Goal: Task Accomplishment & Management: Manage account settings

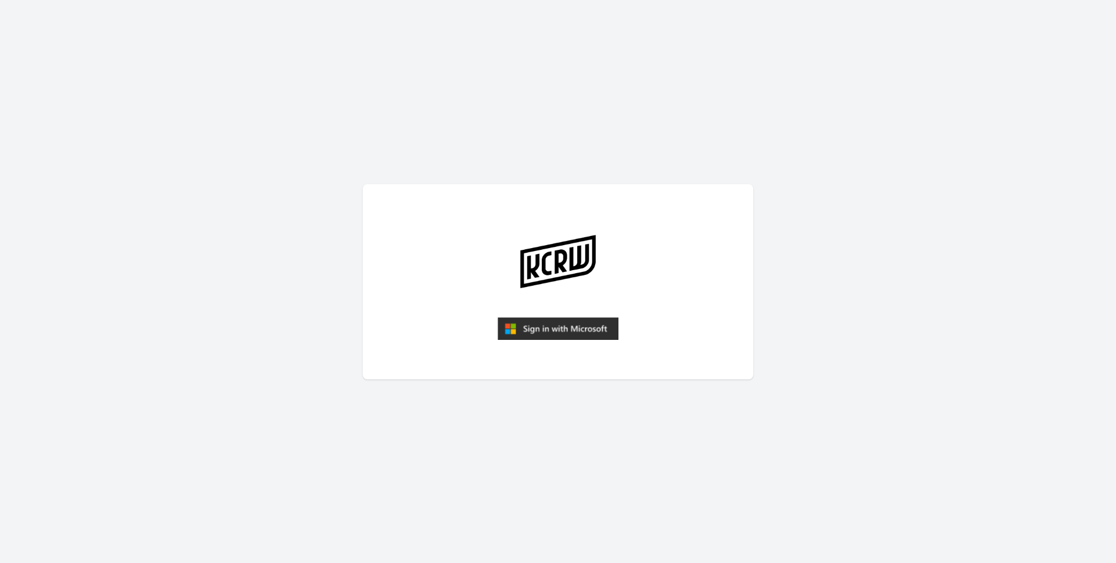
click at [563, 331] on img "submit" at bounding box center [558, 328] width 121 height 23
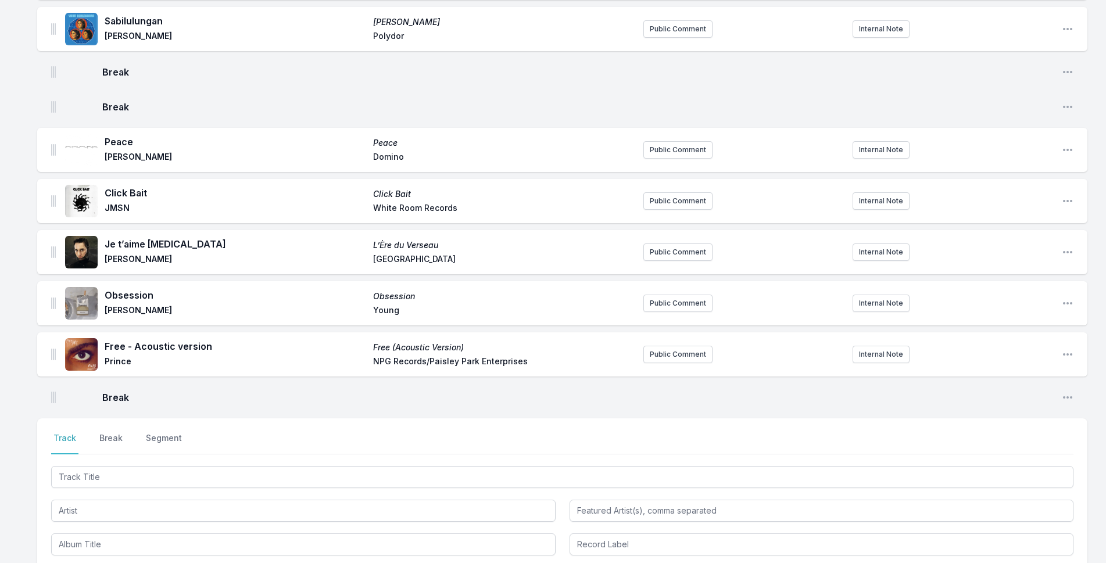
scroll to position [3540, 0]
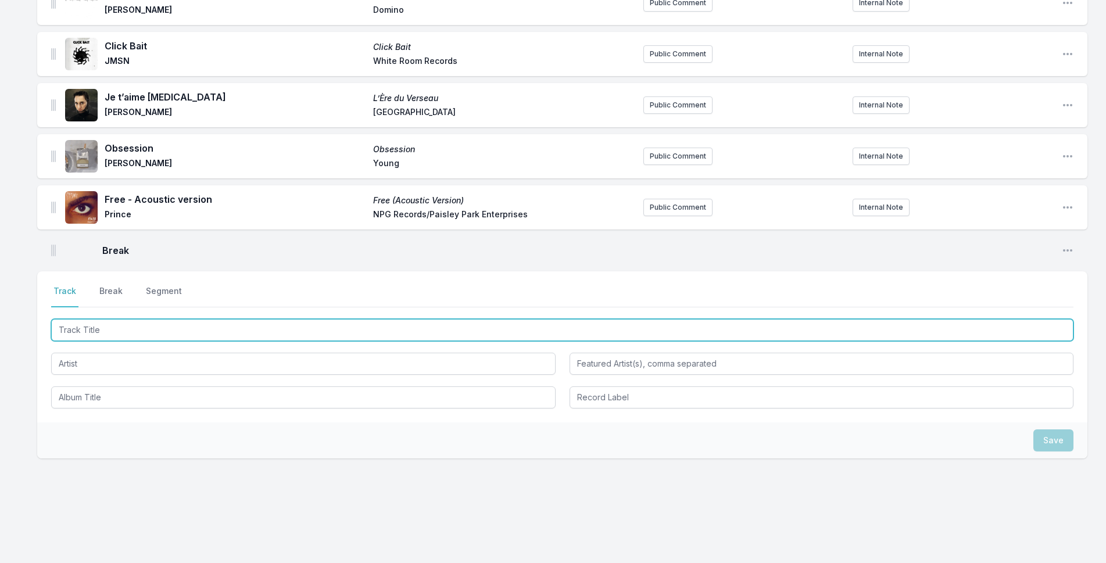
click at [122, 320] on input "Track Title" at bounding box center [562, 330] width 1023 height 22
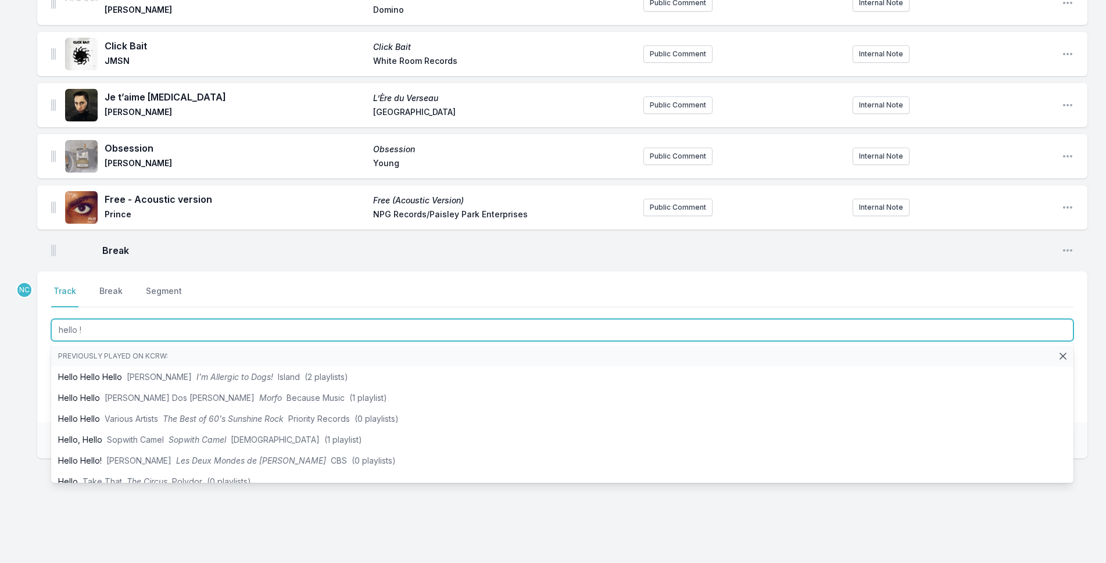
type input "hello !"
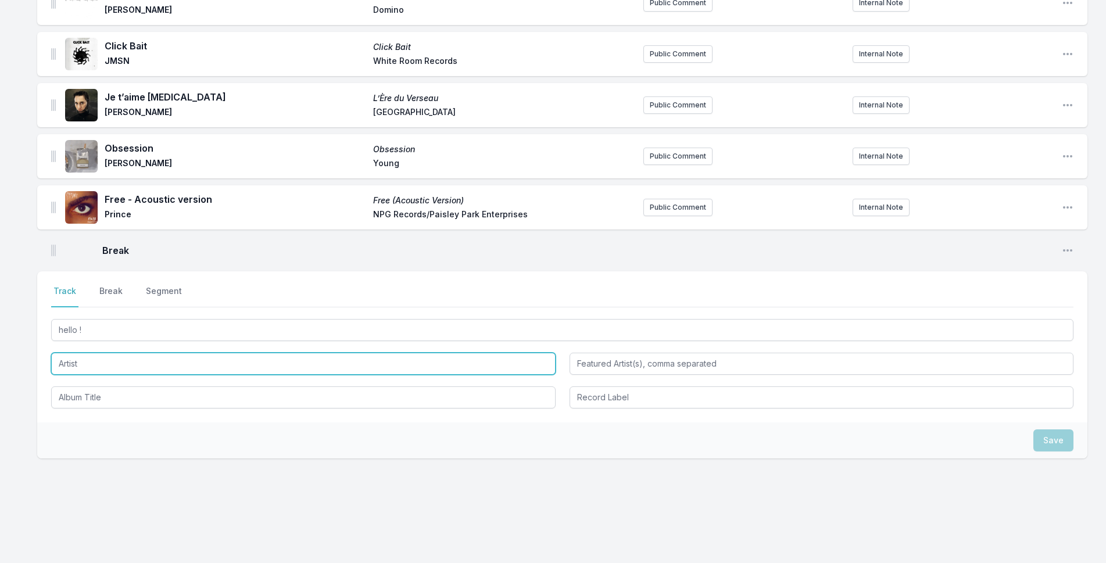
click at [103, 361] on input "Artist" at bounding box center [303, 364] width 505 height 22
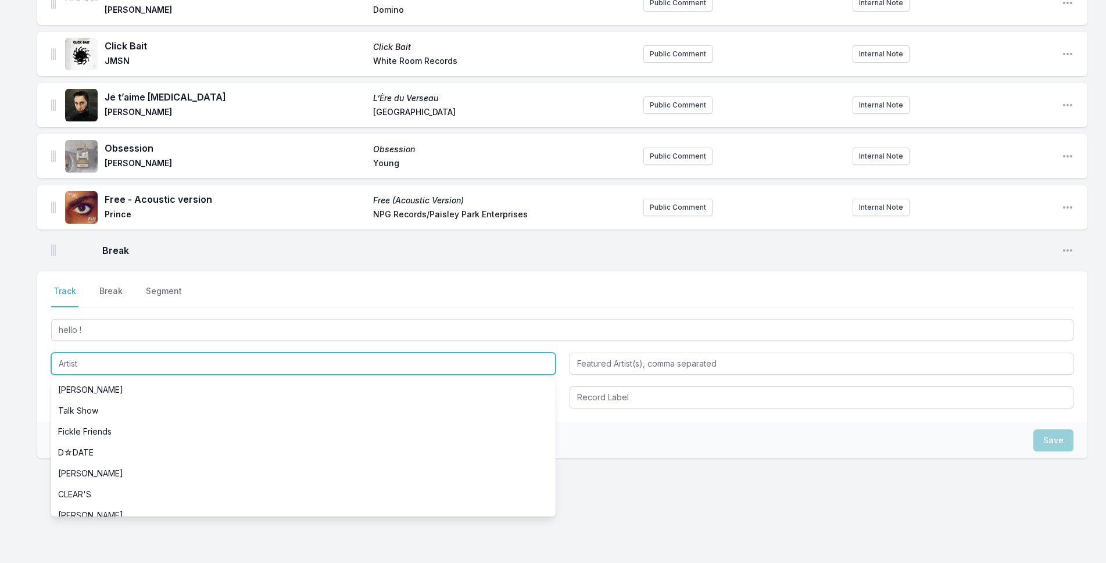
click at [103, 361] on input "Artist" at bounding box center [303, 364] width 505 height 22
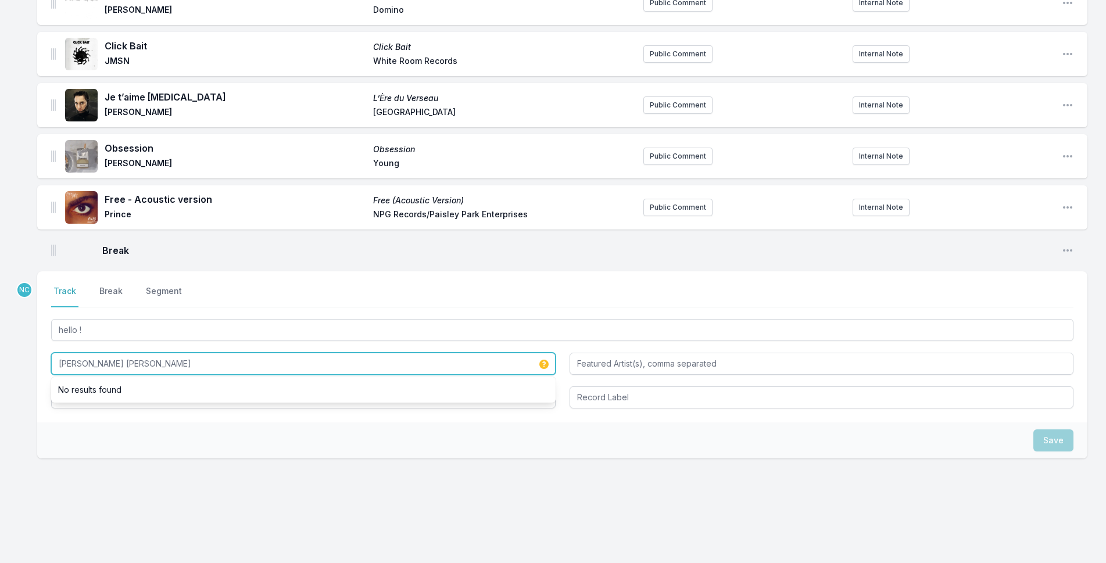
type input "[PERSON_NAME] [PERSON_NAME]"
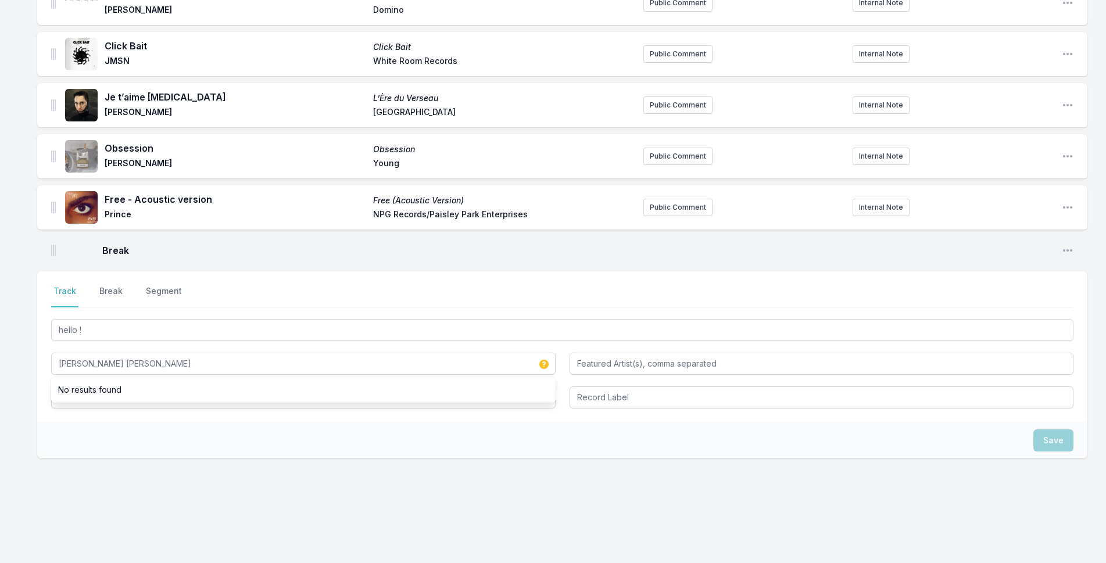
click at [323, 437] on div "Save" at bounding box center [562, 441] width 1051 height 36
click at [329, 399] on input "Album Title" at bounding box center [303, 398] width 505 height 22
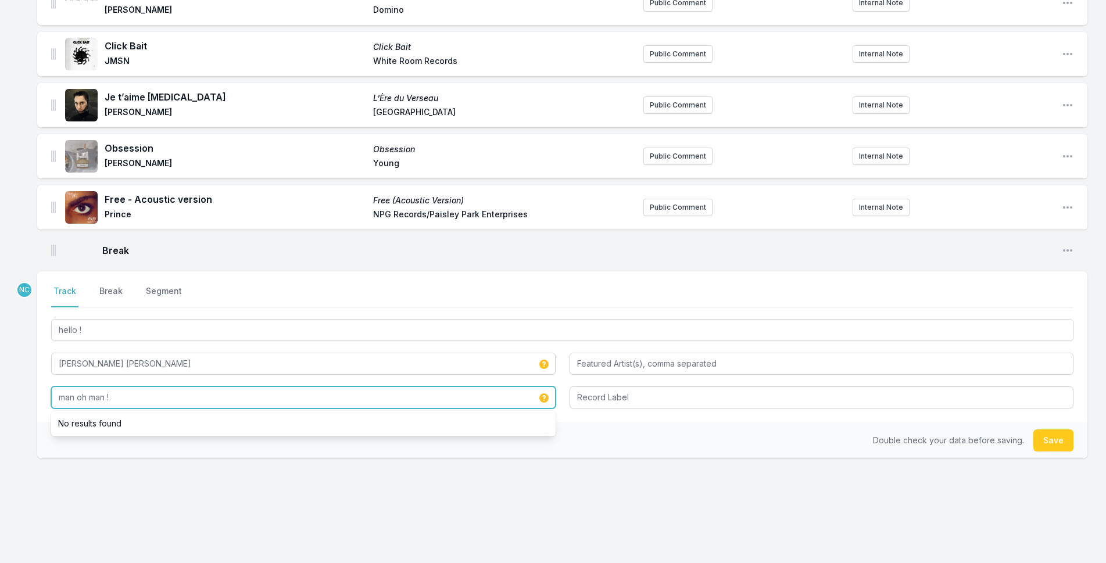
type input "man oh man !"
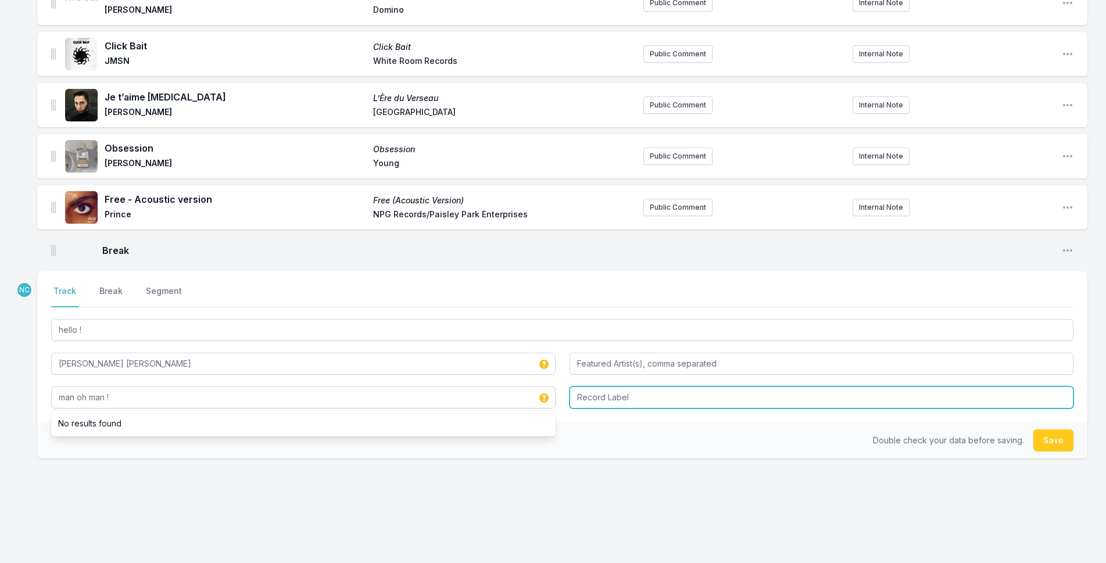
click at [742, 390] on input "Record Label" at bounding box center [822, 398] width 505 height 22
click at [943, 395] on input "Record Label" at bounding box center [822, 398] width 505 height 22
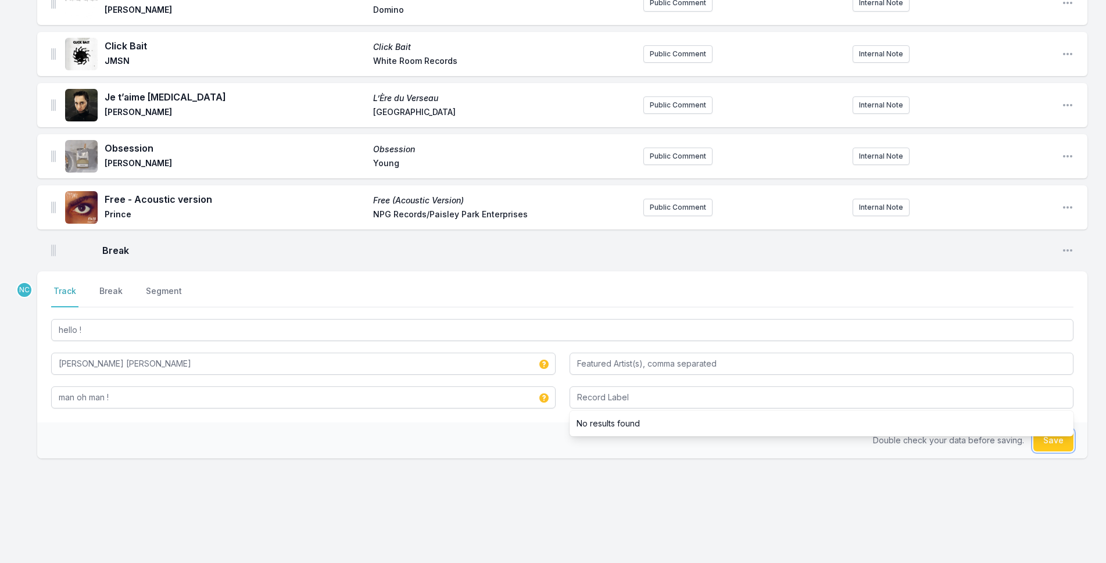
click at [1068, 440] on button "Save" at bounding box center [1054, 441] width 40 height 22
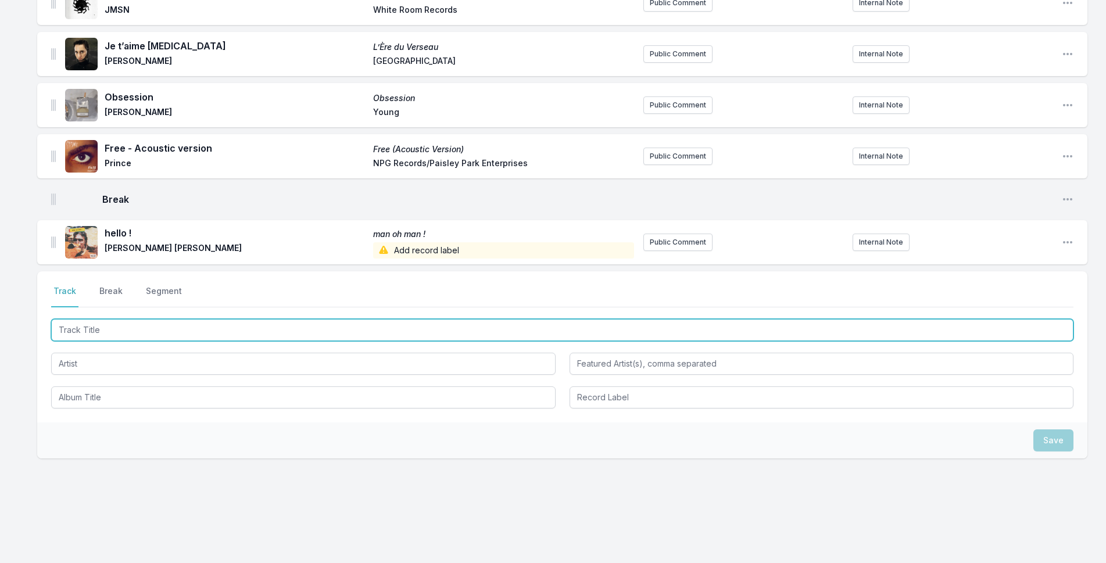
click at [247, 322] on input "Track Title" at bounding box center [562, 330] width 1023 height 22
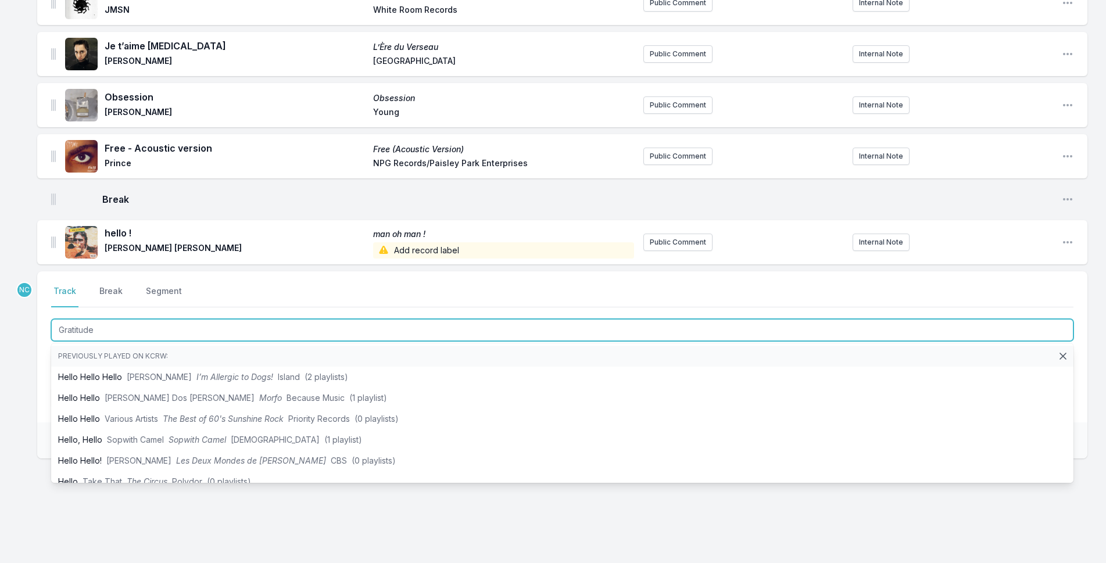
type input "Gratitudes"
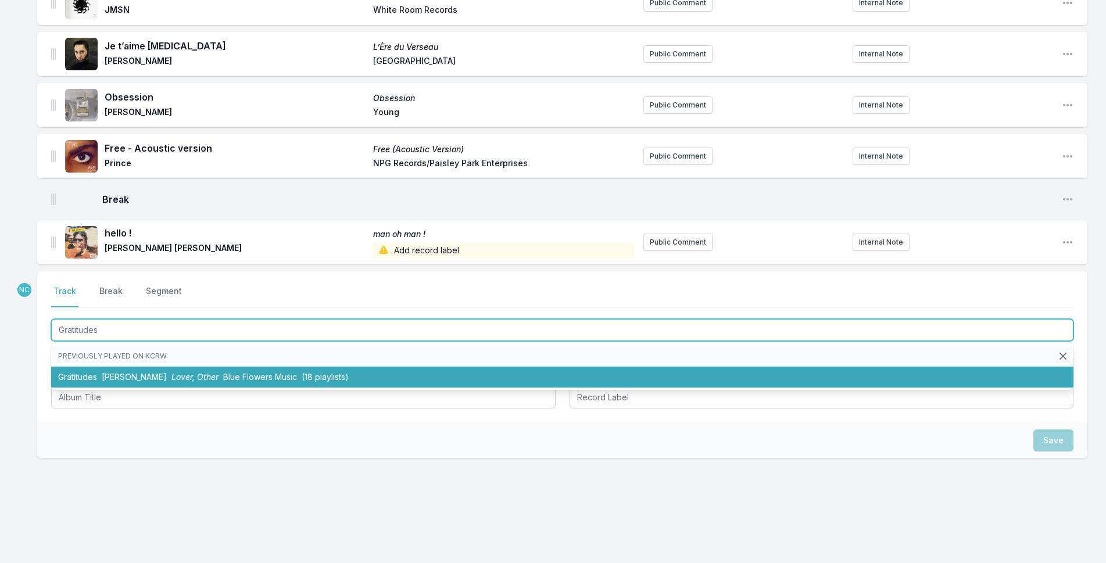
click at [250, 372] on span "Blue Flowers Music" at bounding box center [260, 377] width 74 height 10
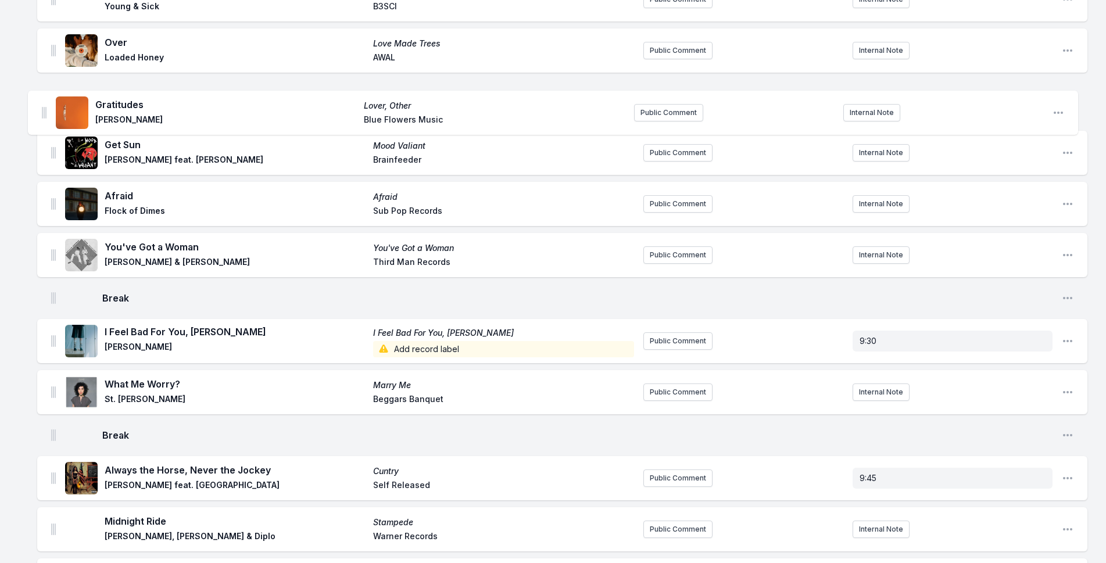
scroll to position [323, 0]
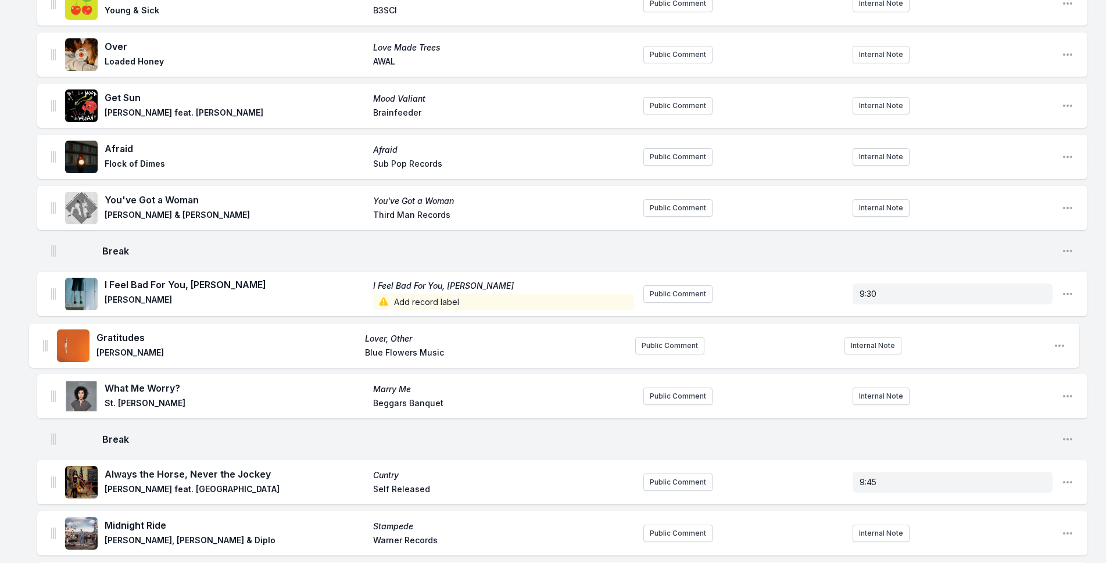
drag, startPoint x: 52, startPoint y: 233, endPoint x: 44, endPoint y: 340, distance: 107.3
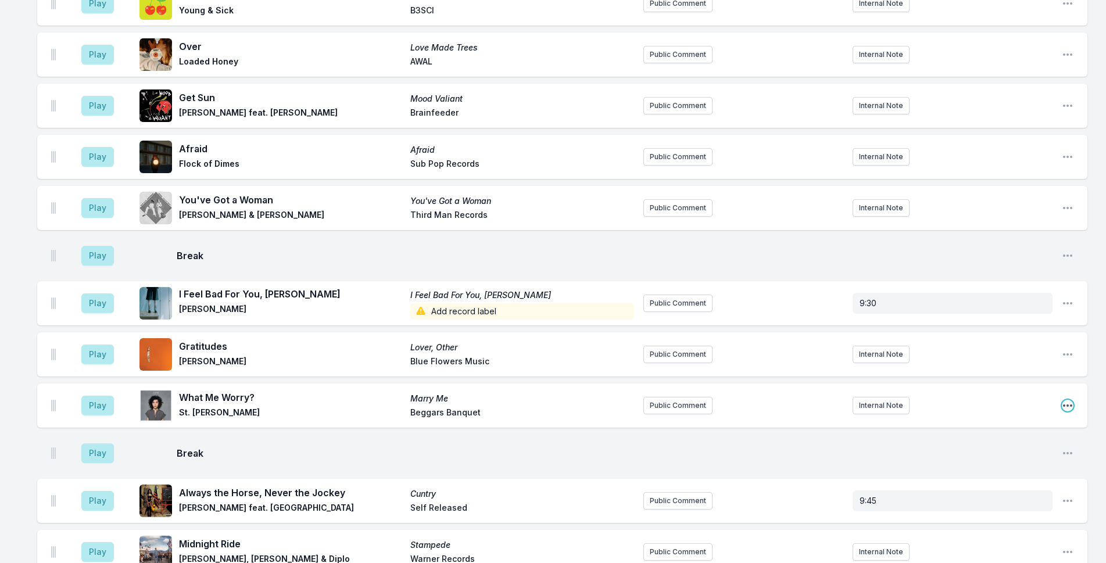
click at [1068, 405] on icon "Open playlist item options" at bounding box center [1067, 406] width 9 height 2
click at [1016, 469] on button "Delete Entry" at bounding box center [1009, 470] width 130 height 21
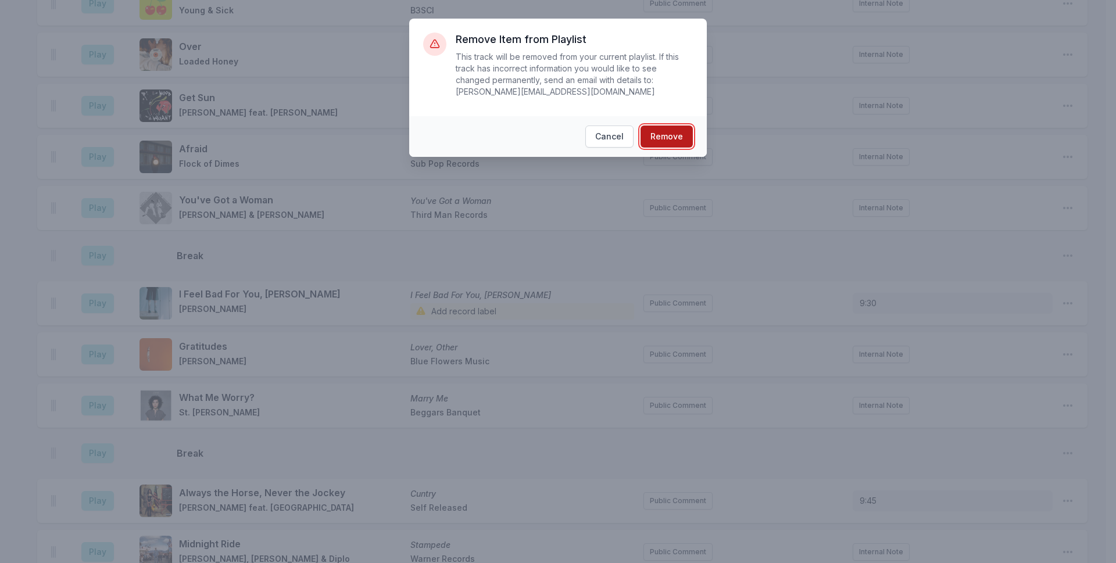
click at [681, 126] on button "Remove" at bounding box center [667, 137] width 52 height 22
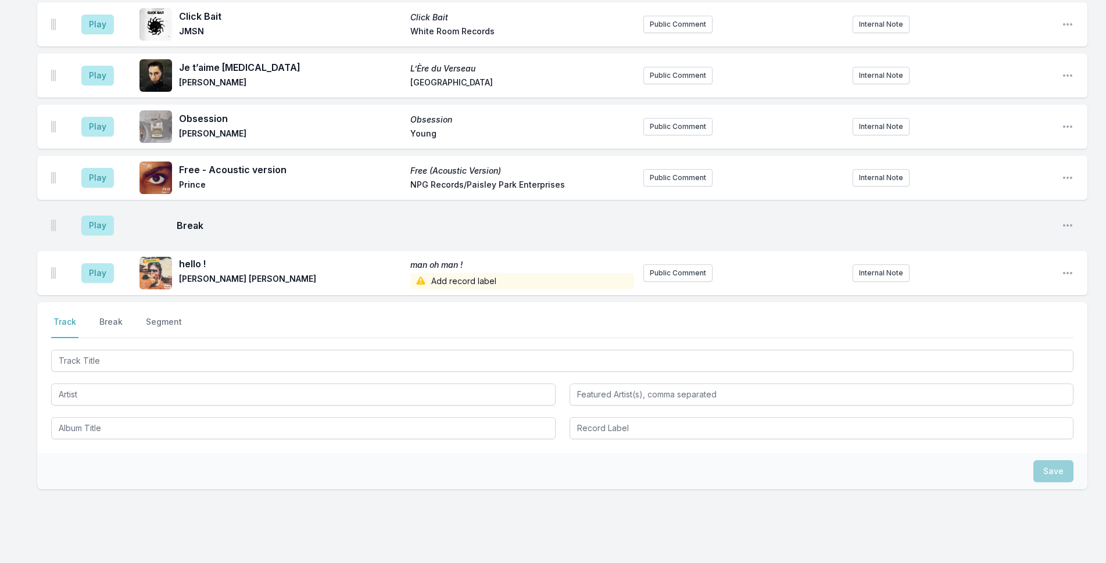
scroll to position [3675, 0]
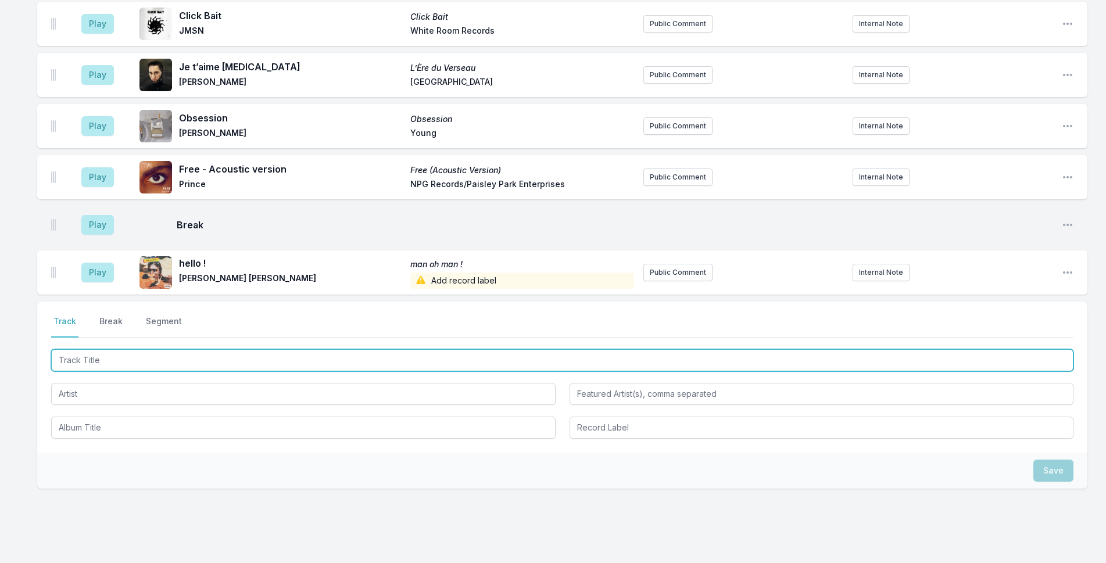
click at [486, 349] on input "Track Title" at bounding box center [562, 360] width 1023 height 22
type input "Human Racing"
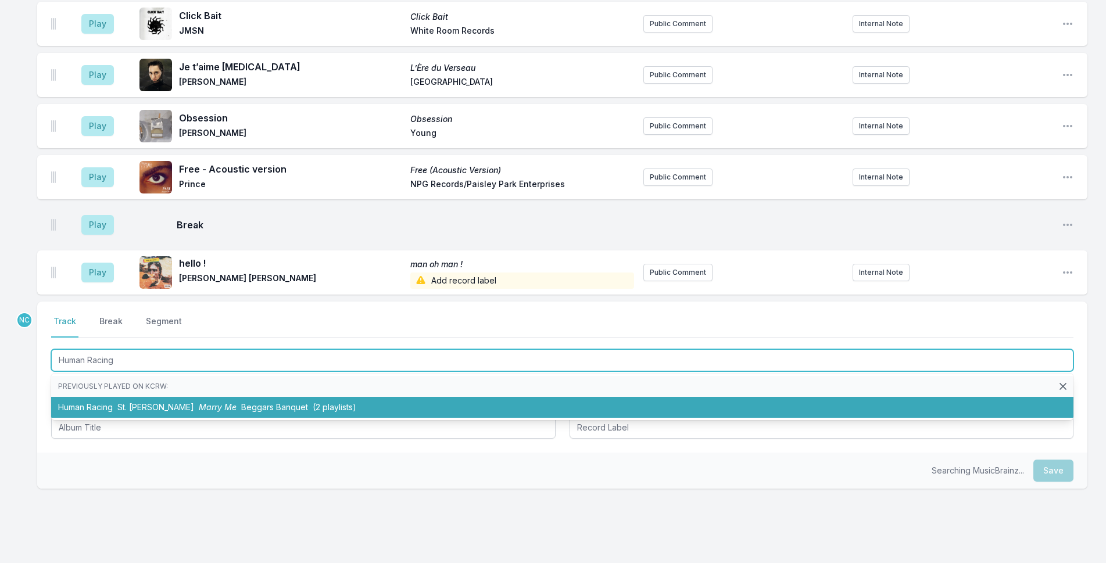
click at [395, 397] on li "Human Racing St. [PERSON_NAME] Me Beggars Banquet (2 playlists)" at bounding box center [562, 407] width 1023 height 21
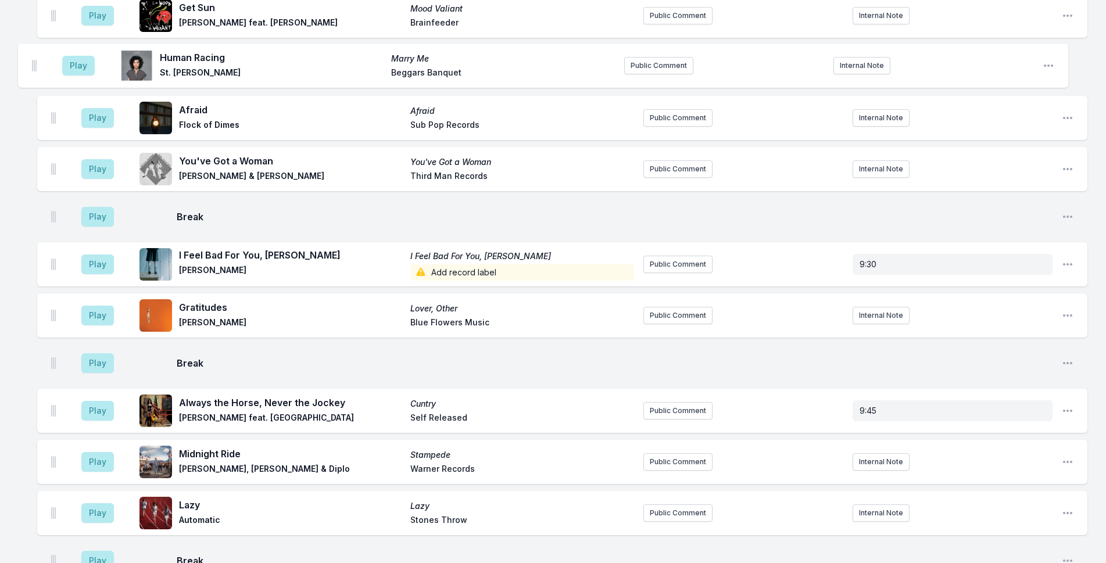
scroll to position [408, 0]
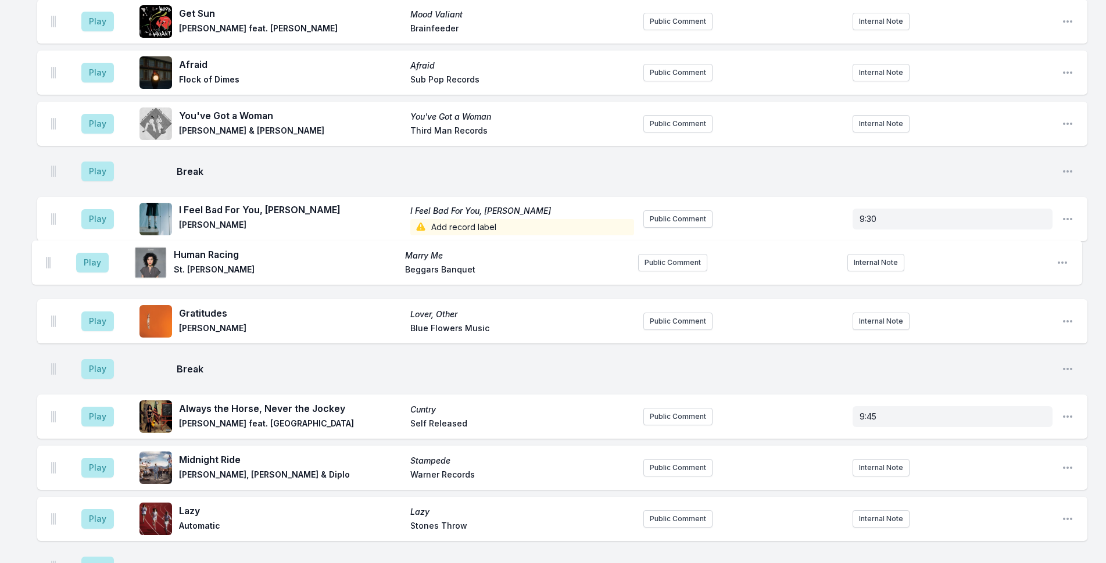
drag, startPoint x: 52, startPoint y: 234, endPoint x: 44, endPoint y: 249, distance: 18.0
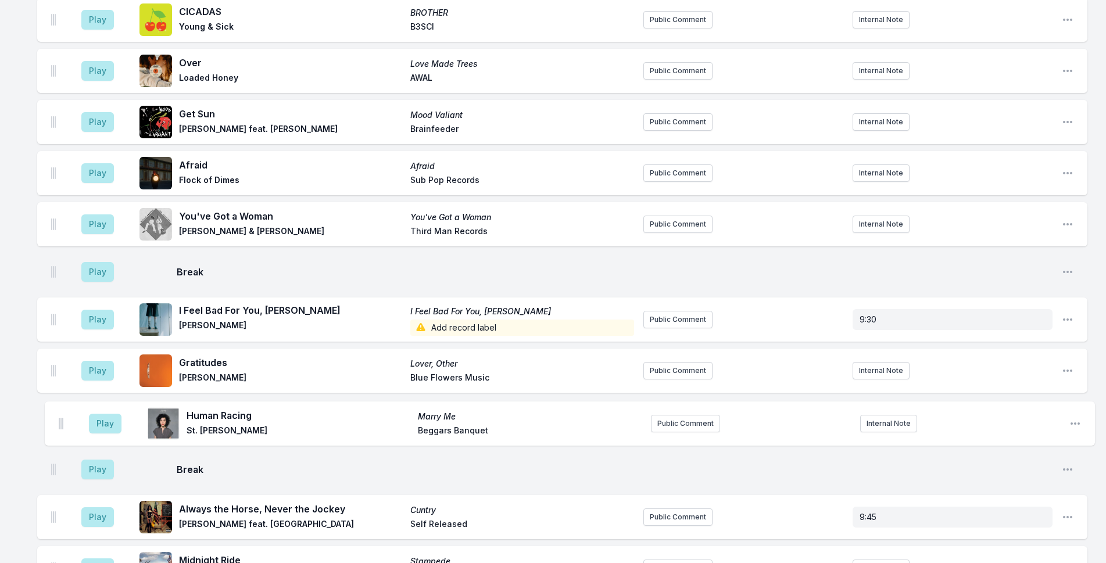
scroll to position [308, 0]
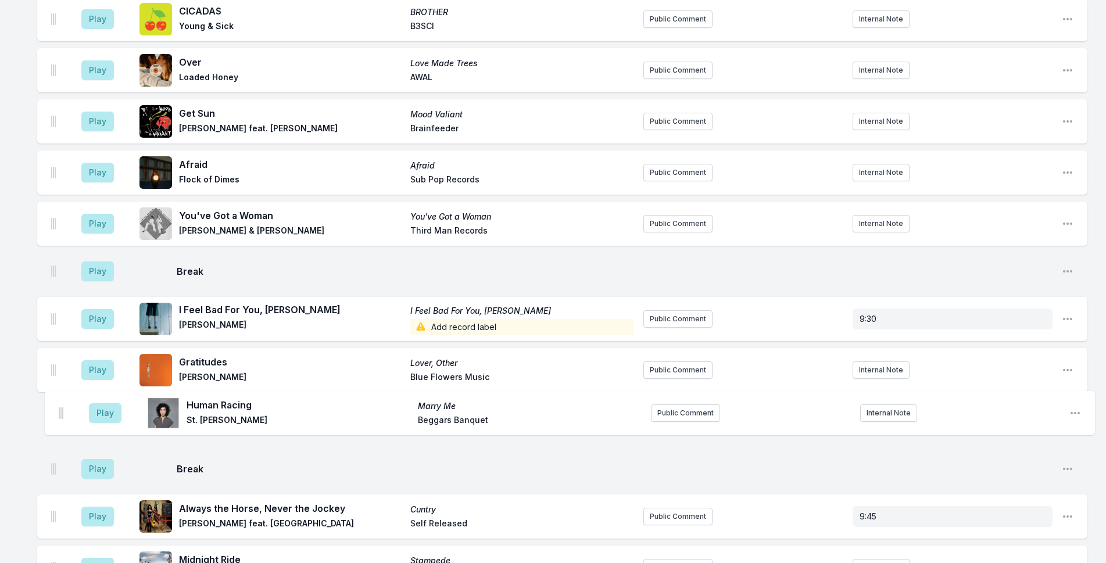
drag, startPoint x: 53, startPoint y: 385, endPoint x: 62, endPoint y: 442, distance: 57.0
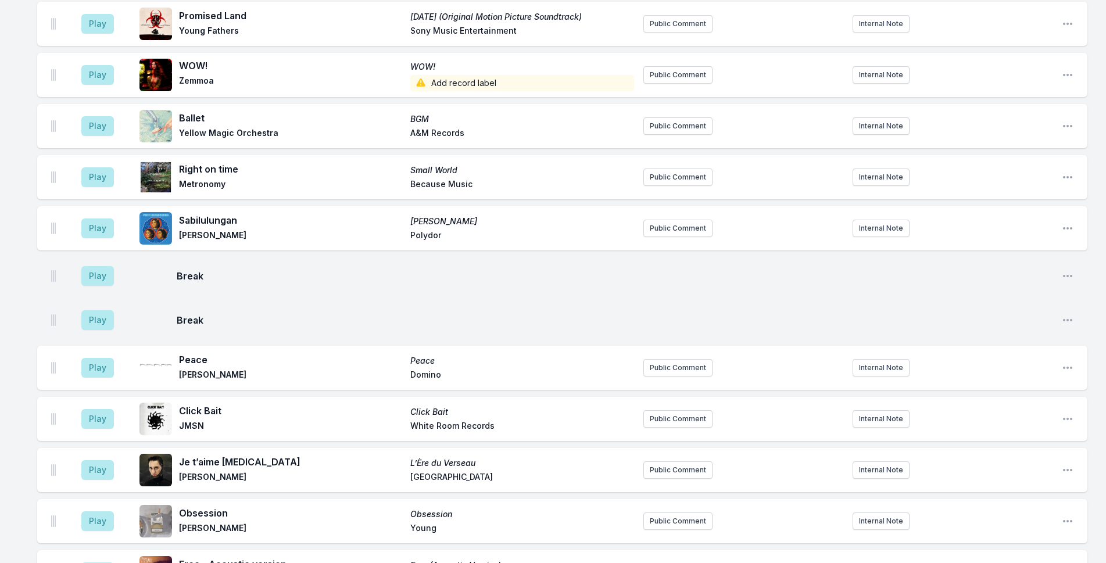
scroll to position [3726, 0]
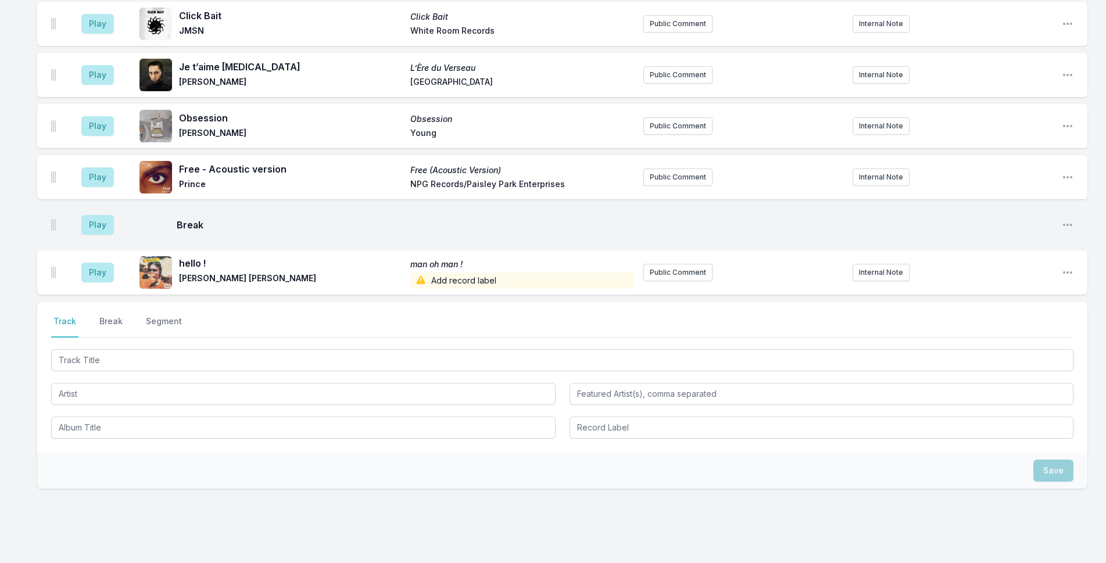
click at [176, 347] on div at bounding box center [562, 393] width 1023 height 92
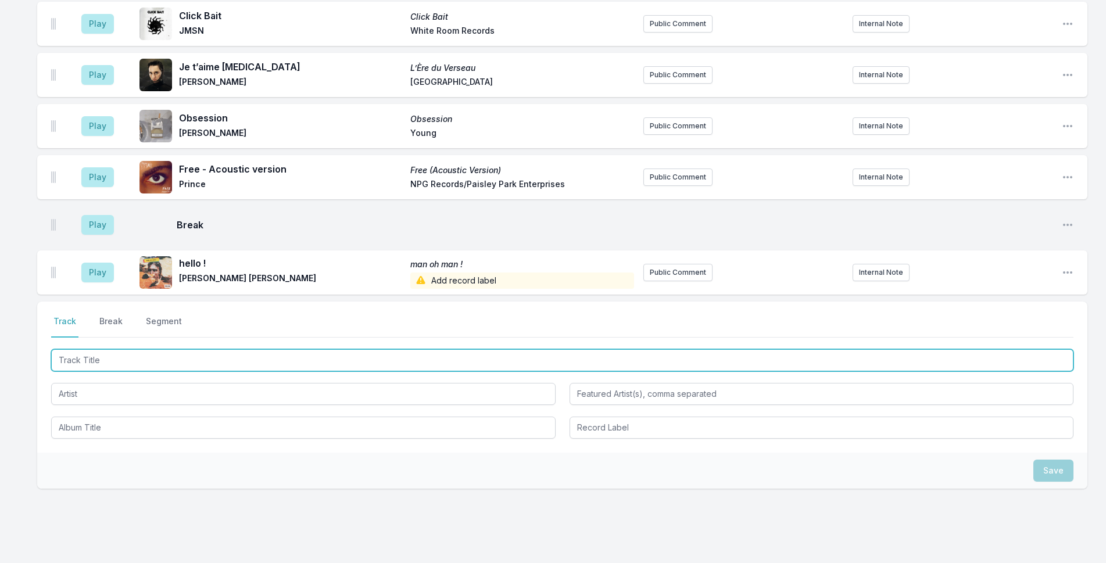
click at [221, 349] on input "Track Title" at bounding box center [562, 360] width 1023 height 22
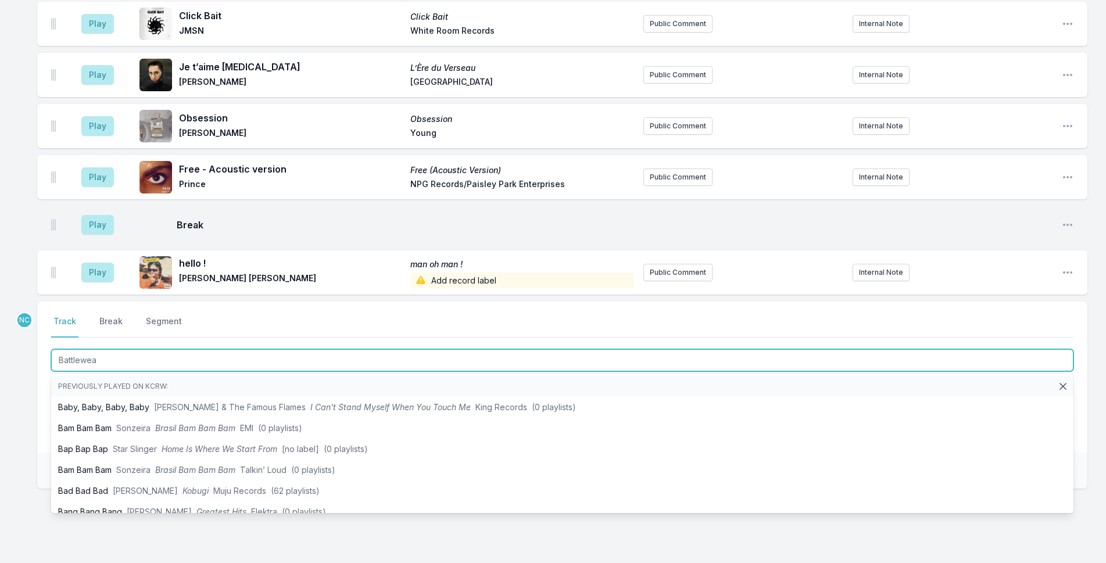
type input "Battlewear"
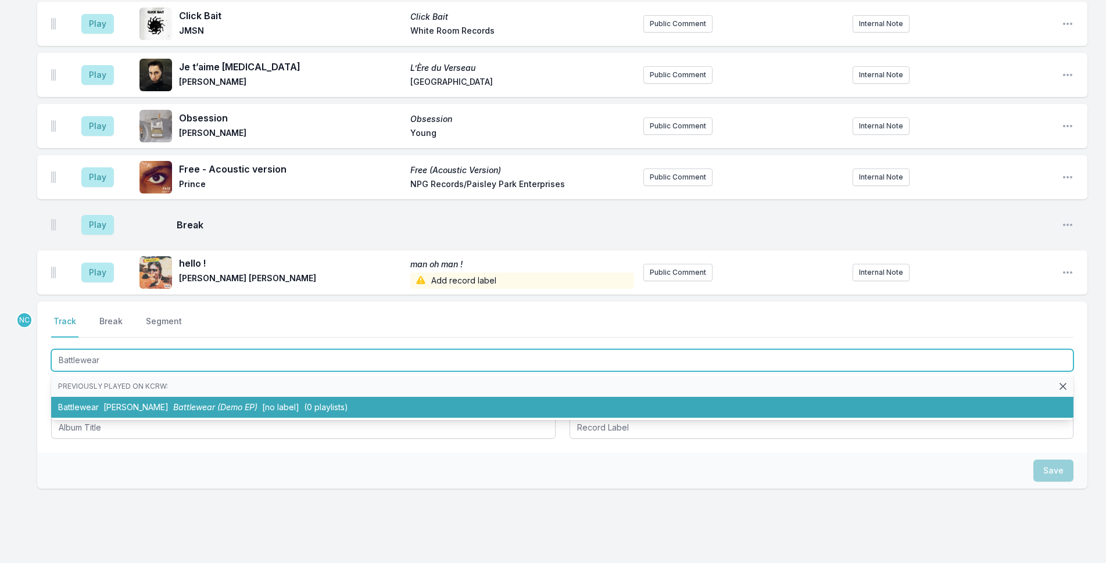
click at [241, 402] on span "Battlewear (Demo EP)" at bounding box center [215, 407] width 84 height 10
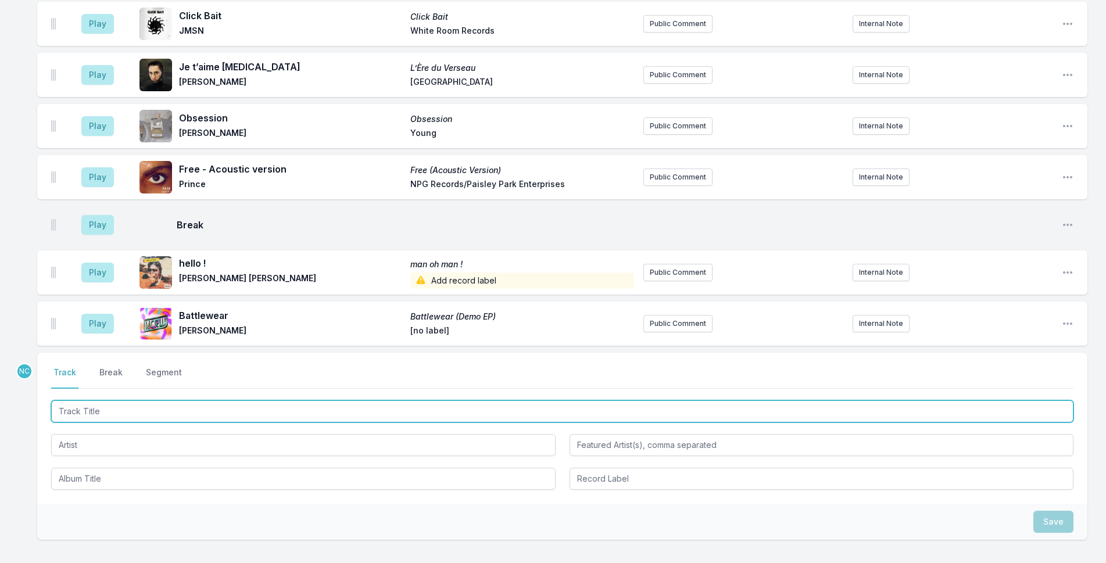
scroll to position [3778, 0]
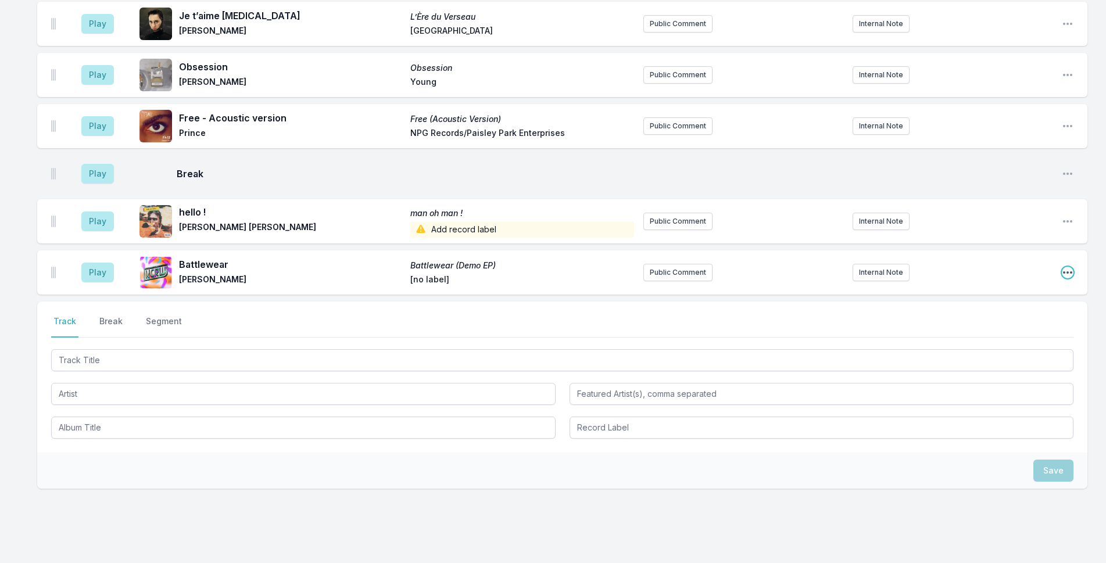
click at [1070, 267] on icon "Open playlist item options" at bounding box center [1068, 273] width 12 height 12
click at [1041, 306] on button "Edit Track Details" at bounding box center [1009, 316] width 130 height 21
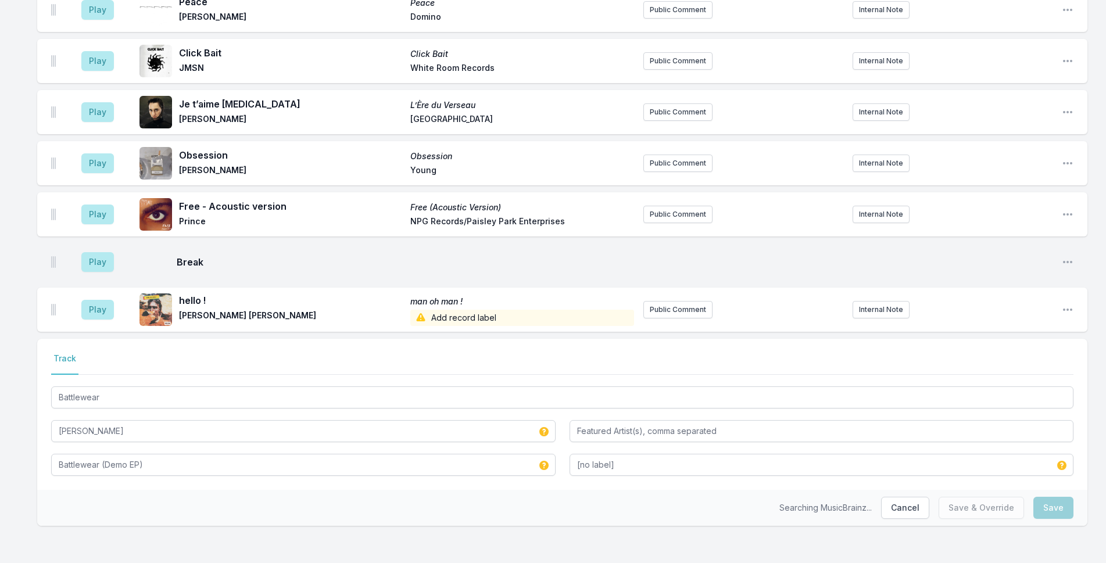
scroll to position [3652, 0]
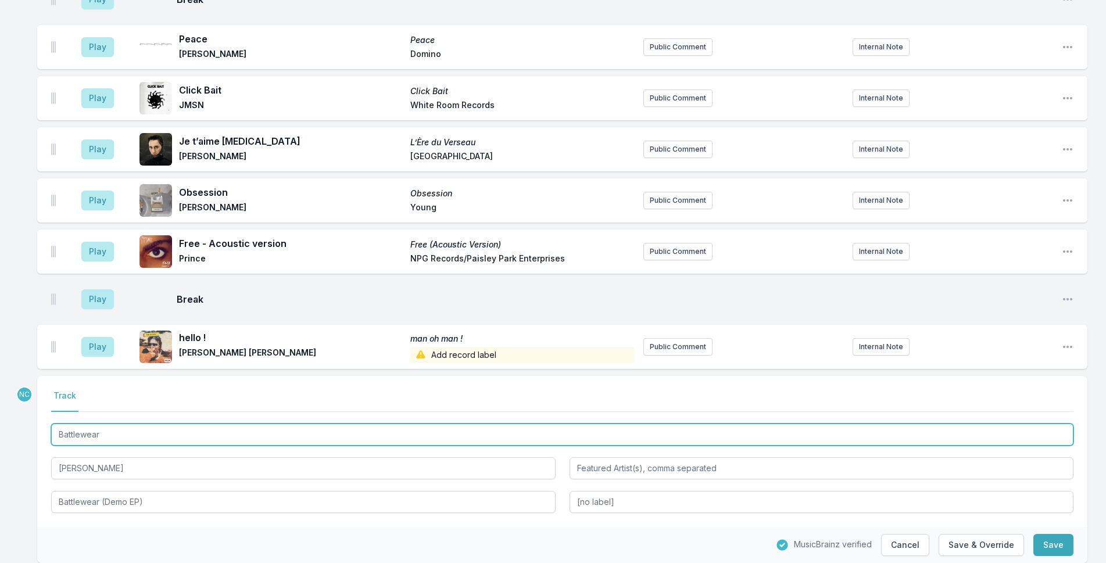
click at [178, 424] on input "Battlewear" at bounding box center [562, 435] width 1023 height 22
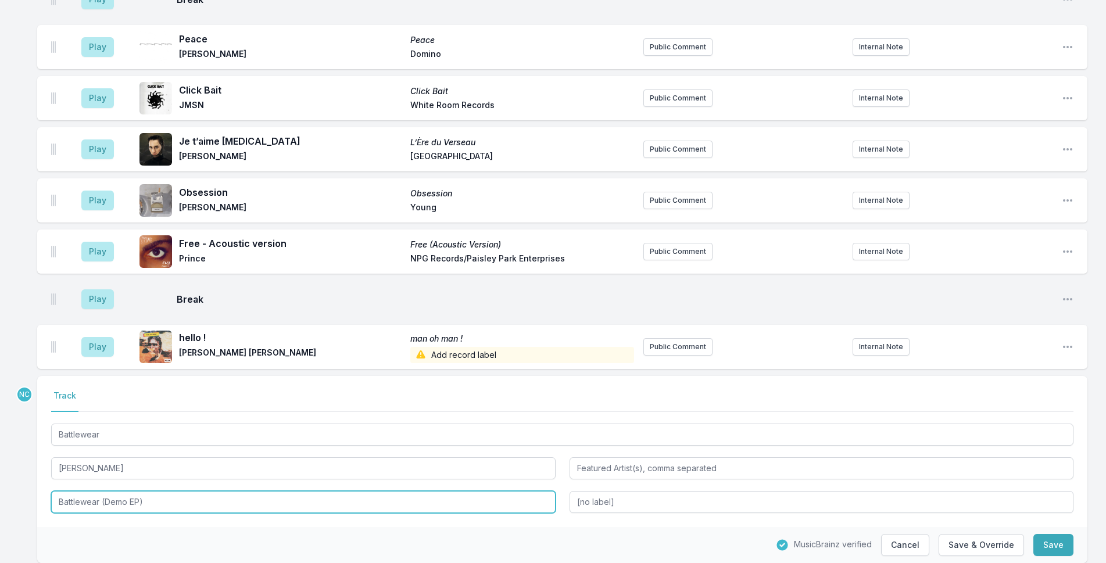
click at [219, 491] on input "Battlewear (Demo EP)" at bounding box center [303, 502] width 505 height 22
paste input "Album Title"
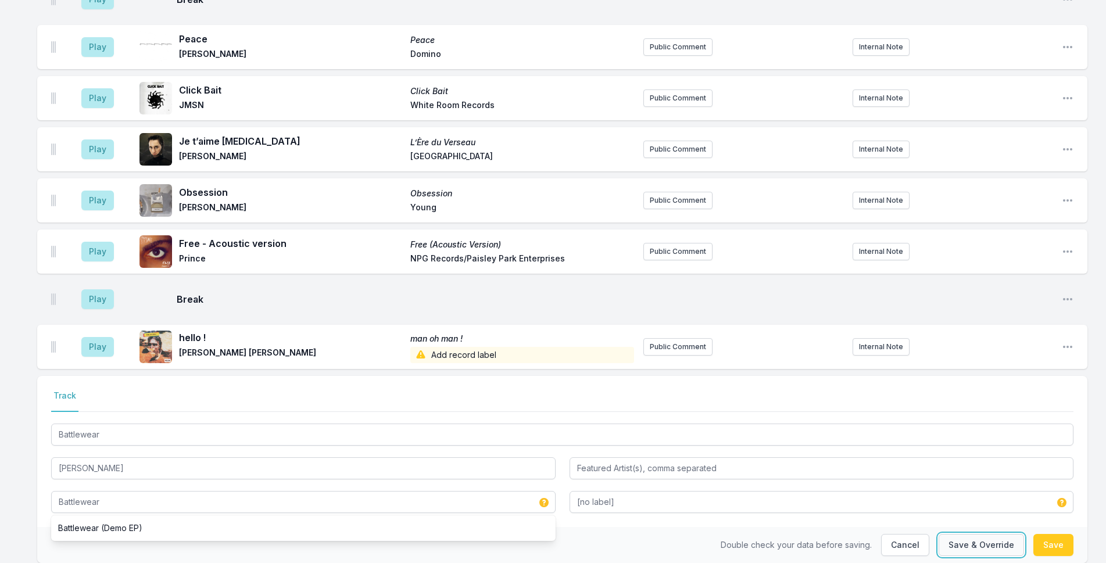
click at [992, 534] on button "Save & Override" at bounding box center [981, 545] width 85 height 22
type input "Battlewear (Demo EP)"
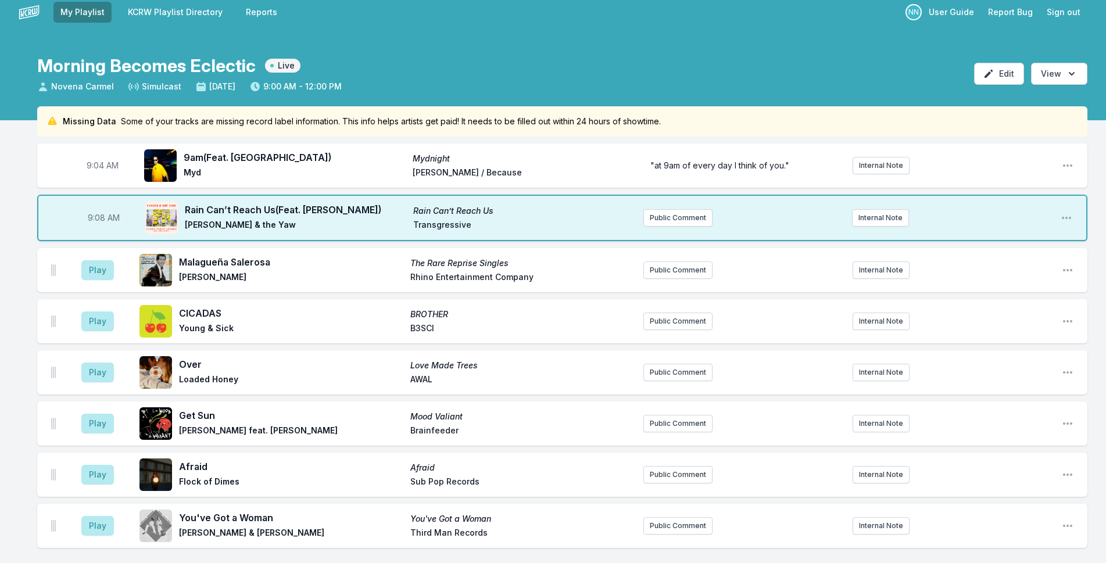
scroll to position [0, 0]
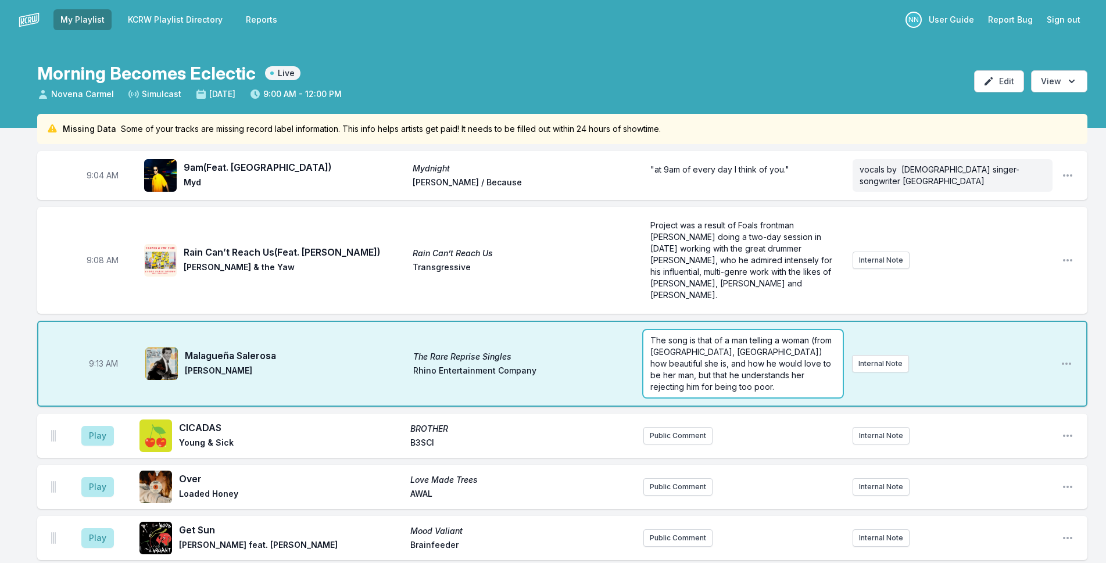
click at [652, 337] on span "The song is that of a man telling a woman (from [GEOGRAPHIC_DATA], [GEOGRAPHIC_…" at bounding box center [743, 363] width 184 height 56
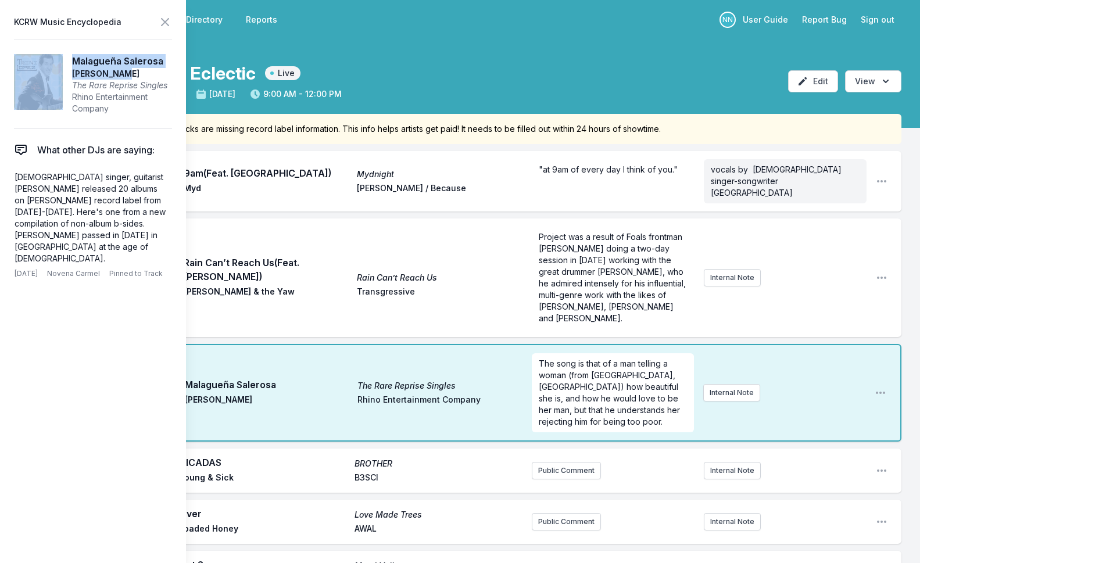
drag, startPoint x: 128, startPoint y: 73, endPoint x: 53, endPoint y: 64, distance: 75.5
click at [53, 64] on article "Malagueña Salerosa [PERSON_NAME] The Rare Reprise Singles Rhino Entertainment C…" at bounding box center [93, 85] width 158 height 90
copy article "Malagueña Salerosa [PERSON_NAME]"
click at [573, 374] on span "The song is that of a man telling a woman (from [GEOGRAPHIC_DATA], [GEOGRAPHIC_…" at bounding box center [611, 393] width 144 height 68
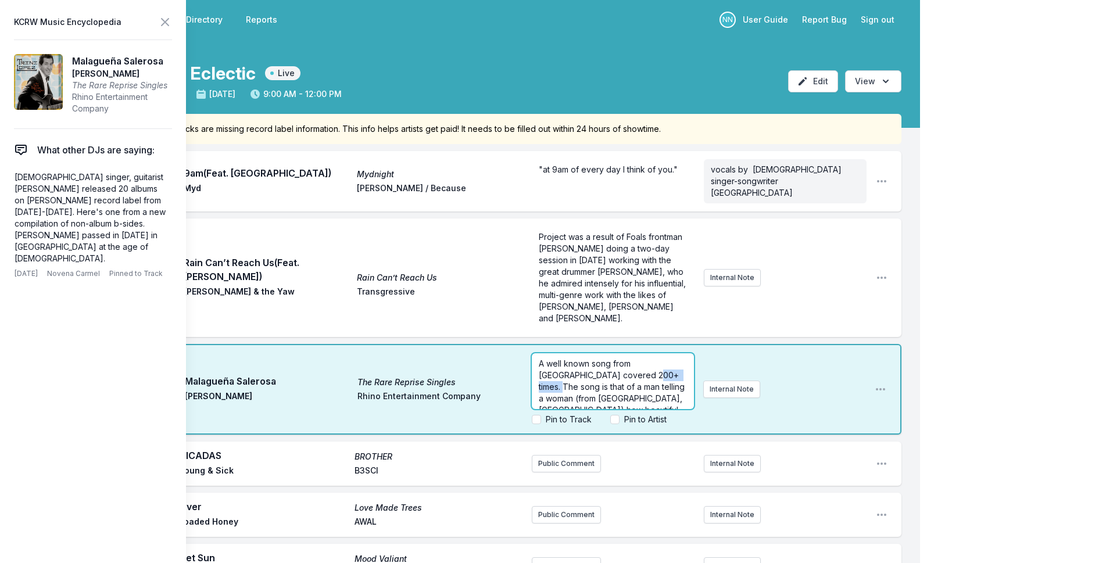
drag, startPoint x: 666, startPoint y: 354, endPoint x: 623, endPoint y: 352, distance: 43.0
click at [623, 359] on span "A well known song from [GEOGRAPHIC_DATA] covered 200+ times. The song is that o…" at bounding box center [613, 404] width 148 height 91
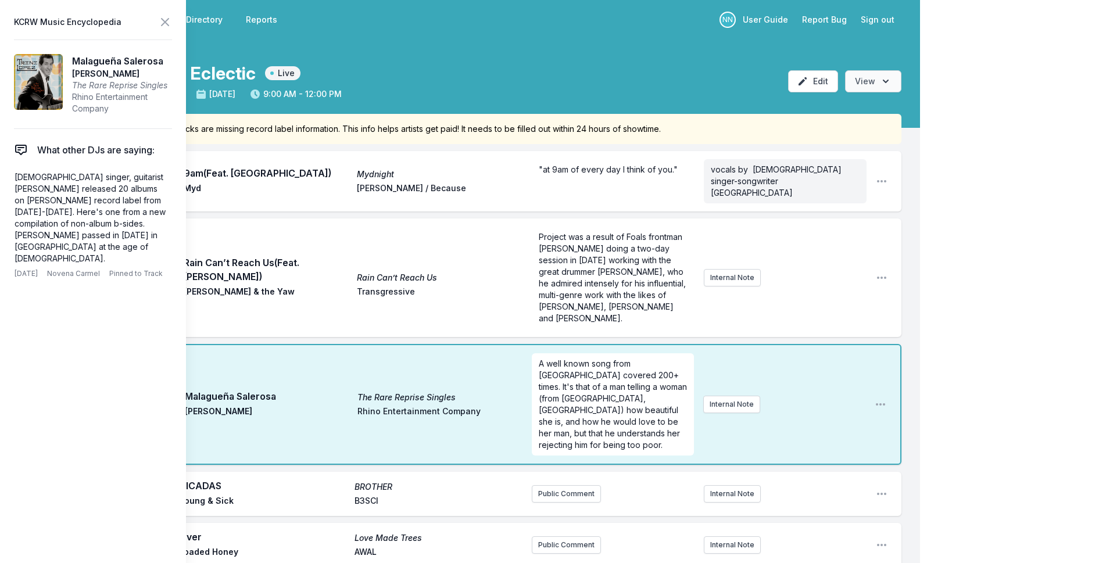
drag, startPoint x: 995, startPoint y: 172, endPoint x: 883, endPoint y: 92, distance: 137.6
click at [613, 359] on span "A well known song from [GEOGRAPHIC_DATA] covered 200+ times. It's that of a man…" at bounding box center [614, 404] width 151 height 91
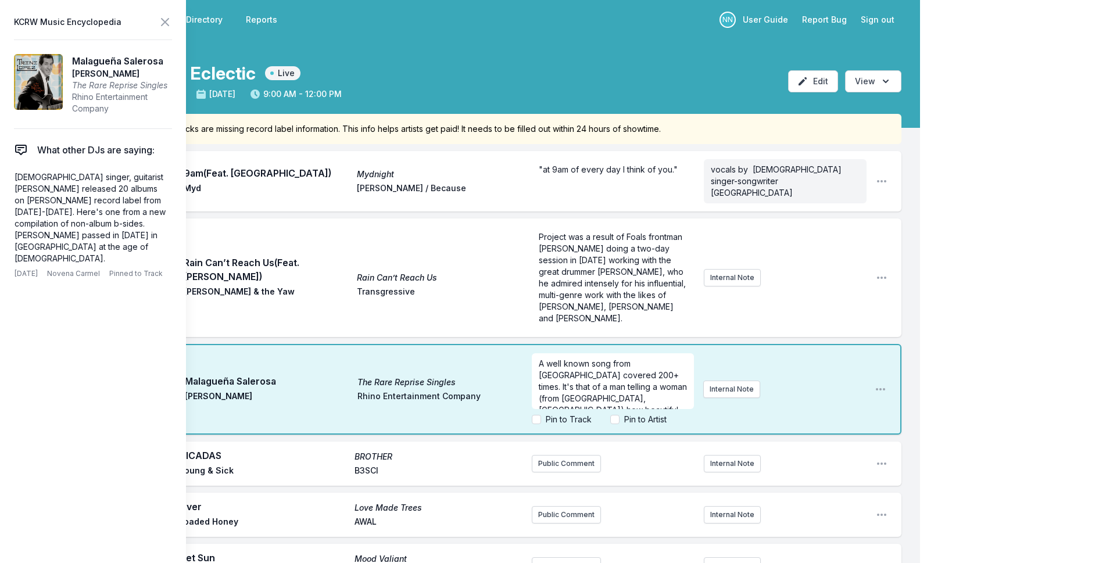
click at [579, 414] on label "Pin to Track" at bounding box center [569, 420] width 46 height 12
click at [541, 415] on input "Pin to Track" at bounding box center [536, 419] width 9 height 9
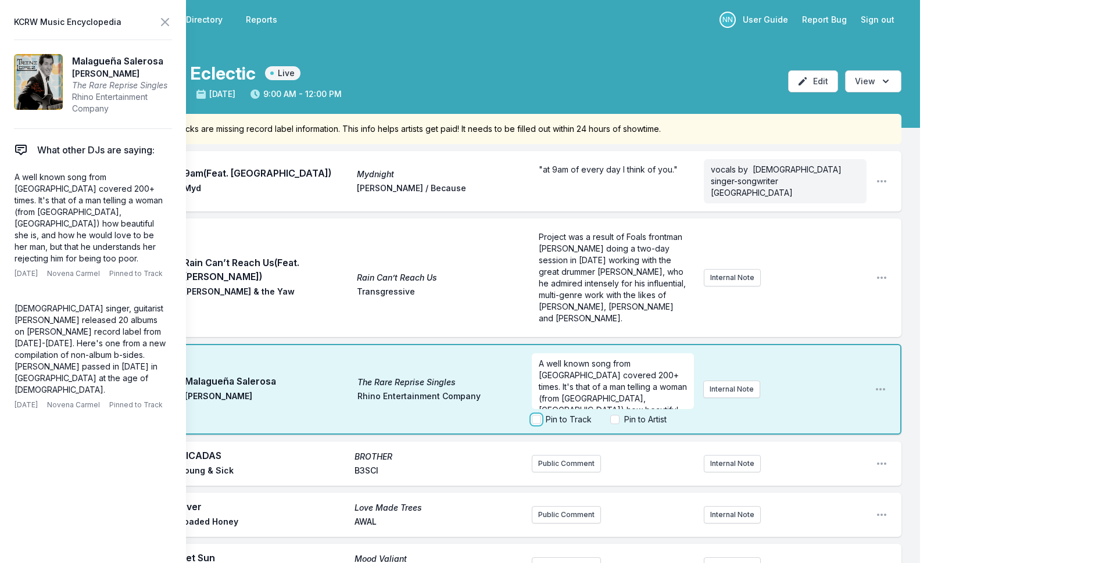
checkbox input "true"
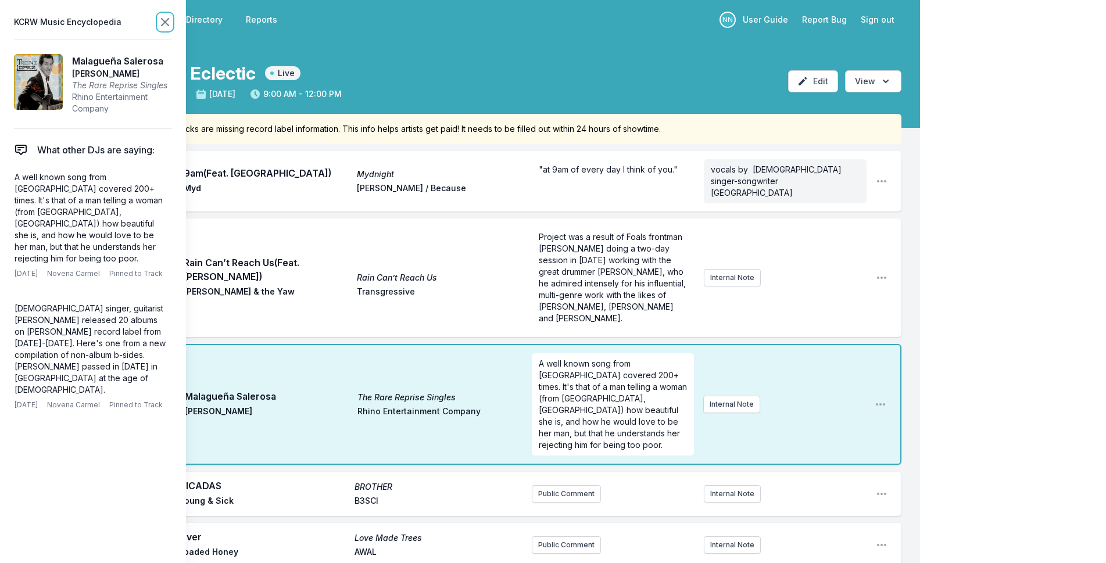
click at [163, 19] on icon at bounding box center [165, 22] width 14 height 14
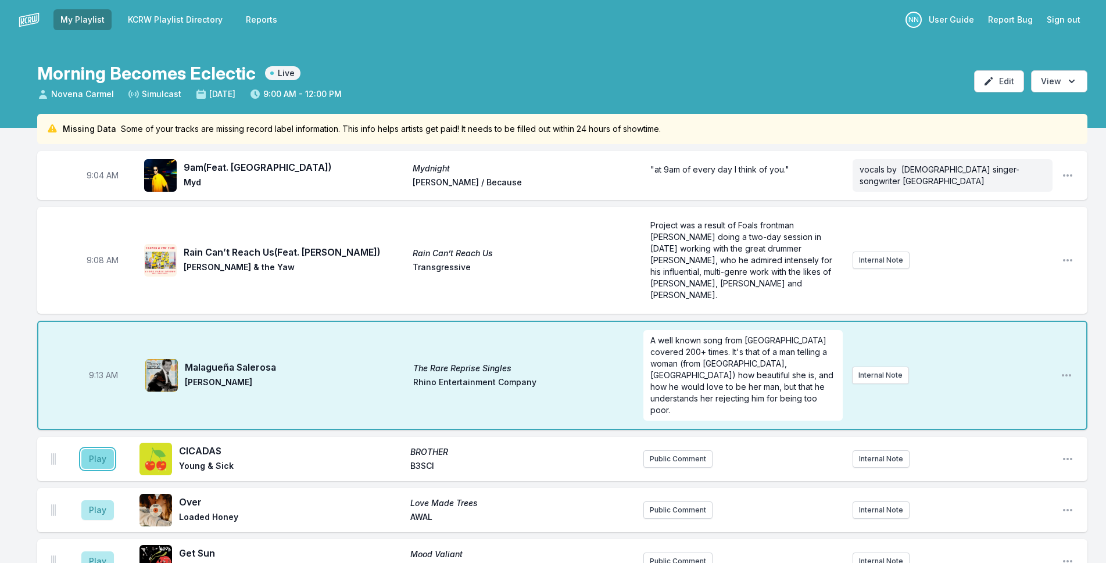
click at [91, 449] on button "Play" at bounding box center [97, 459] width 33 height 20
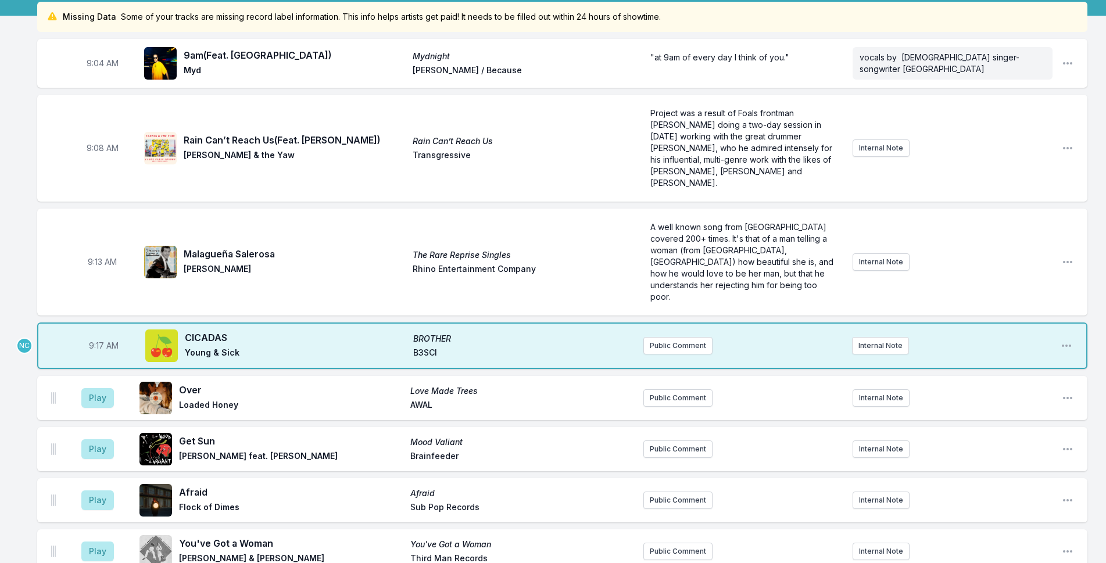
scroll to position [116, 0]
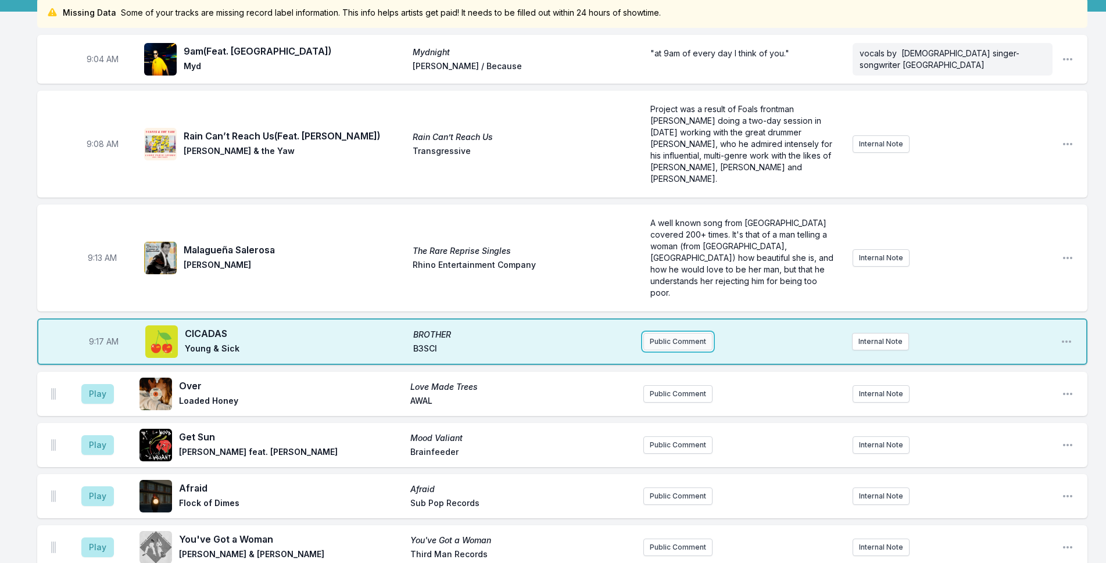
click at [674, 333] on button "Public Comment" at bounding box center [678, 341] width 69 height 17
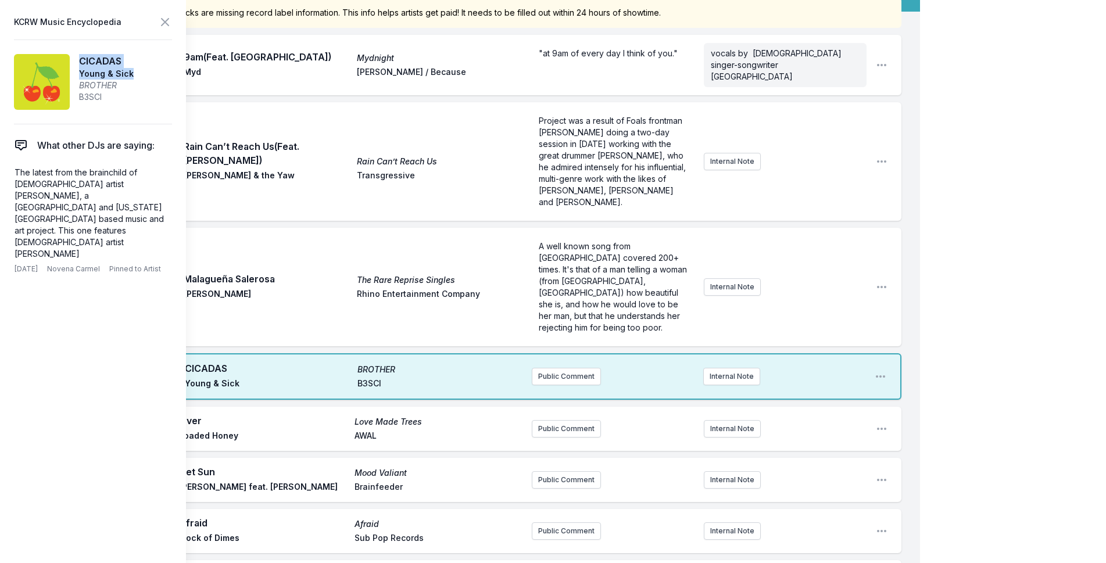
drag, startPoint x: 145, startPoint y: 74, endPoint x: 76, endPoint y: 58, distance: 70.5
click at [76, 58] on article "CICADAS Young & Sick BROTHER B3SCI" at bounding box center [93, 82] width 158 height 85
copy aside "CICADAS Young & Sick"
click at [575, 368] on button "Public Comment" at bounding box center [566, 376] width 69 height 17
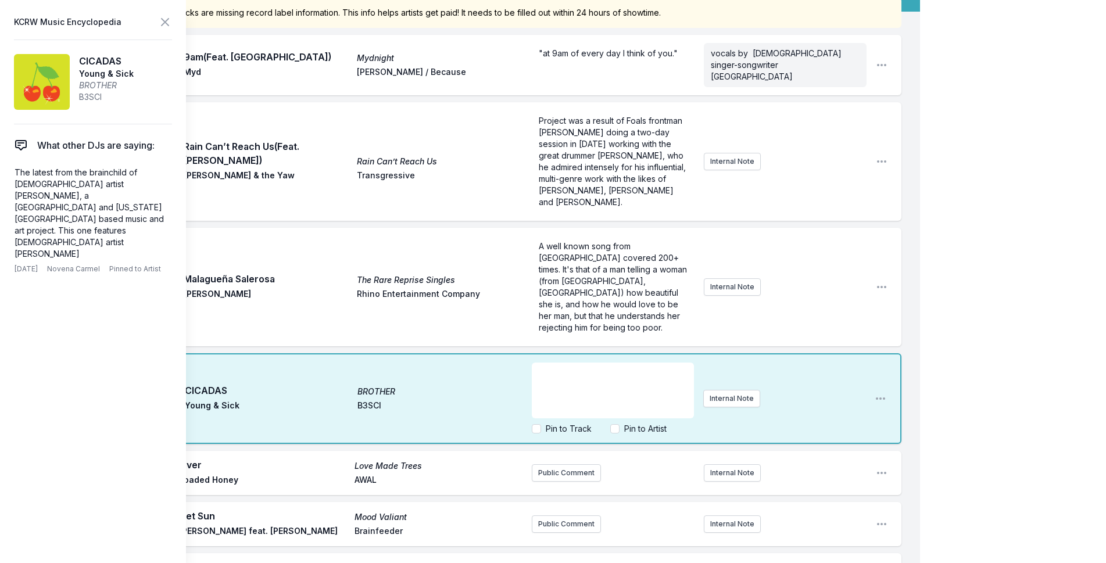
click at [575, 367] on p "﻿" at bounding box center [613, 373] width 148 height 12
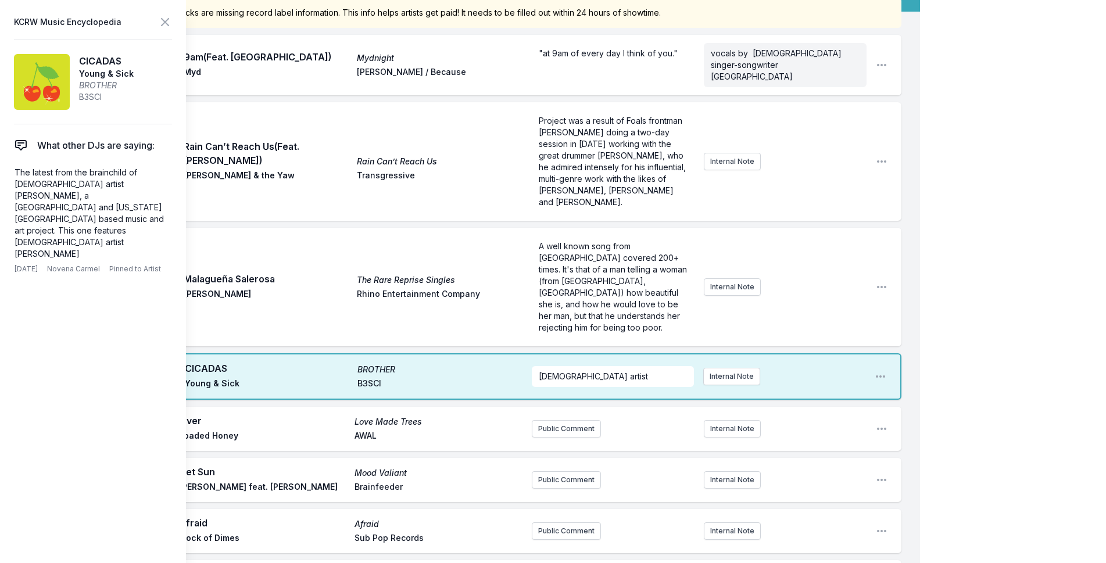
click at [159, 12] on aside "KCRW Music Encyclopedia CICADAS Young & Sick BROTHER B3SCI What other DJs are s…" at bounding box center [93, 281] width 186 height 563
click at [162, 20] on icon at bounding box center [165, 22] width 7 height 7
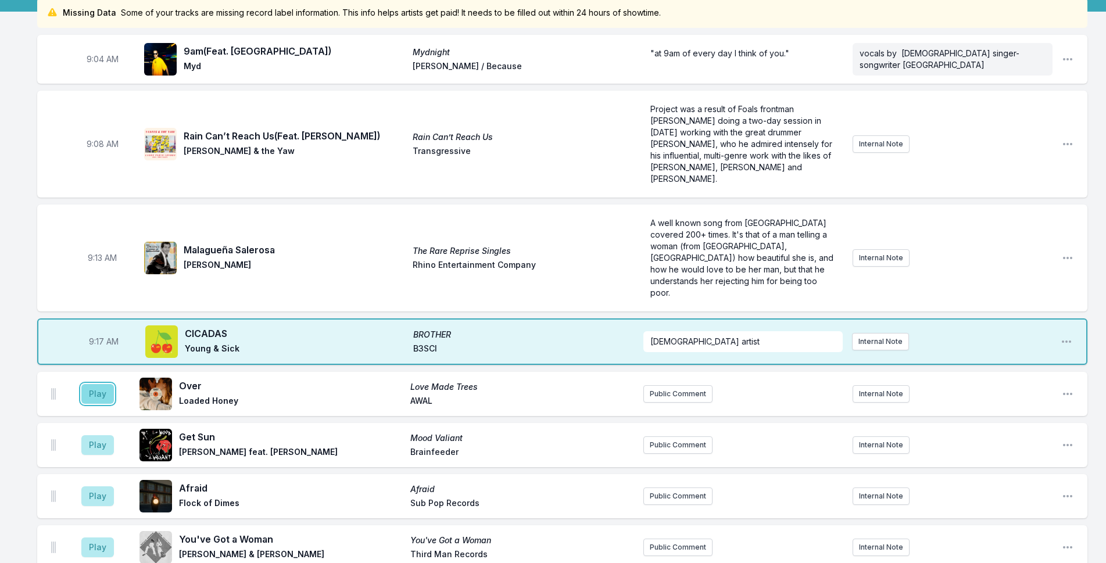
click at [99, 384] on button "Play" at bounding box center [97, 394] width 33 height 20
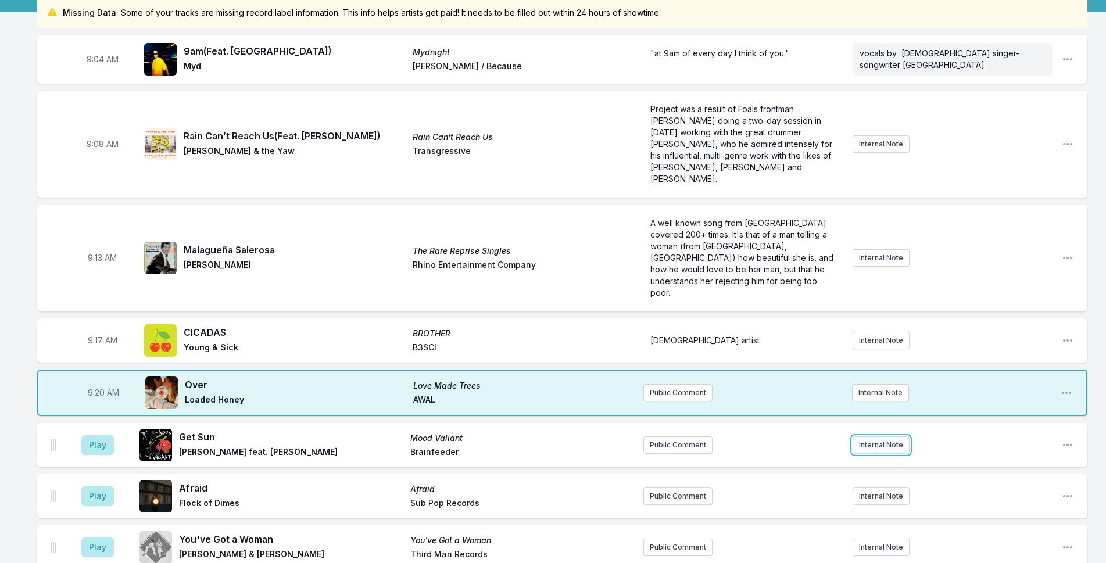
click at [898, 437] on button "Internal Note" at bounding box center [881, 445] width 57 height 17
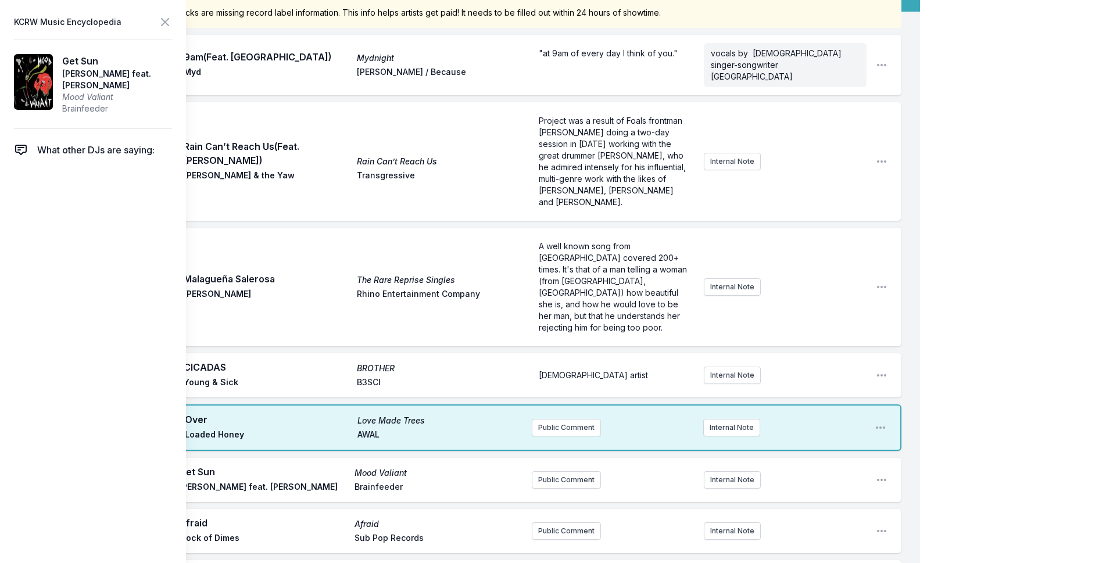
click at [581, 458] on div "Play Get Sun Mood Valiant Hiatus Kaiyote feat. [PERSON_NAME] Brainfeeder Public…" at bounding box center [469, 480] width 865 height 44
click at [580, 472] on button "Public Comment" at bounding box center [566, 480] width 69 height 17
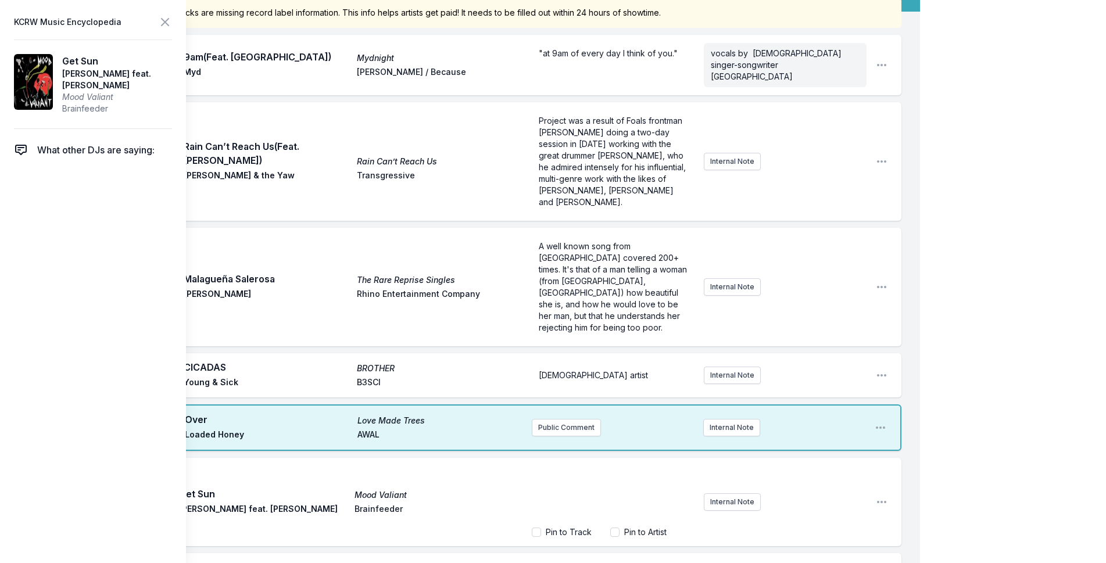
click at [580, 466] on div "﻿" at bounding box center [613, 494] width 163 height 56
click at [581, 466] on div "﻿" at bounding box center [613, 494] width 163 height 56
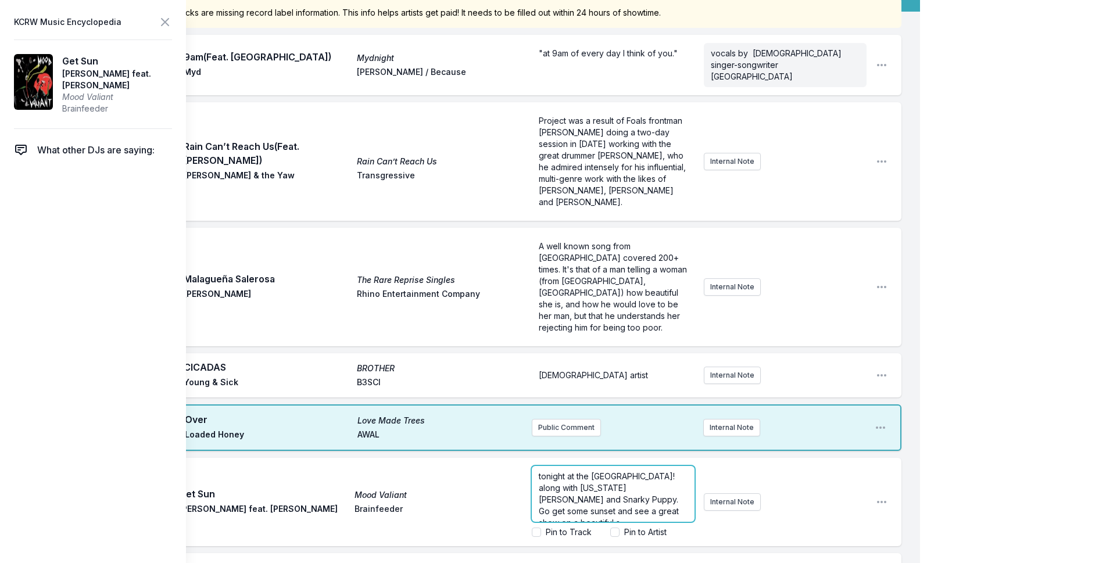
scroll to position [6, 0]
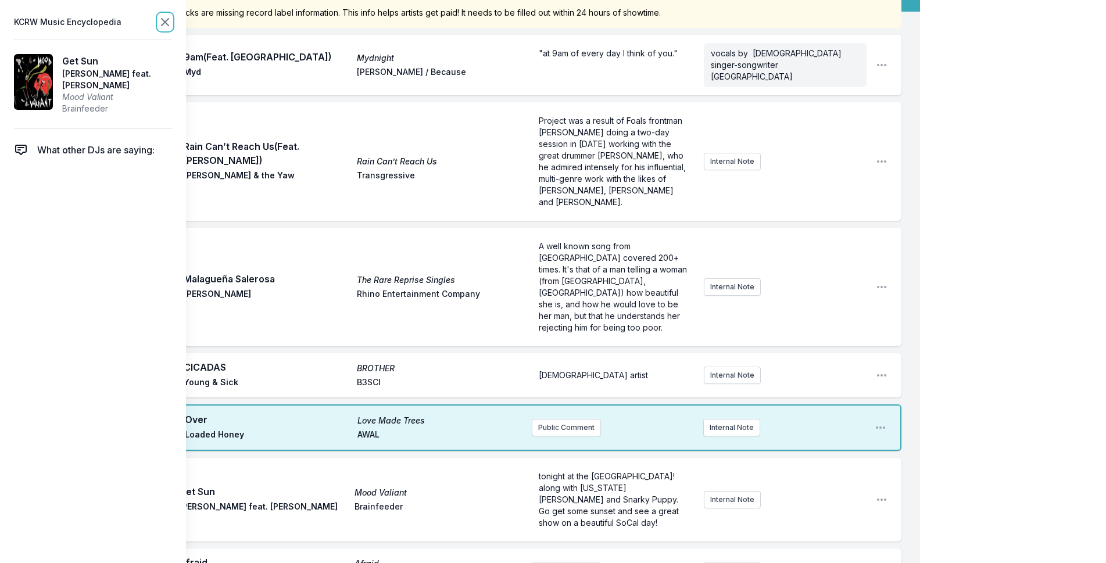
click at [164, 16] on icon at bounding box center [165, 22] width 14 height 14
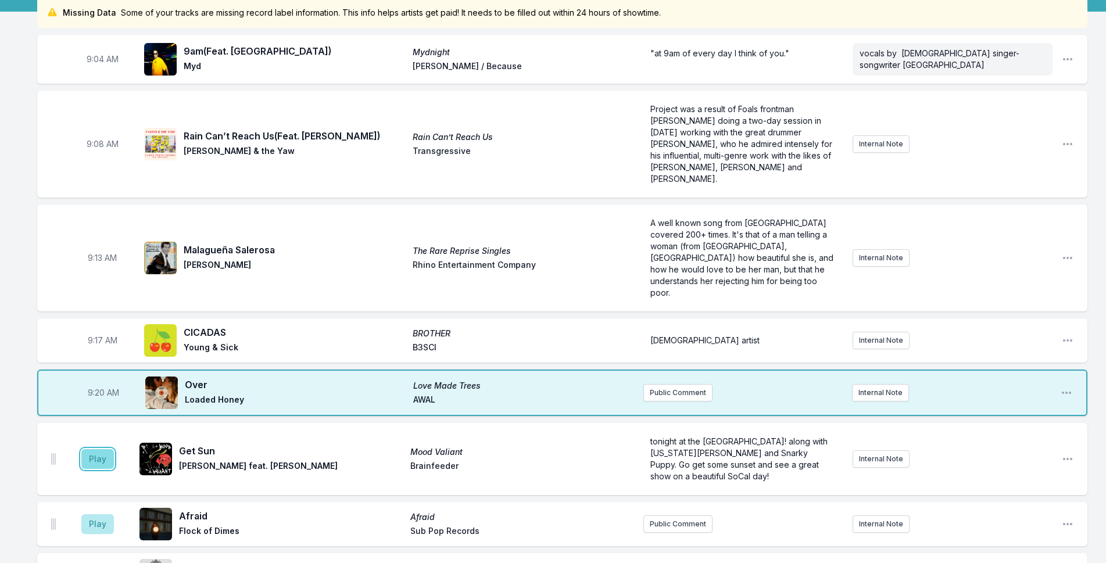
click at [90, 449] on button "Play" at bounding box center [97, 459] width 33 height 20
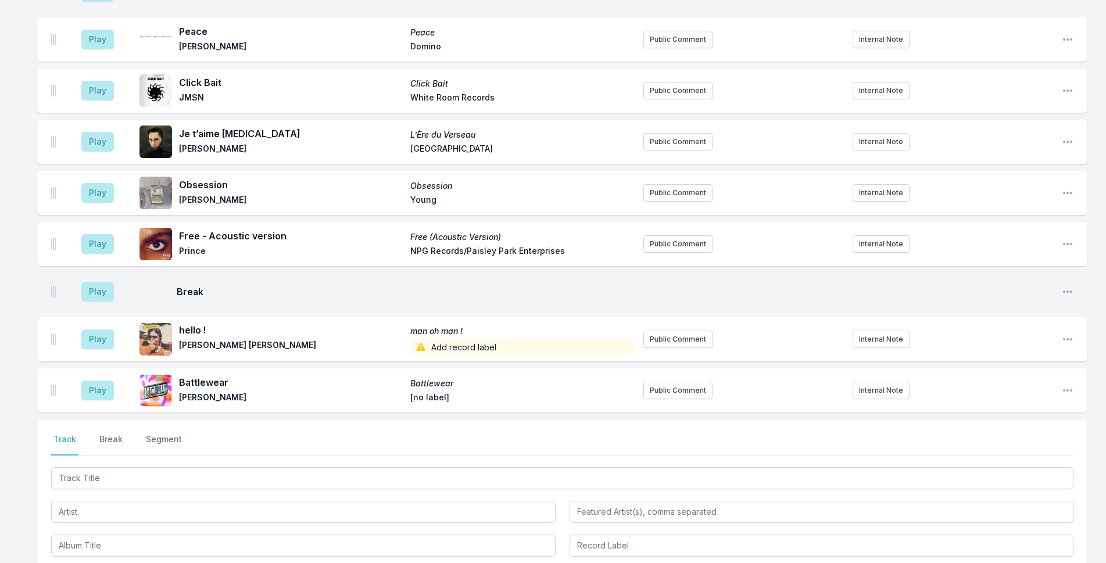
scroll to position [3910, 0]
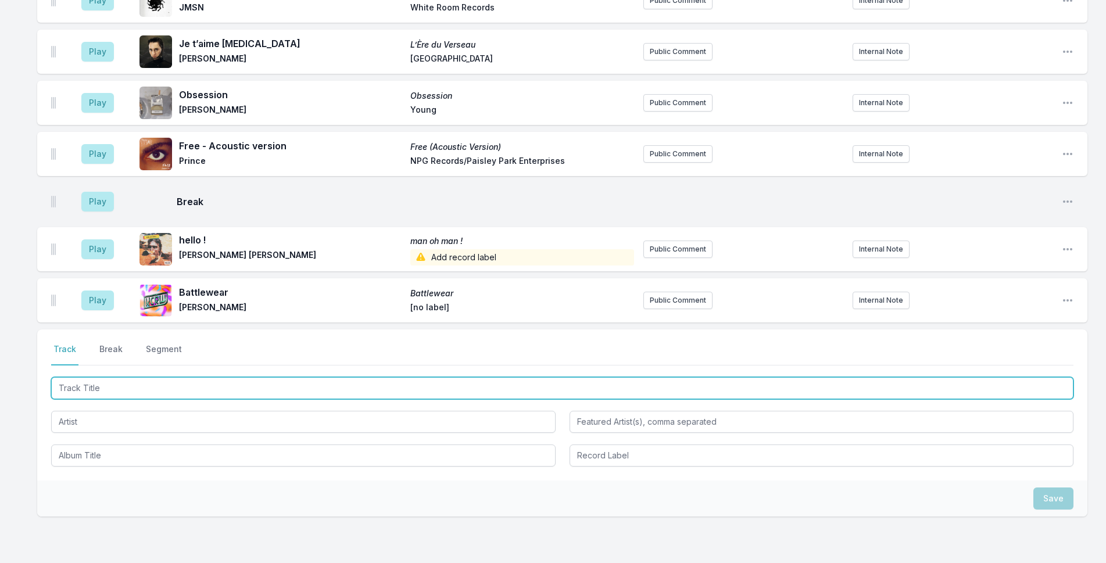
click at [240, 377] on input "Track Title" at bounding box center [562, 388] width 1023 height 22
type input "Run Free"
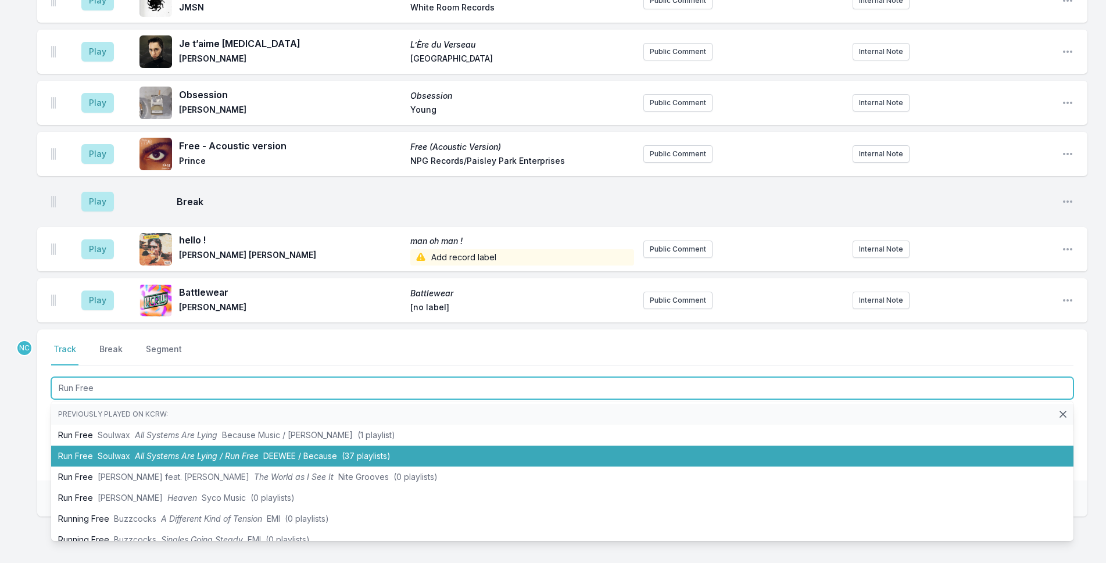
click at [166, 446] on li "Run Free Soulwax All Systems Are Lying / Run Free DEEWEE / Because (37 playlist…" at bounding box center [562, 456] width 1023 height 21
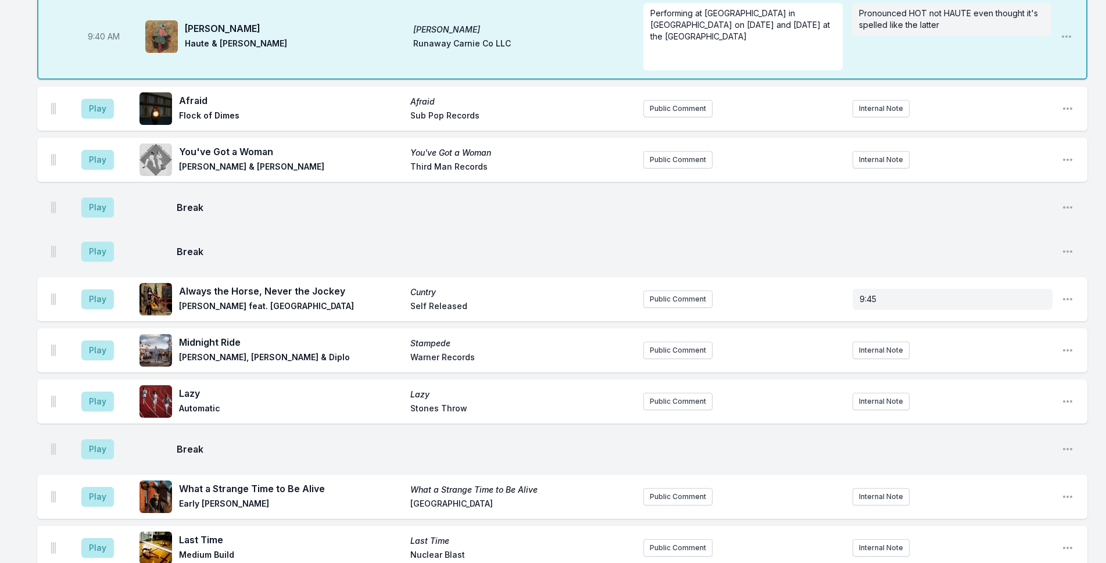
scroll to position [880, 0]
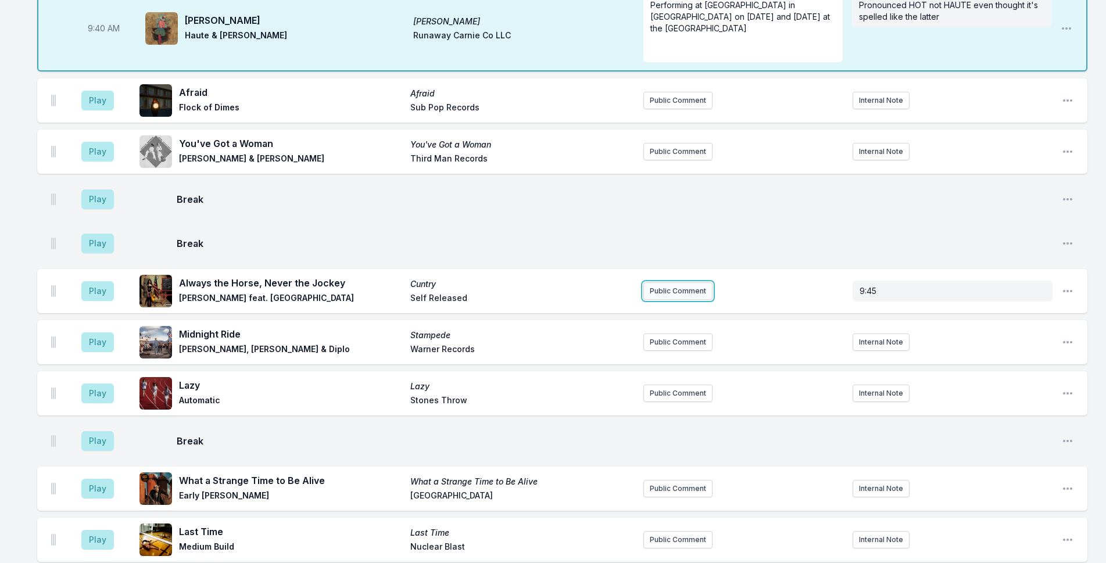
click at [682, 283] on button "Public Comment" at bounding box center [678, 291] width 69 height 17
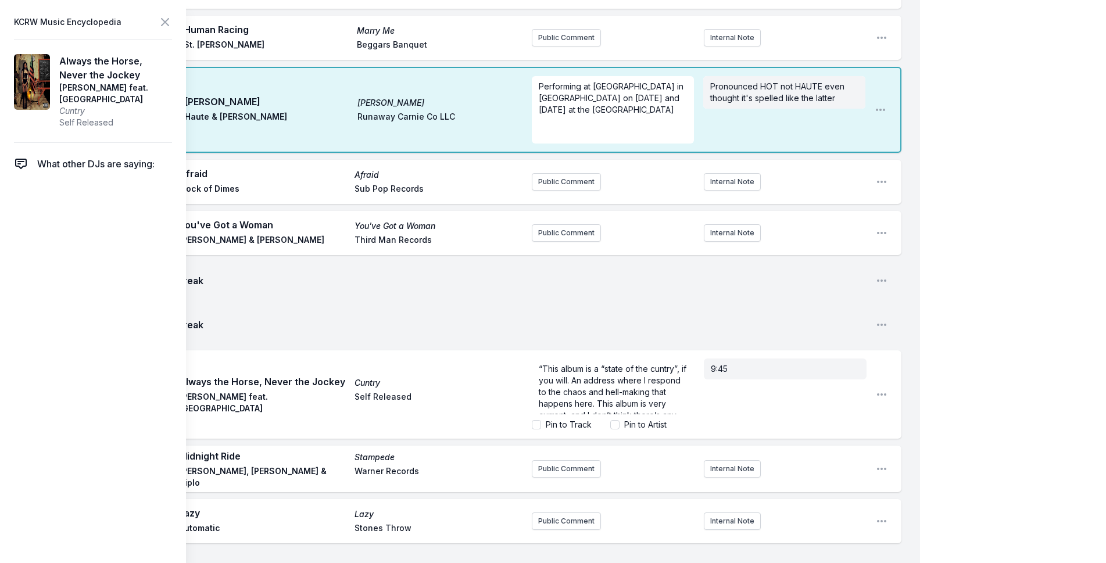
scroll to position [116, 0]
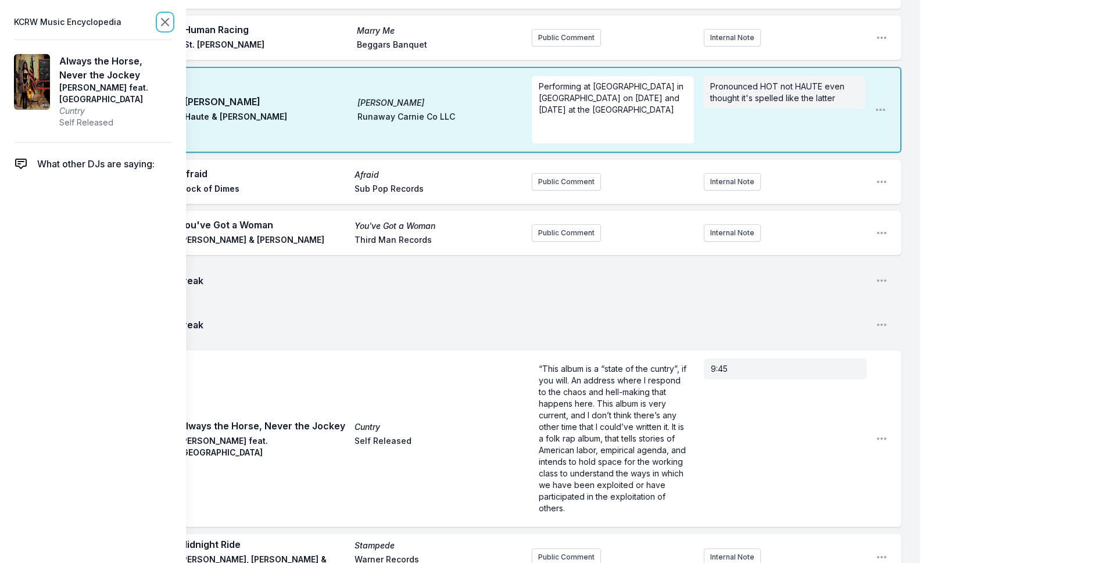
click at [166, 16] on icon at bounding box center [165, 22] width 14 height 14
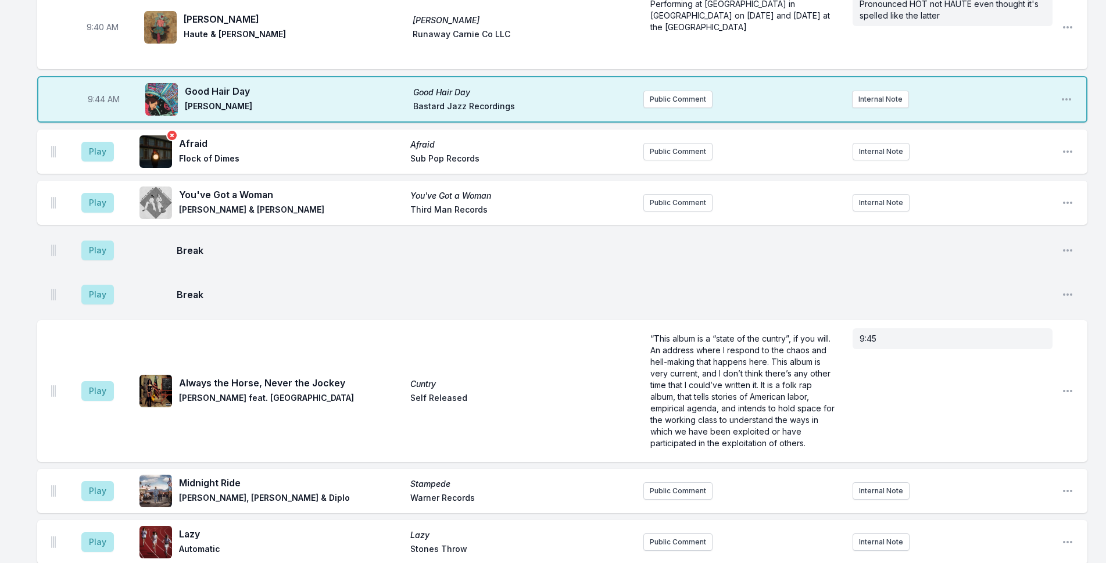
scroll to position [879, 0]
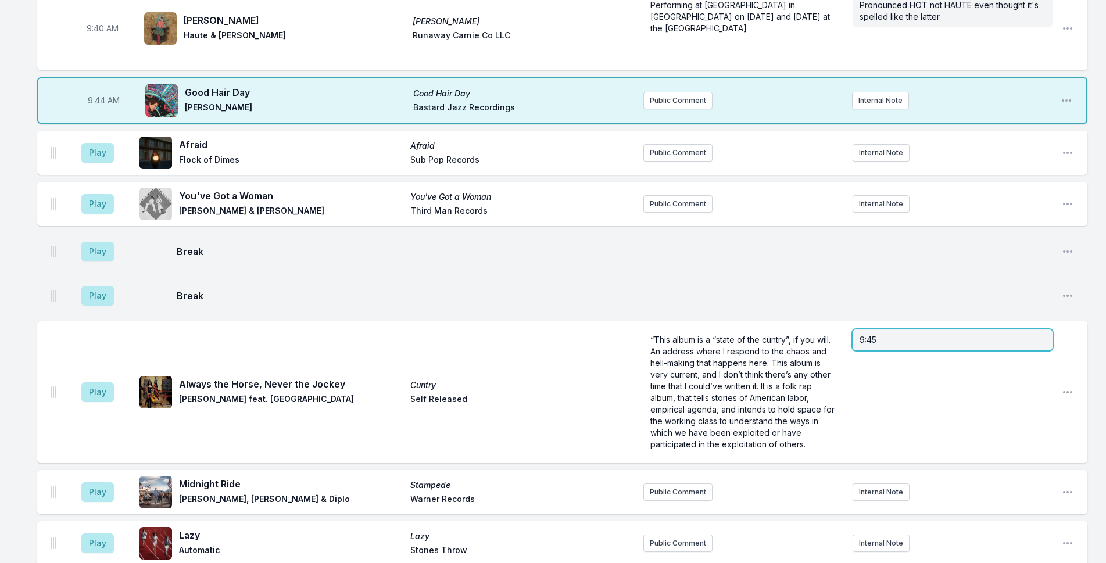
click at [917, 334] on p "9:45" at bounding box center [953, 340] width 186 height 12
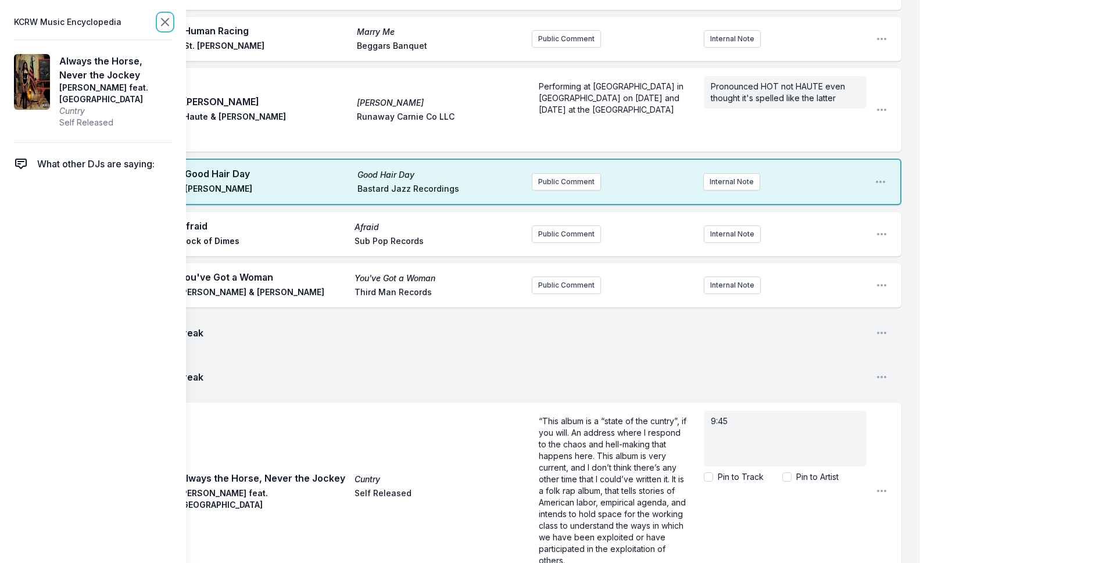
click at [170, 19] on icon at bounding box center [165, 22] width 14 height 14
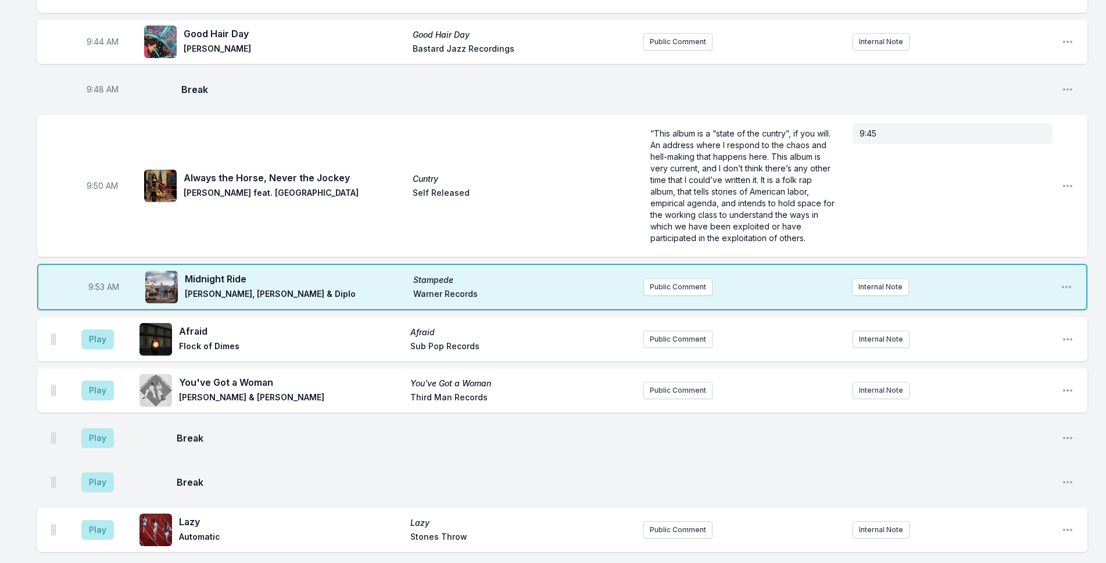
scroll to position [877, 0]
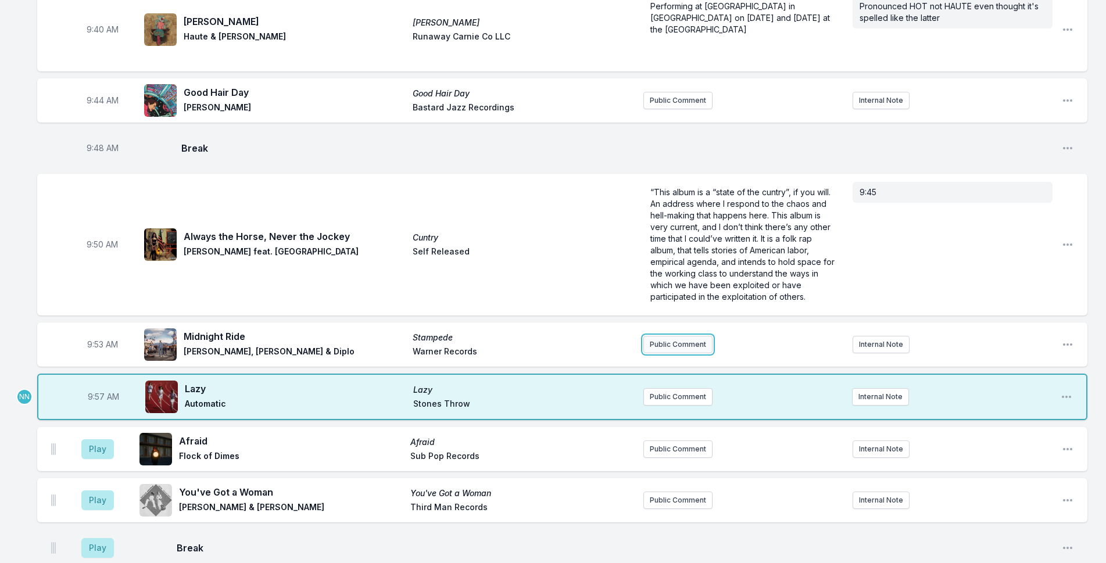
click at [656, 336] on button "Public Comment" at bounding box center [678, 344] width 69 height 17
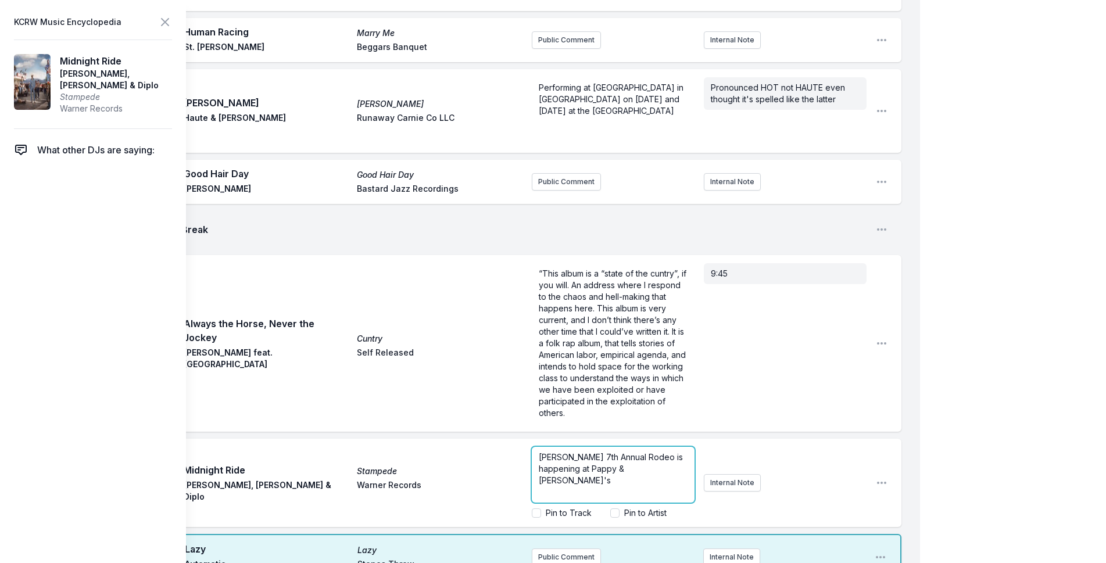
click at [677, 452] on p "[PERSON_NAME] 7th Annual Rodeo is happening at Pappy & [PERSON_NAME]'s" at bounding box center [613, 469] width 149 height 35
click at [680, 452] on p "[PERSON_NAME] 7th Annual Rodeo is happening at Pappy & [PERSON_NAME]'s" at bounding box center [613, 469] width 149 height 35
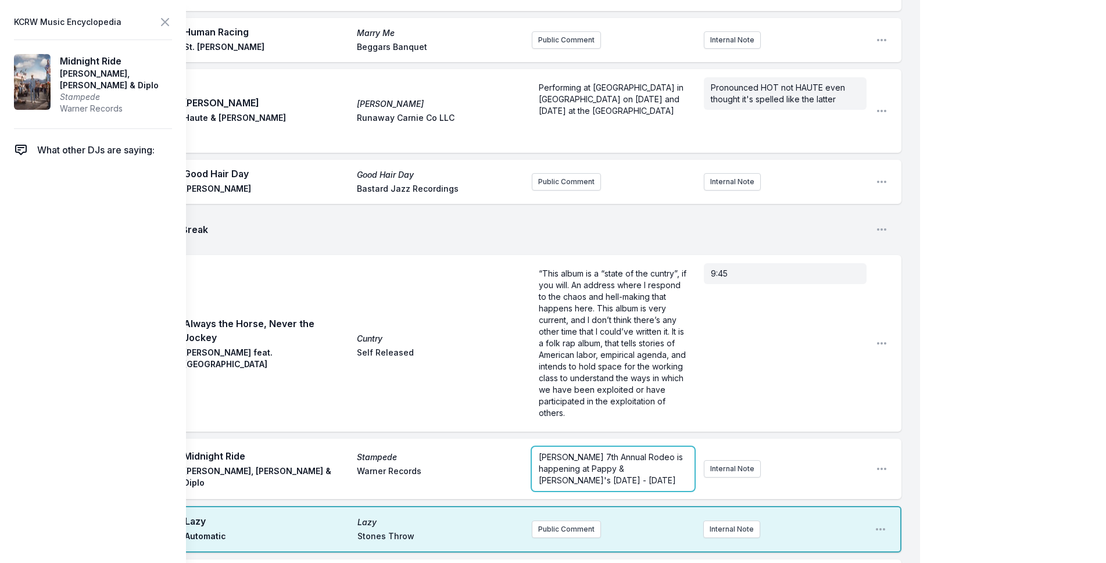
click at [647, 452] on span "[PERSON_NAME] 7th Annual Rodeo is happening at Pappy & [PERSON_NAME]'s [DATE] -…" at bounding box center [612, 468] width 147 height 33
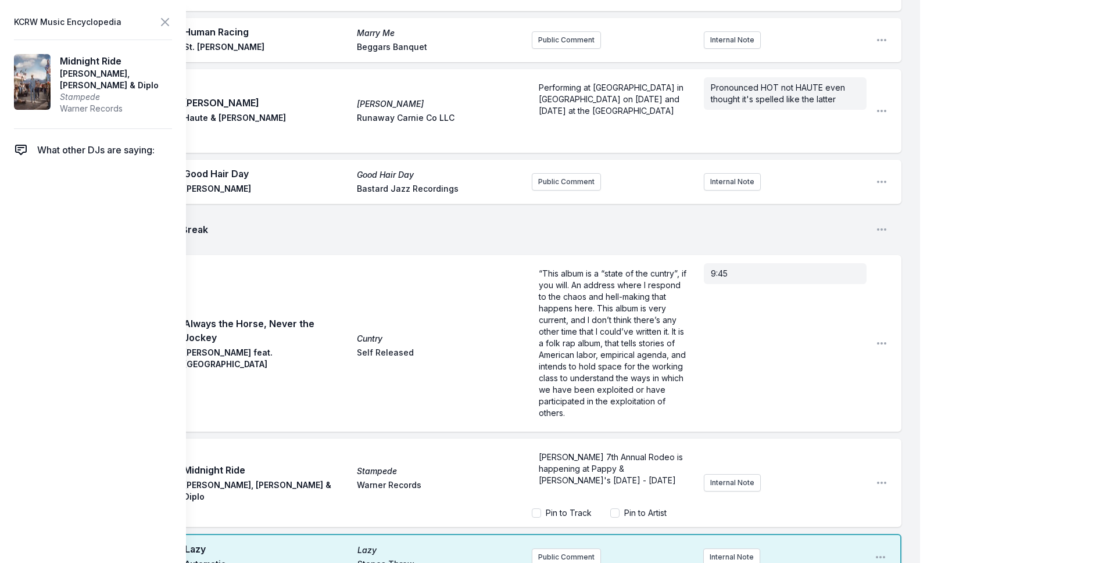
click at [655, 508] on label "Pin to Artist" at bounding box center [645, 514] width 42 height 12
click at [620, 509] on input "Pin to Artist" at bounding box center [615, 513] width 9 height 9
checkbox input "true"
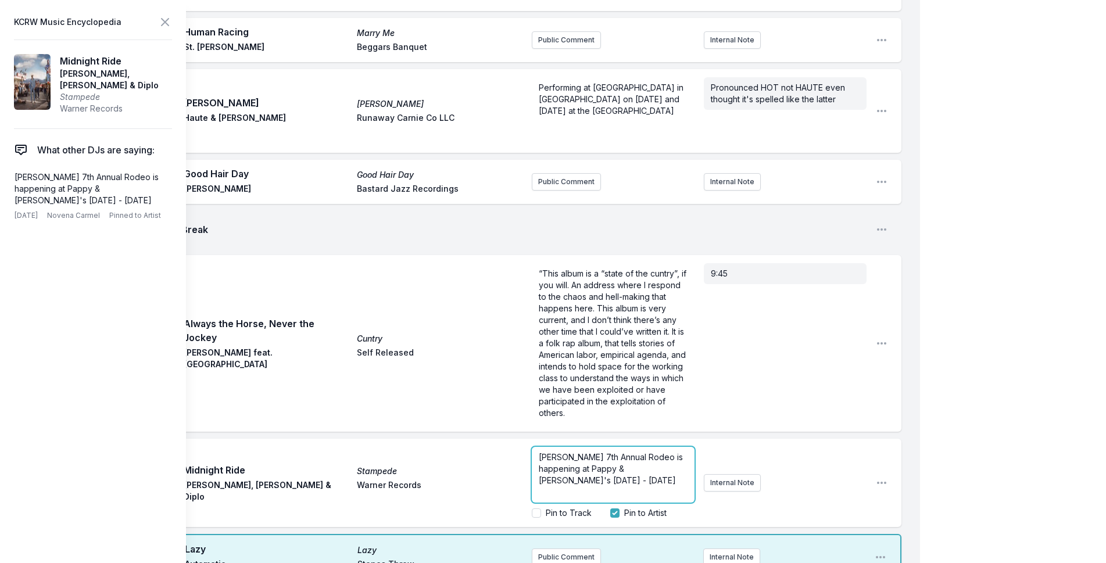
click at [604, 452] on p "[PERSON_NAME] 7th Annual Rodeo is happening at Pappy & [PERSON_NAME]'s [DATE] -…" at bounding box center [613, 469] width 149 height 35
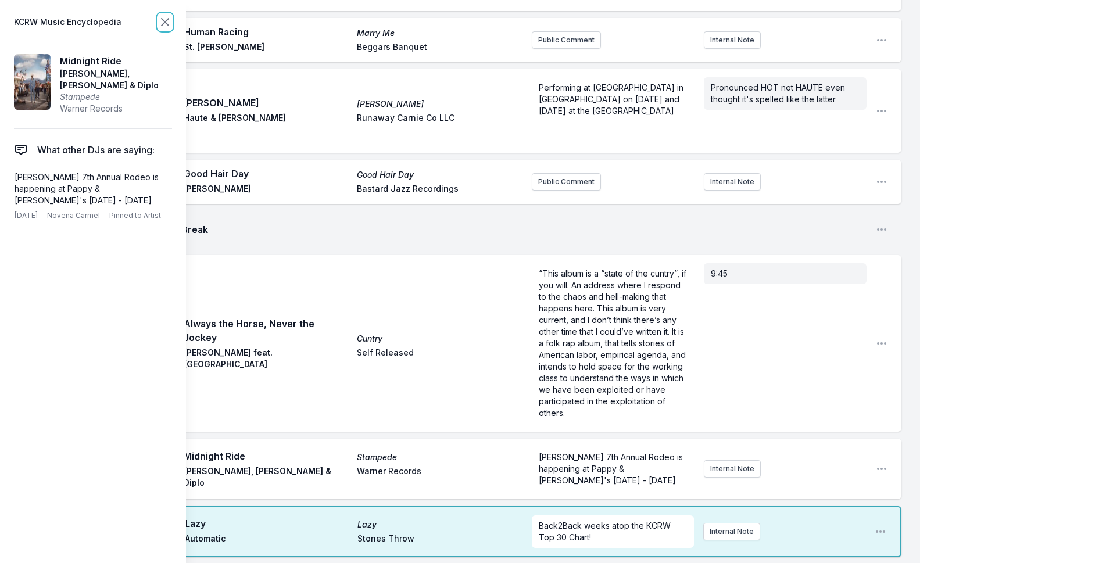
click at [169, 26] on icon at bounding box center [165, 22] width 7 height 7
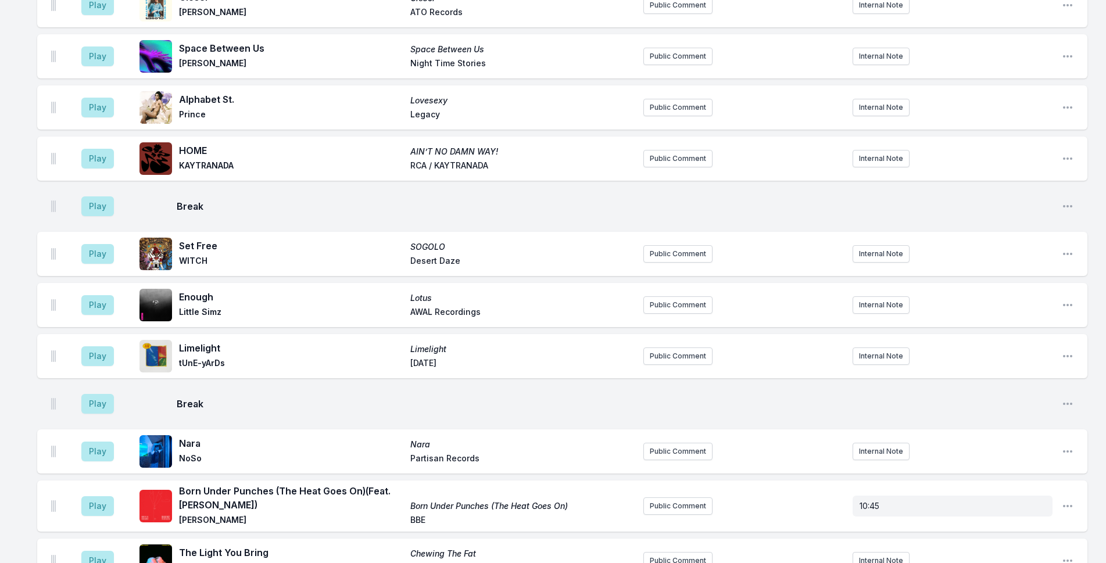
scroll to position [2215, 0]
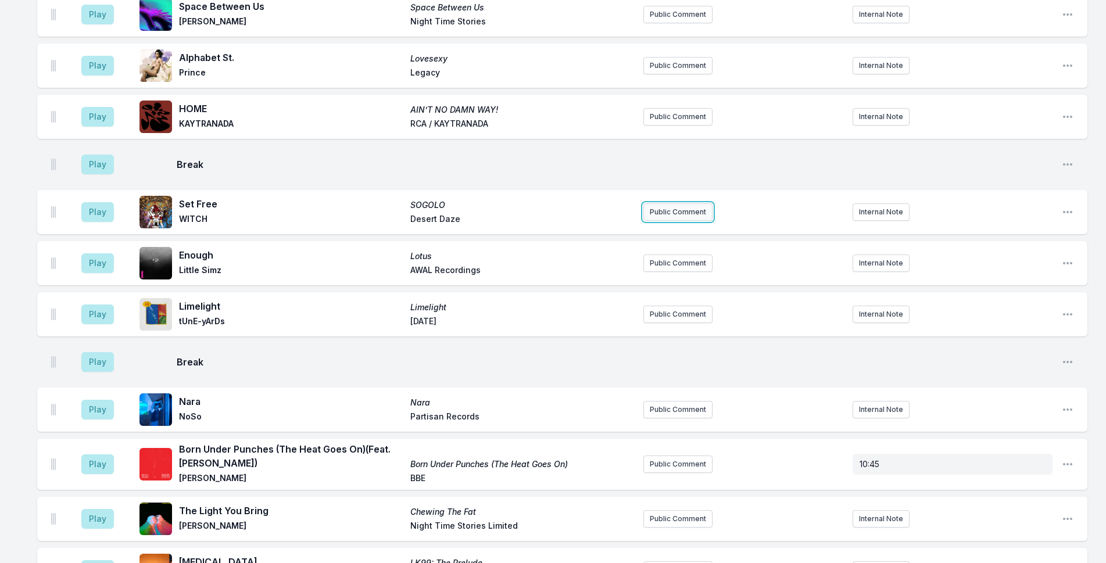
click at [701, 204] on button "Public Comment" at bounding box center [678, 212] width 69 height 17
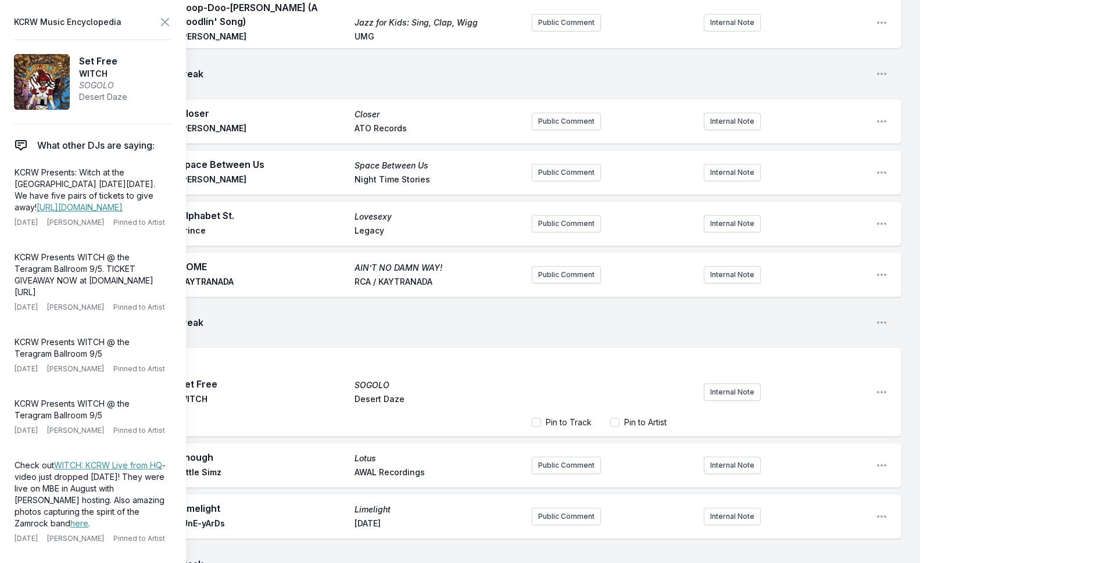
click at [656, 361] on p "﻿" at bounding box center [613, 367] width 149 height 12
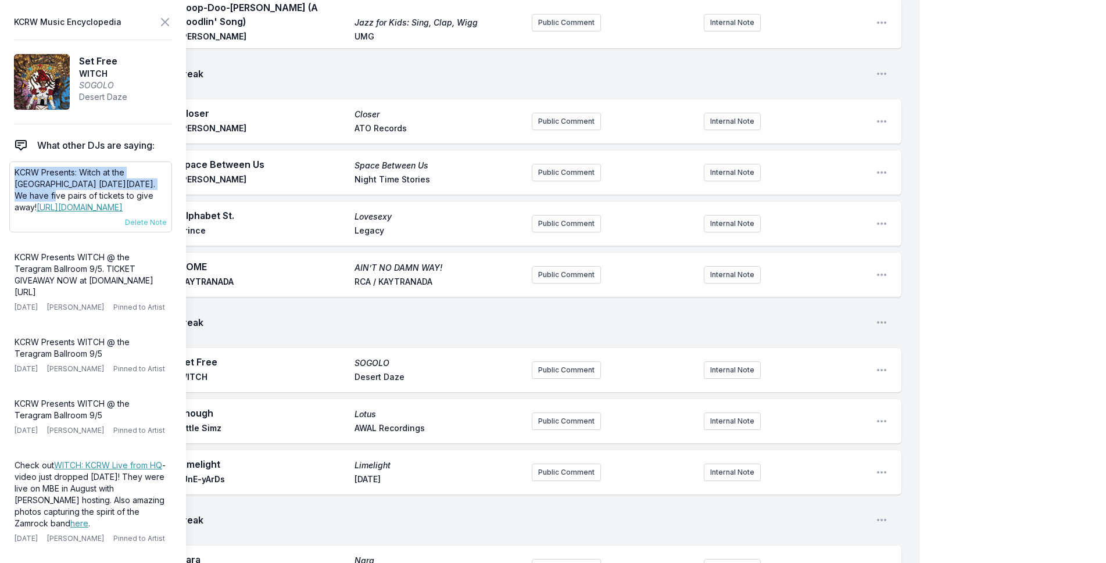
drag, startPoint x: 146, startPoint y: 184, endPoint x: 16, endPoint y: 174, distance: 130.6
click at [16, 174] on p "KCRW Presents: Witch at the [GEOGRAPHIC_DATA] [DATE][DATE]. We have five pairs …" at bounding box center [91, 190] width 152 height 47
click at [548, 362] on button "Public Comment" at bounding box center [566, 370] width 69 height 17
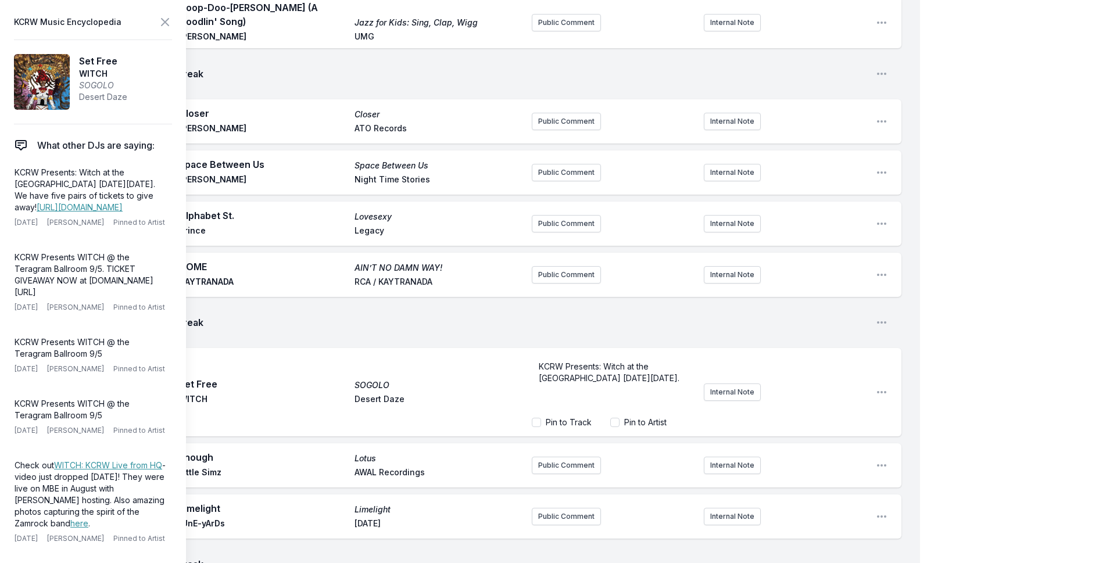
click at [1002, 199] on div "My Playlist KCRW Playlist Directory Reports NN User Guide Report Bug Sign out M…" at bounding box center [553, 423] width 1106 height 5276
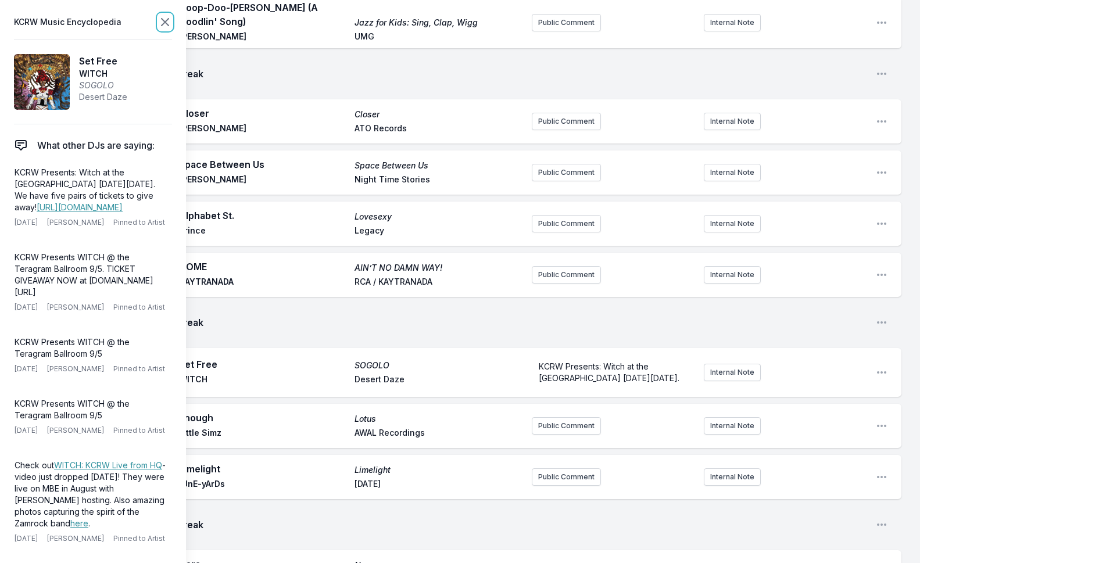
click at [167, 17] on icon at bounding box center [165, 22] width 14 height 14
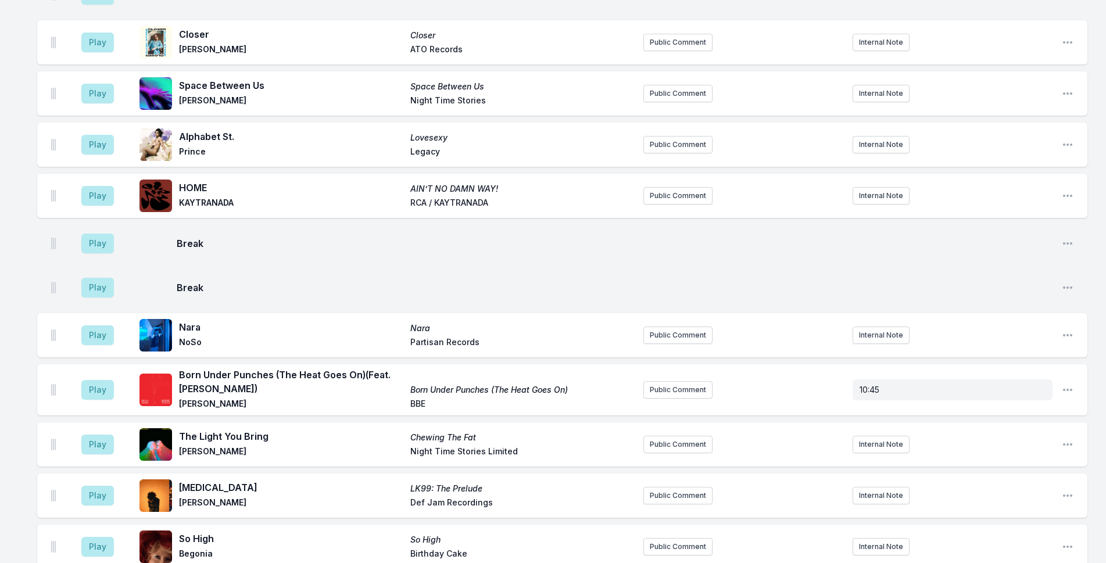
scroll to position [2564, 0]
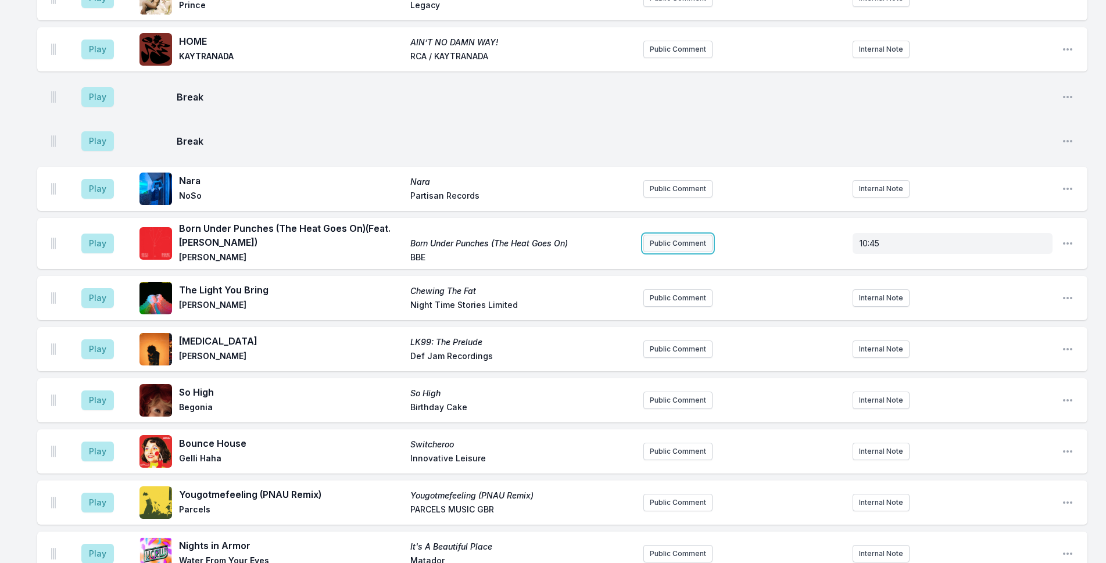
click at [686, 235] on button "Public Comment" at bounding box center [678, 243] width 69 height 17
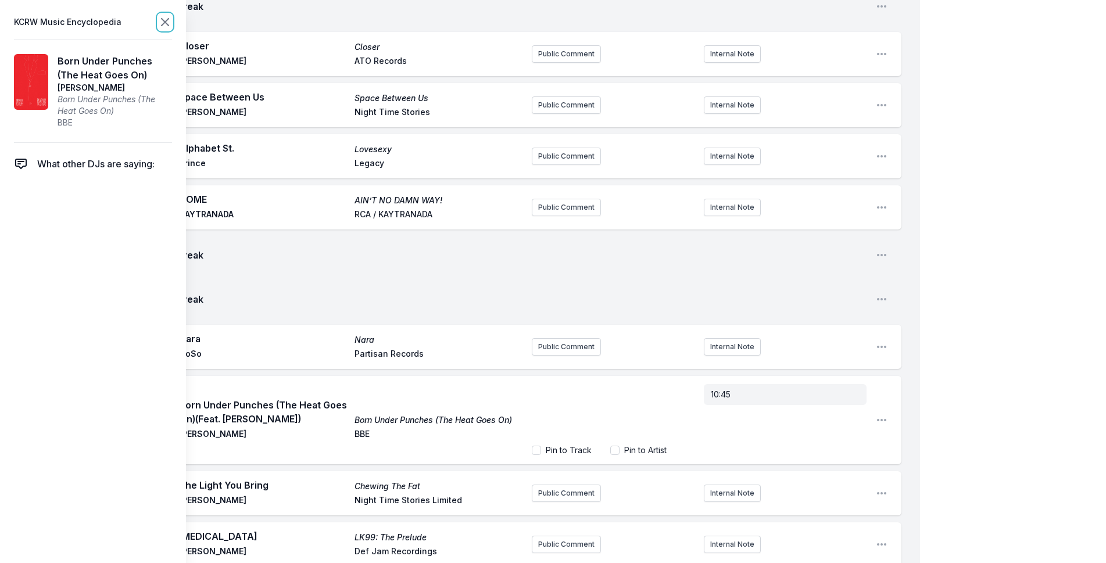
click at [162, 22] on icon at bounding box center [165, 22] width 14 height 14
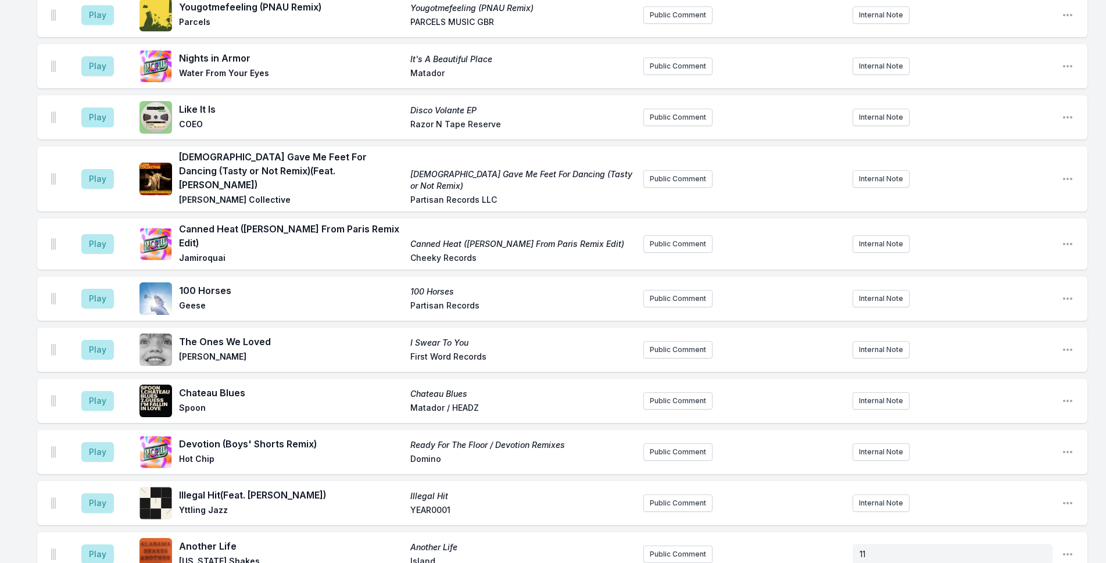
scroll to position [3319, 0]
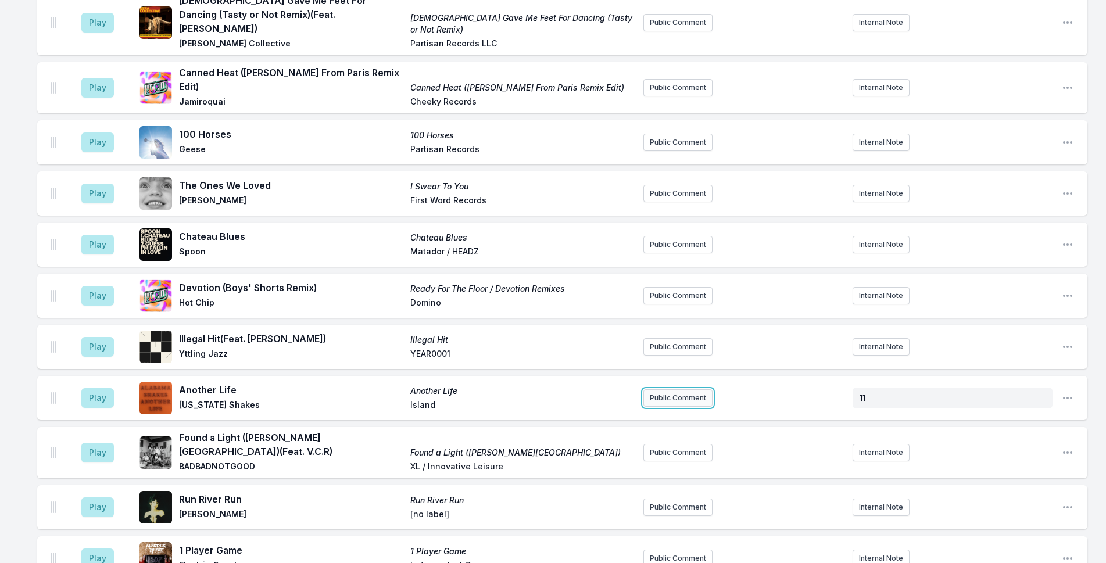
click at [667, 390] on button "Public Comment" at bounding box center [678, 398] width 69 height 17
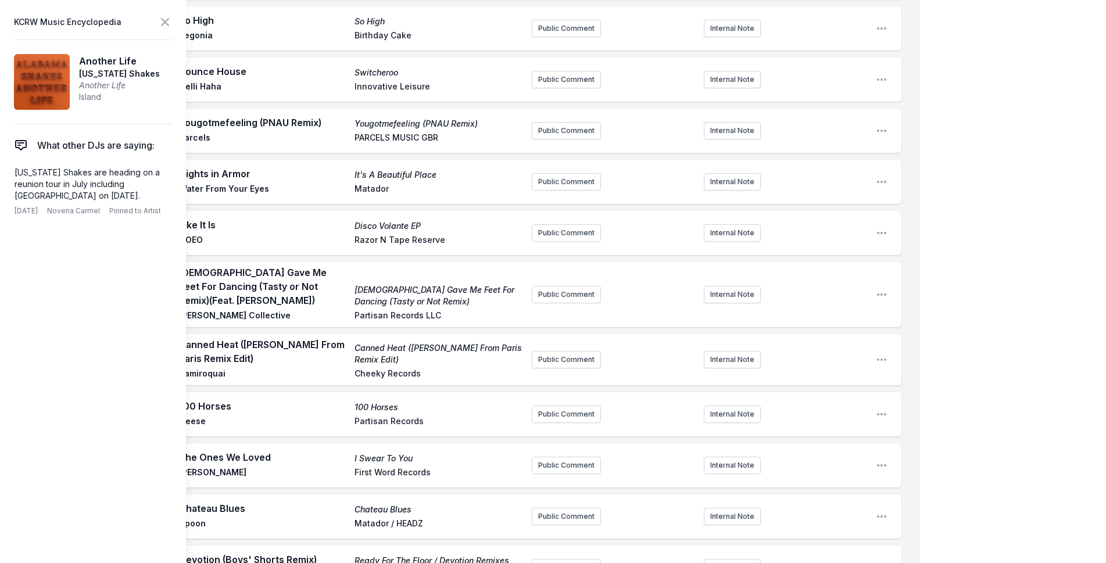
scroll to position [2271, 0]
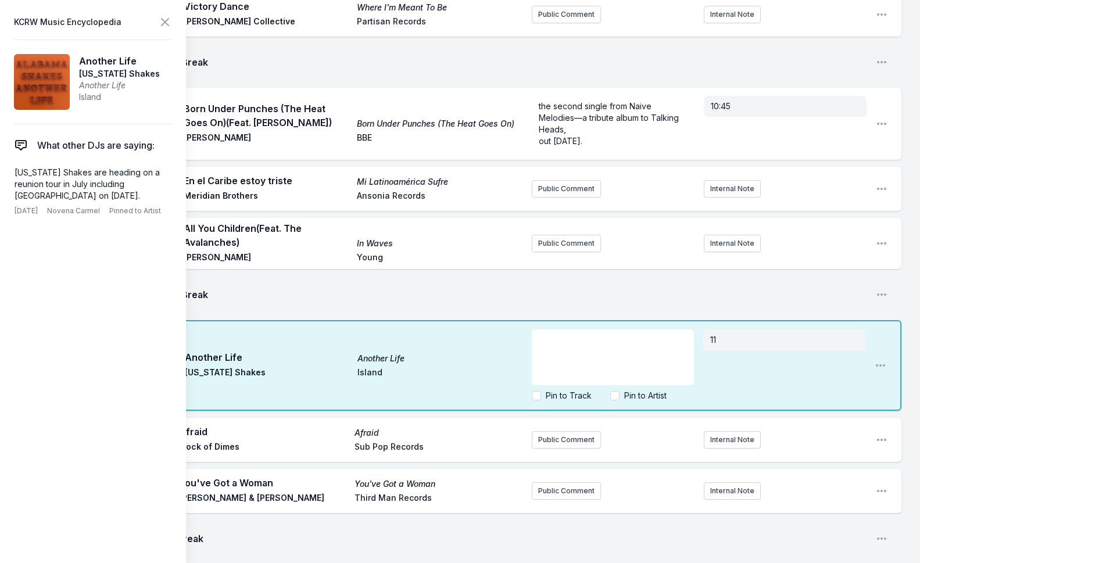
drag, startPoint x: 1039, startPoint y: 109, endPoint x: 1016, endPoint y: 103, distance: 23.4
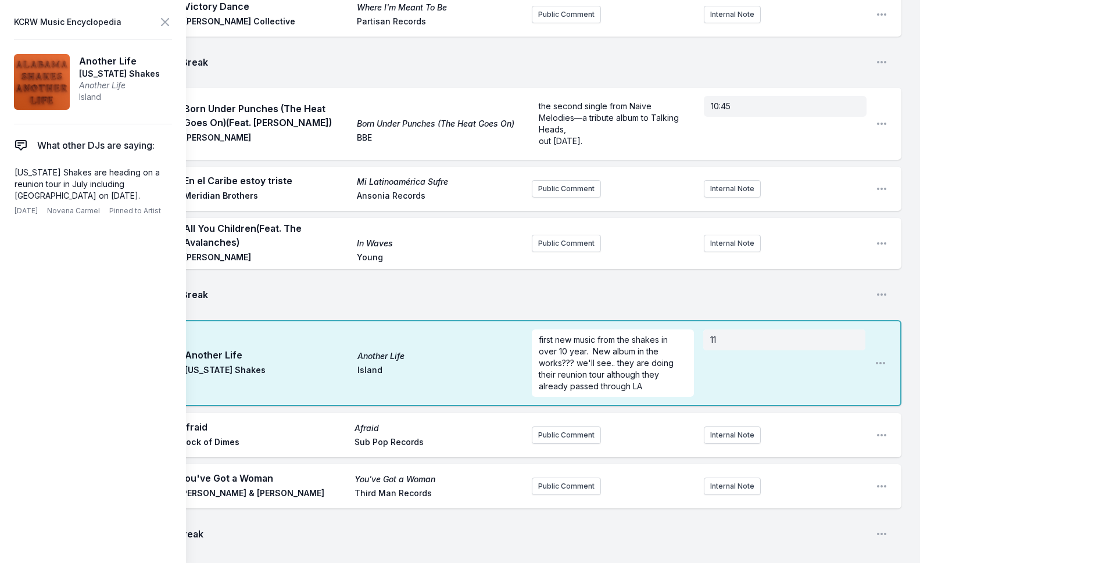
click at [157, 25] on header "KCRW Music Encyclopedia" at bounding box center [93, 22] width 158 height 16
click at [164, 22] on icon at bounding box center [165, 22] width 7 height 7
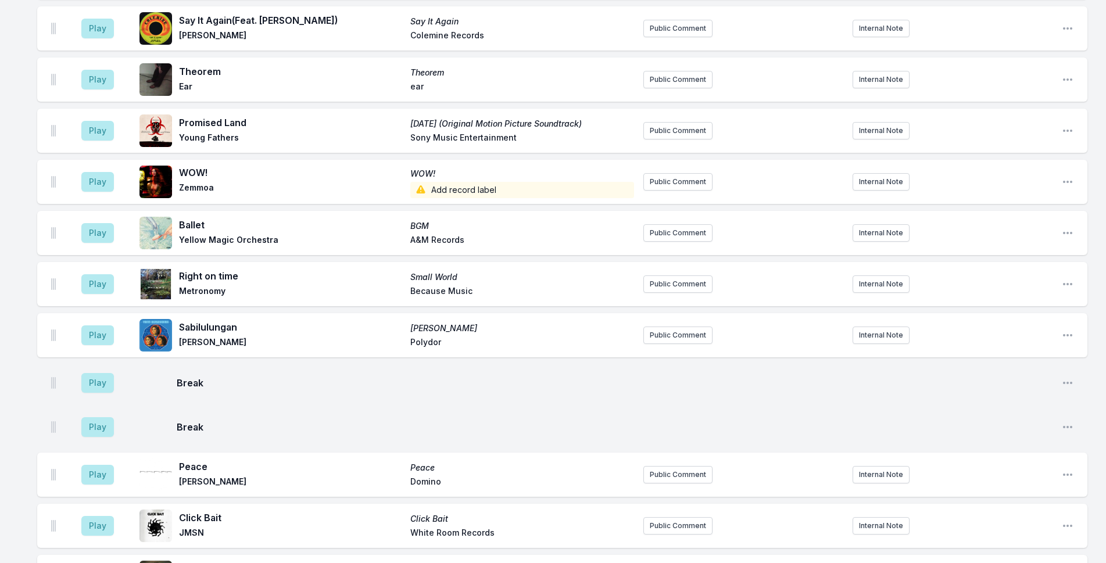
scroll to position [4829, 0]
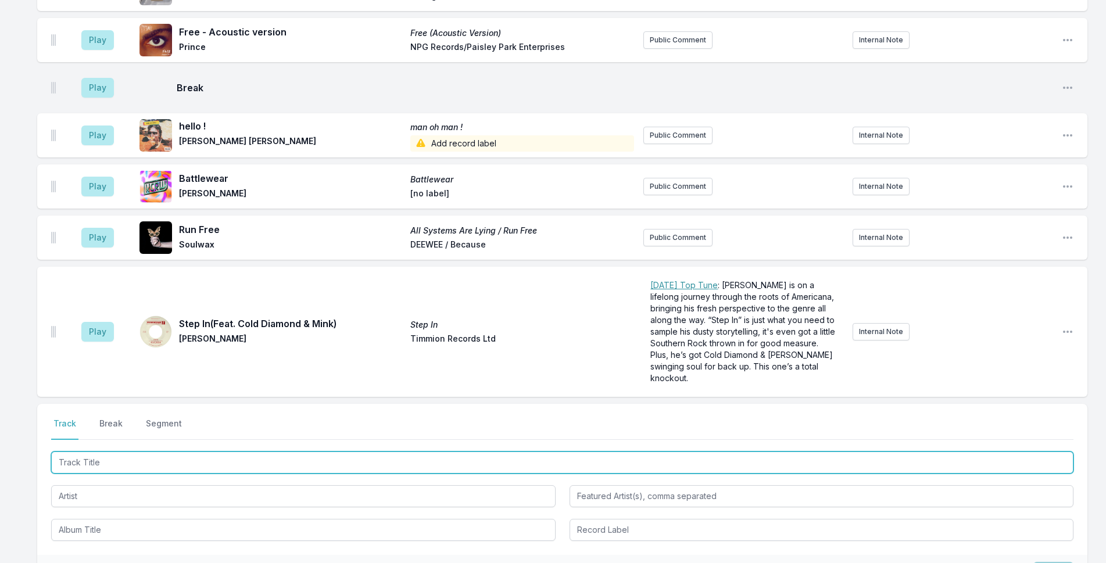
drag, startPoint x: 205, startPoint y: 356, endPoint x: 979, endPoint y: 263, distance: 779.5
click at [206, 452] on input "Track Title" at bounding box center [562, 463] width 1023 height 22
type input "i"
type input "Ilalo"
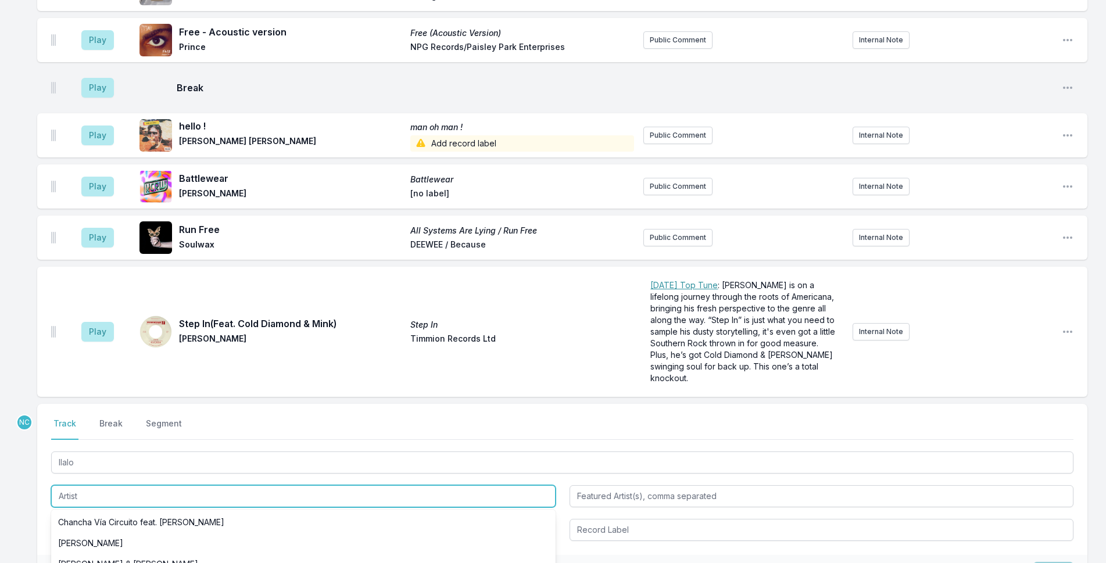
click at [308, 486] on input "Artist" at bounding box center [303, 497] width 505 height 22
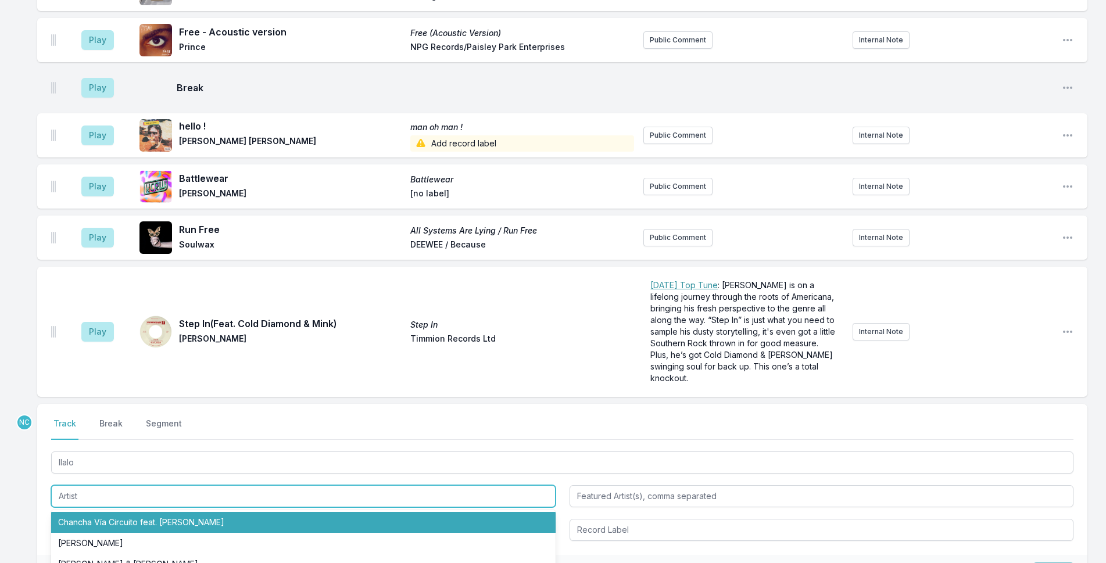
click at [309, 512] on li "Chancha Vía Circuito feat. [PERSON_NAME]" at bounding box center [303, 522] width 505 height 21
type input "Chancha Vía Circuito"
type input "[PERSON_NAME]"
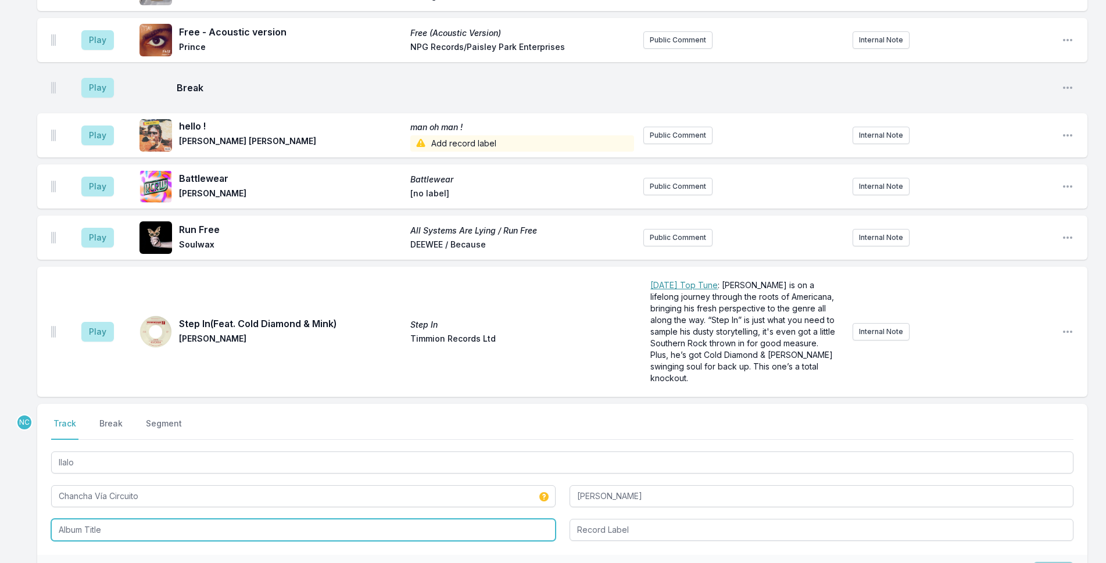
click at [309, 519] on input "Album Title" at bounding box center [303, 530] width 505 height 22
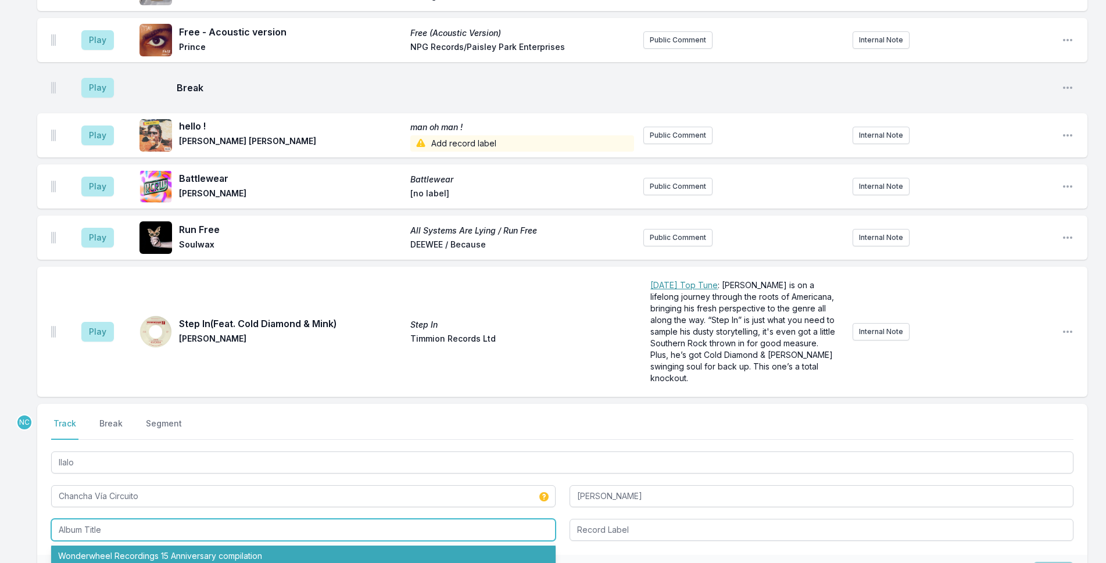
click at [322, 546] on li "Wonderwheel Recordings 15 Anniversary compilation" at bounding box center [303, 556] width 505 height 21
type input "Wonderwheel Recordings 15 Anniversary compilation"
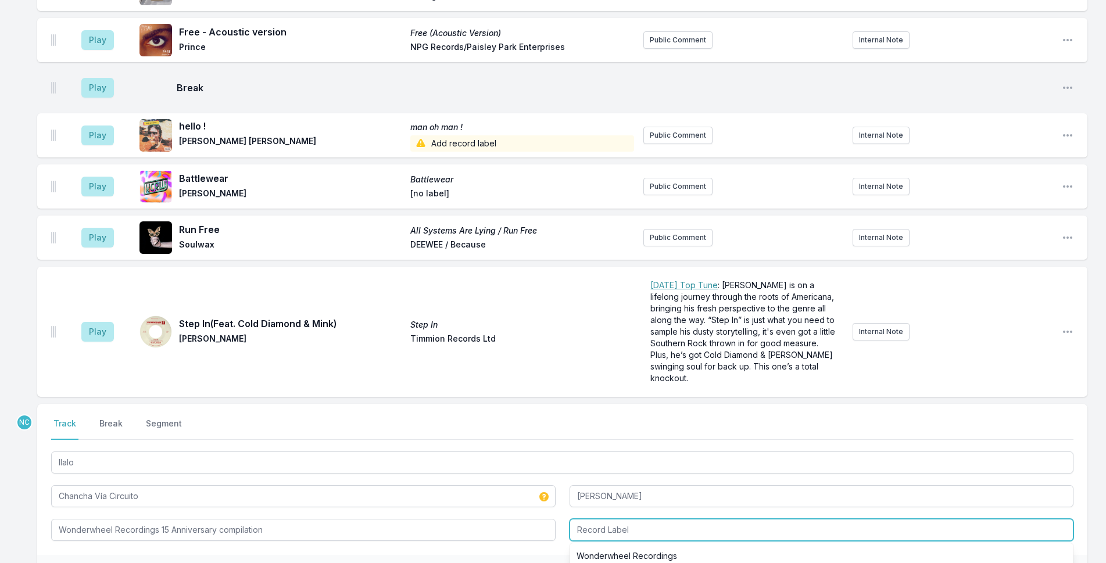
click at [625, 519] on input "Record Label" at bounding box center [822, 530] width 505 height 22
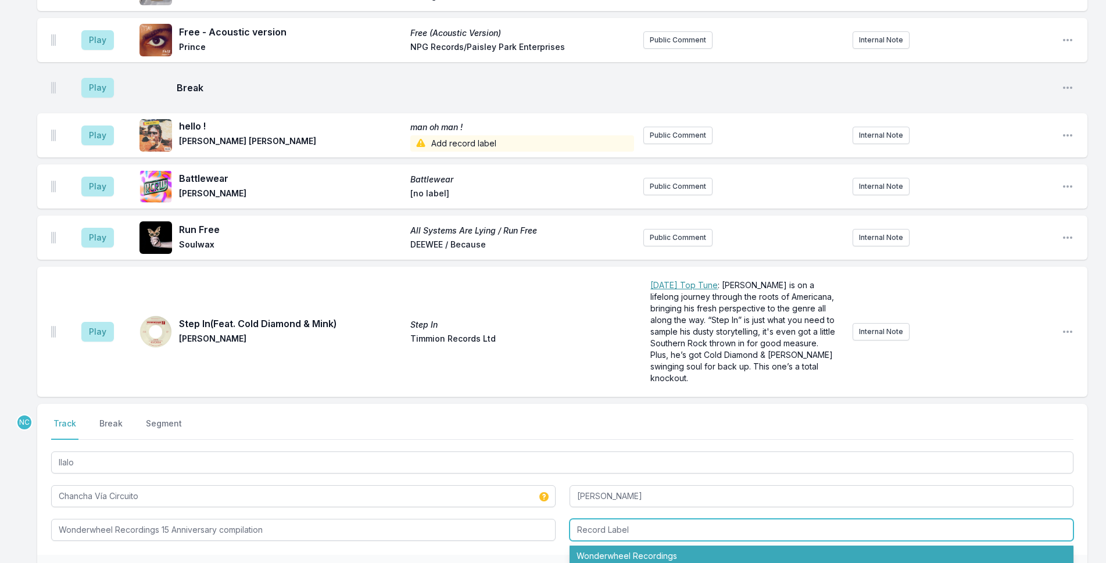
click at [963, 546] on li "Wonderwheel Recordings" at bounding box center [822, 556] width 505 height 21
type input "Wonderwheel Recordings"
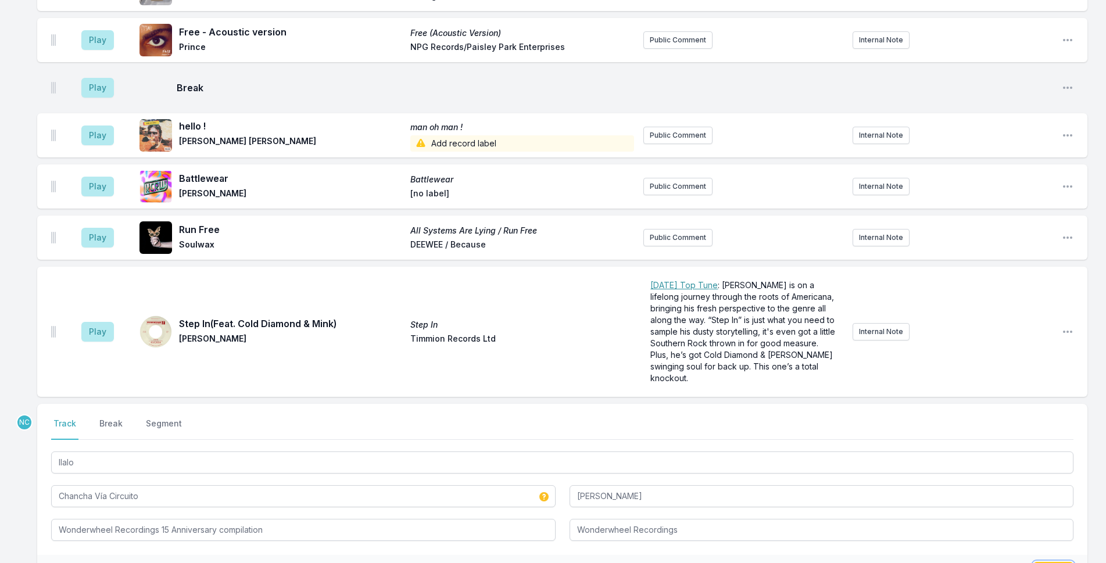
click at [1059, 562] on button "Save" at bounding box center [1054, 573] width 40 height 22
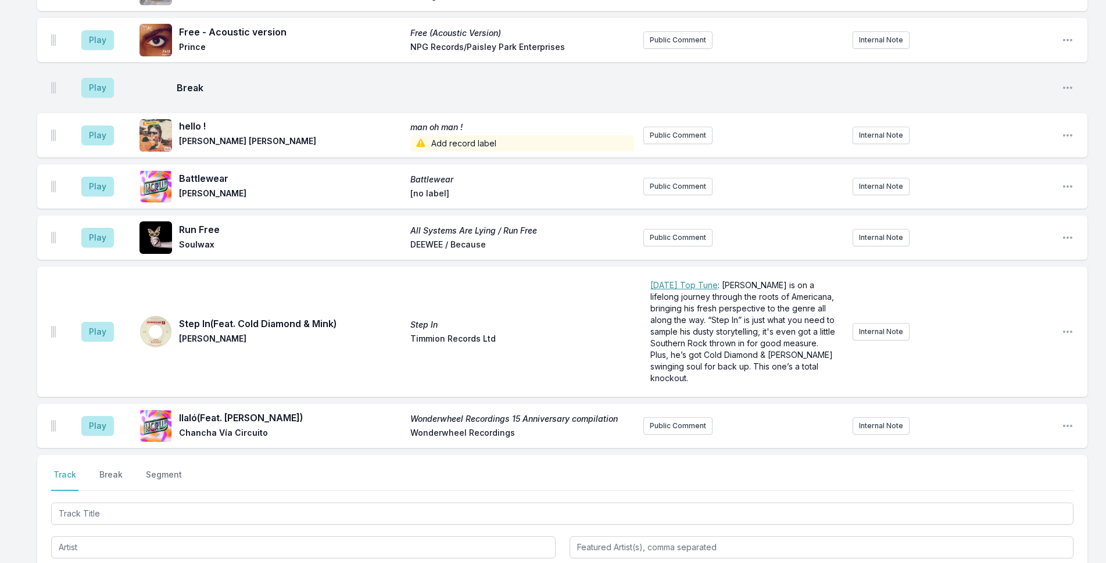
scroll to position [4880, 0]
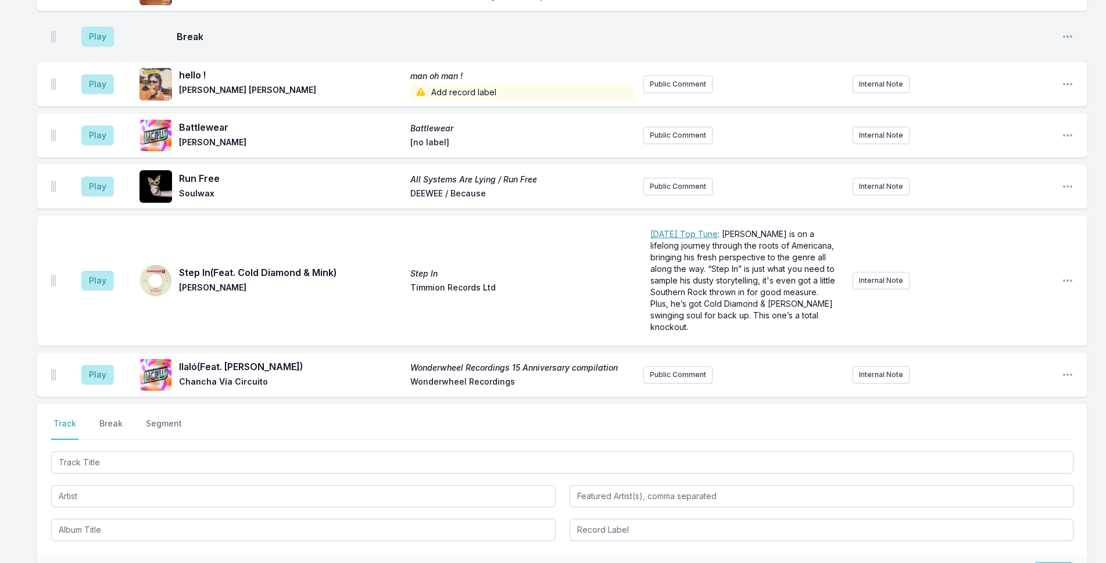
click at [1062, 353] on div "Play Ilaló (Feat. [PERSON_NAME]) Wonderwheel Recordings 15 Anniversary compilat…" at bounding box center [562, 375] width 1051 height 44
click at [1065, 374] on icon "Open playlist item options" at bounding box center [1067, 375] width 9 height 2
click at [1008, 409] on button "Edit Track Details" at bounding box center [1009, 419] width 130 height 21
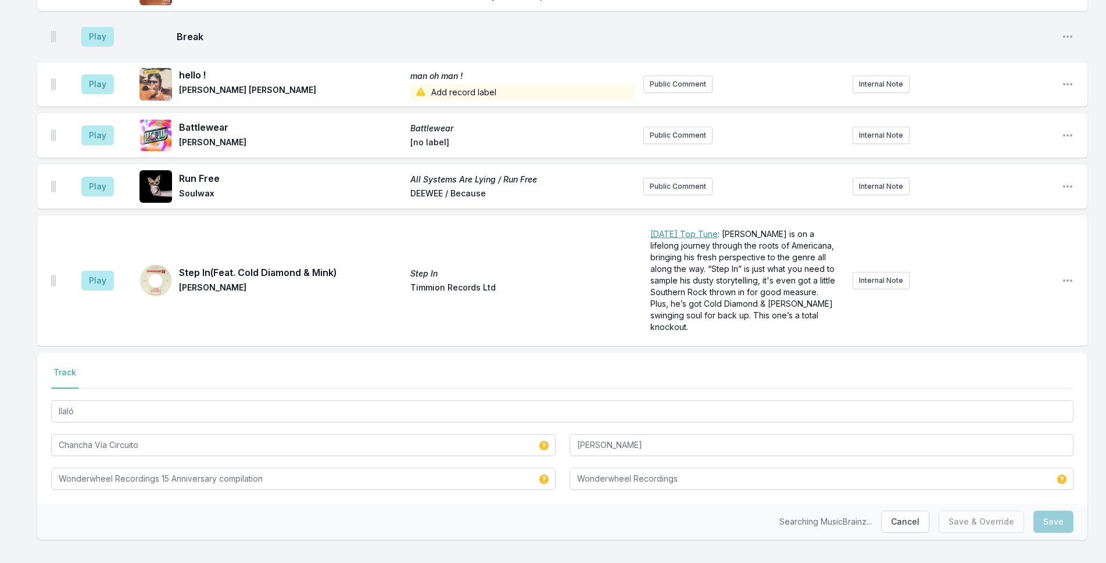
scroll to position [4792, 0]
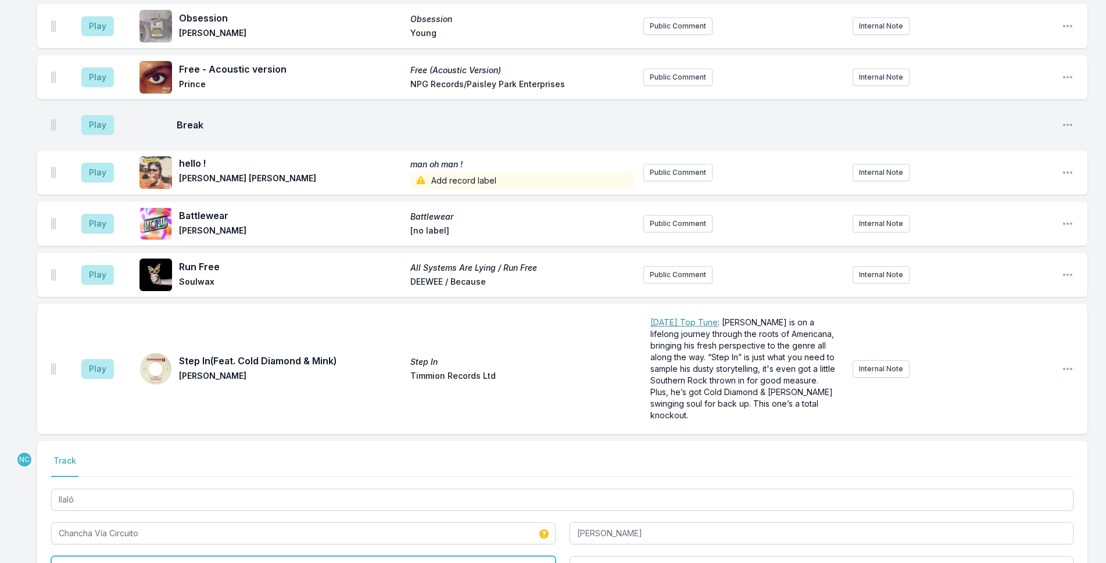
click at [127, 556] on input "Wonderwheel Recordings 15 Anniversary compilation" at bounding box center [303, 567] width 505 height 22
drag, startPoint x: 287, startPoint y: 462, endPoint x: 27, endPoint y: 460, distance: 259.9
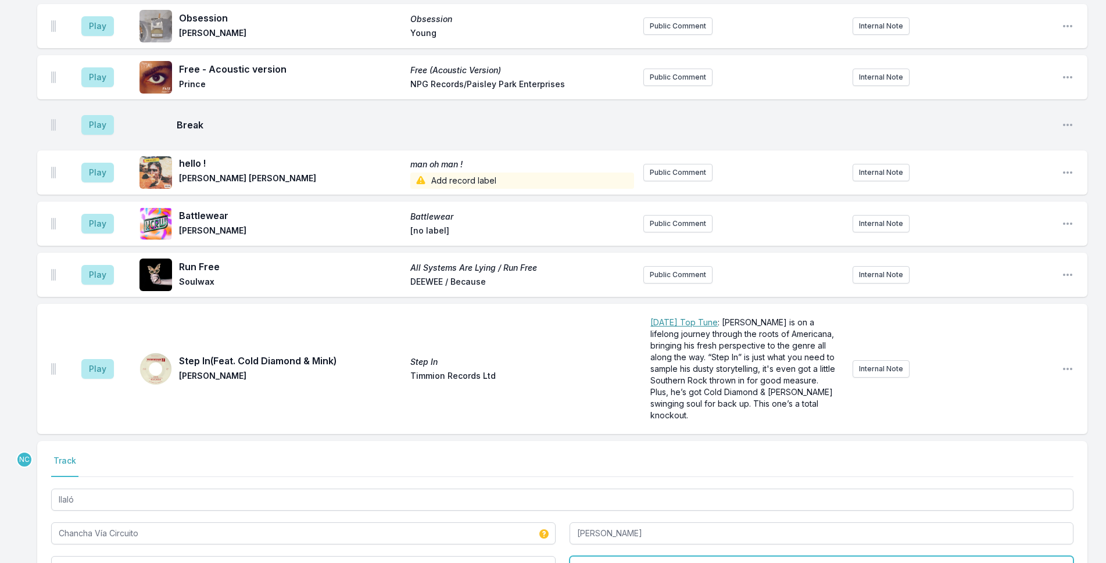
click at [718, 556] on input "Wonderwheel Recordings" at bounding box center [822, 567] width 505 height 22
type input "Wonderwheel Recordings 15 Anniversary compilation"
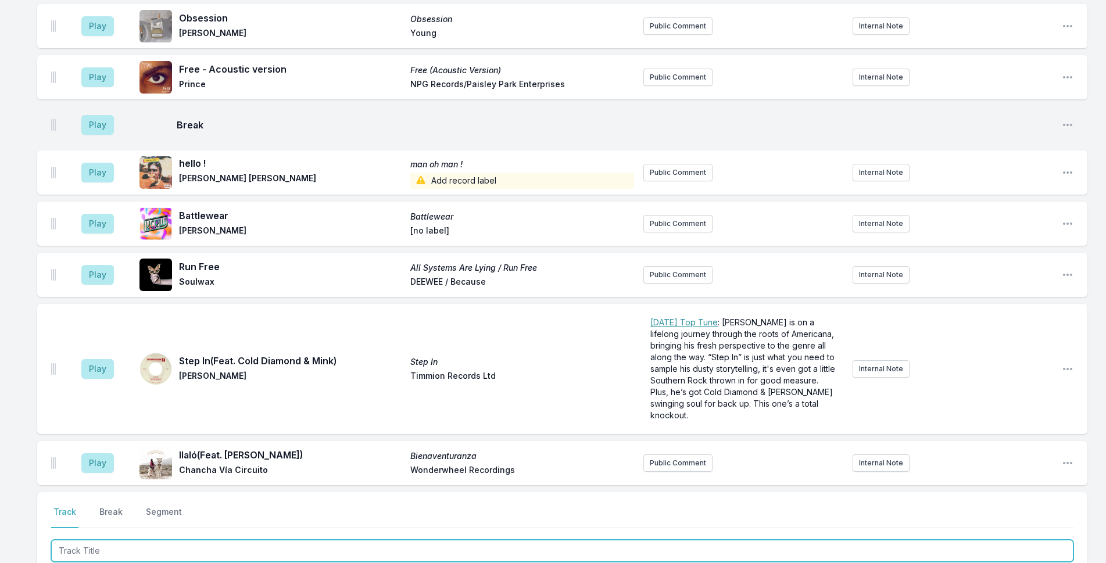
click at [395, 540] on input "Track Title" at bounding box center [562, 551] width 1023 height 22
type input "J"
type input "Running / Plannin"
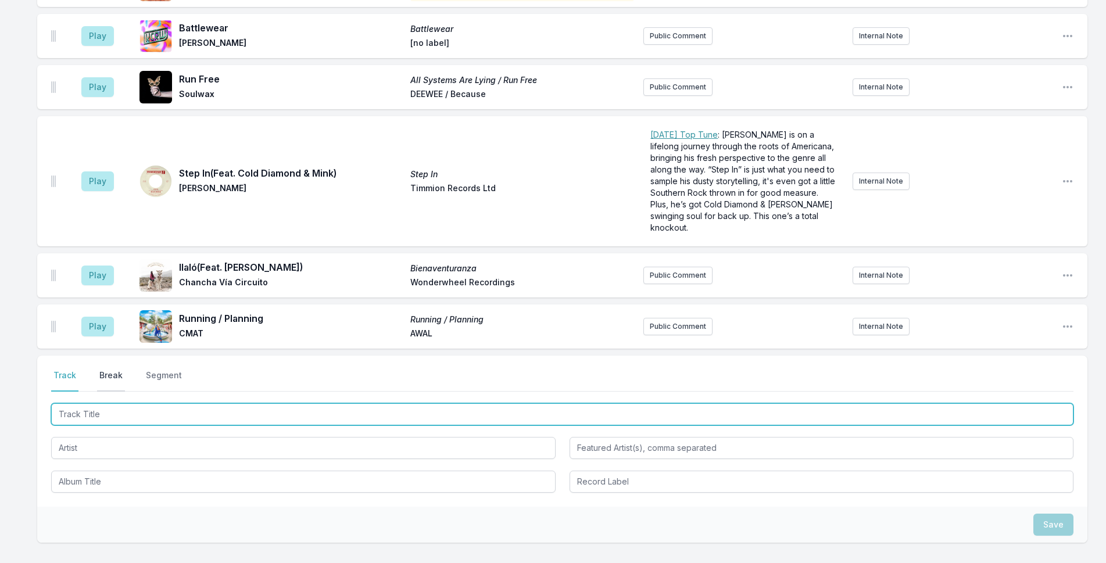
scroll to position [4985, 0]
click at [160, 403] on input "Track Title" at bounding box center [562, 414] width 1023 height 22
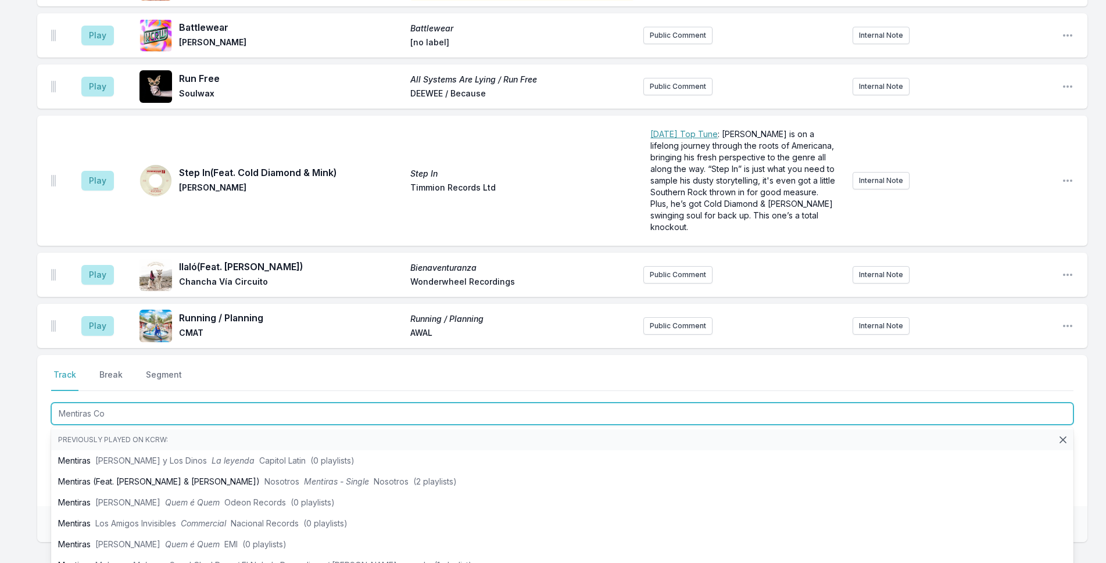
type input "Mentiras Con"
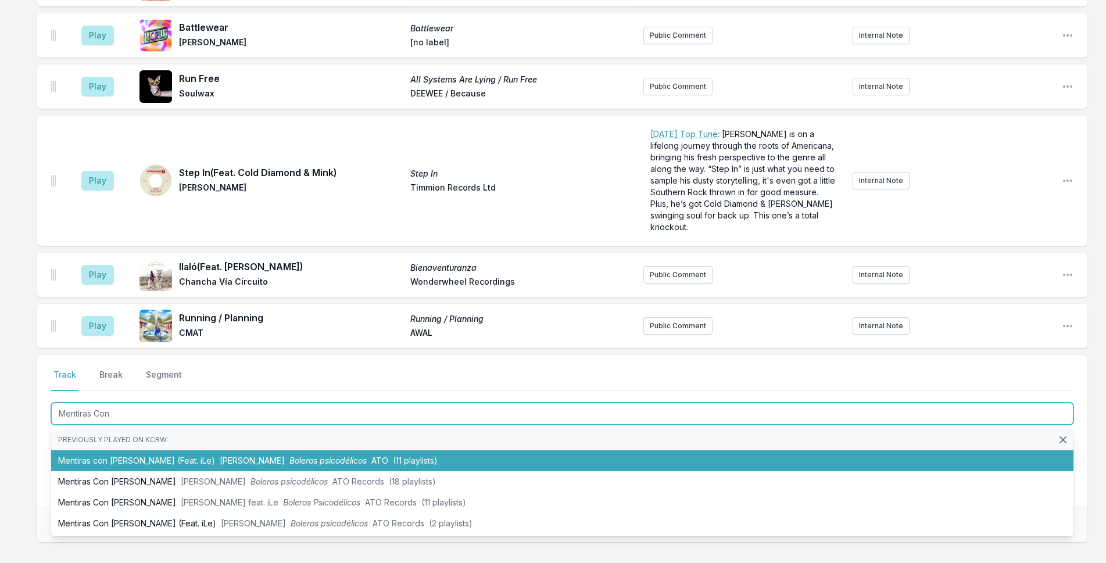
click at [160, 451] on li "Mentiras con [PERSON_NAME] (Feat. iLe) [PERSON_NAME] Boleros psicodélicos ATO (…" at bounding box center [562, 461] width 1023 height 21
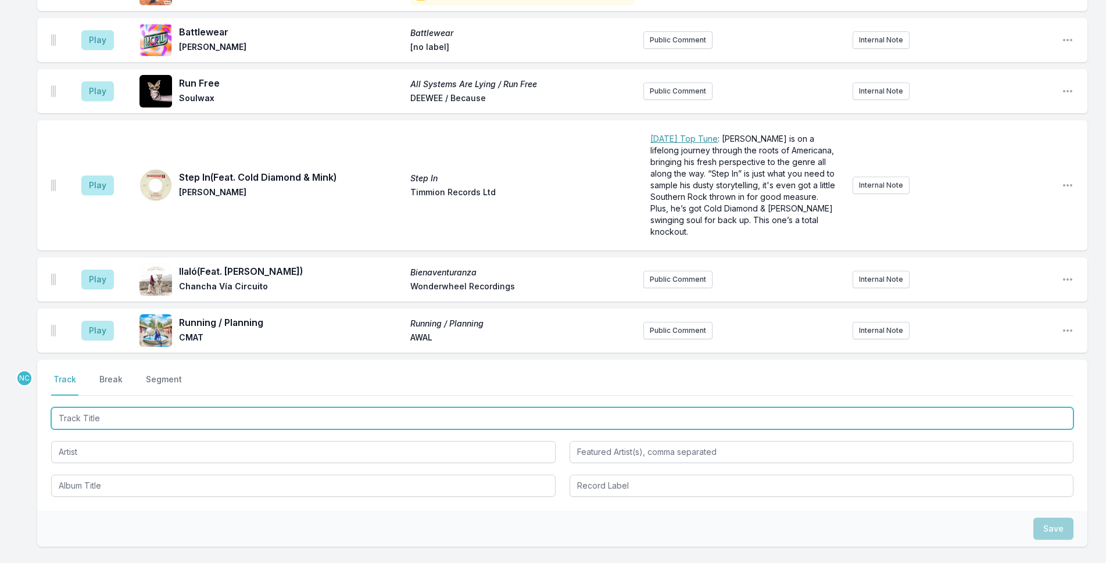
scroll to position [5040, 0]
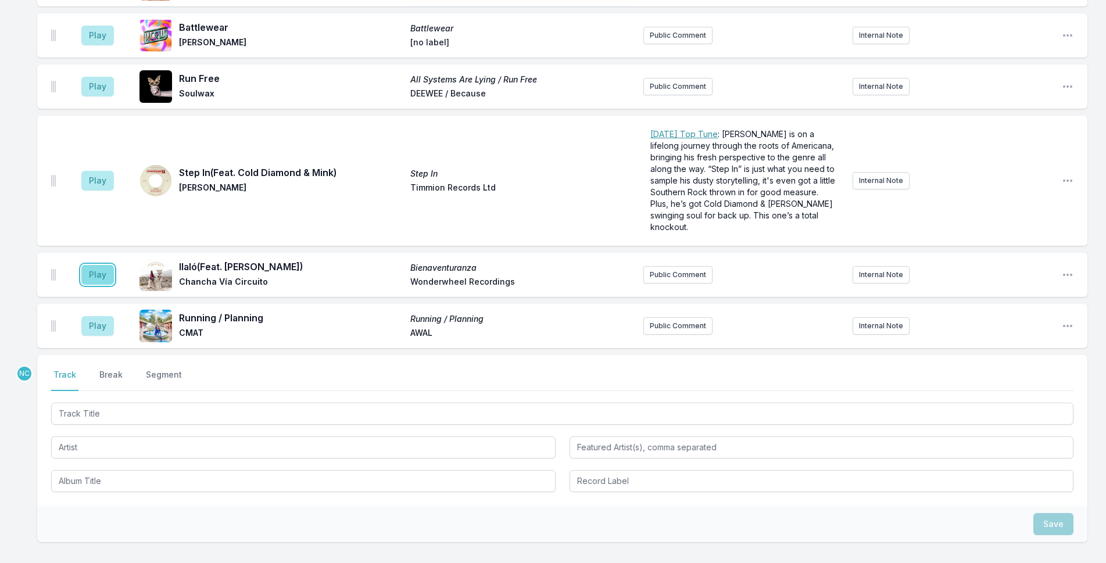
click at [99, 265] on button "Play" at bounding box center [97, 275] width 33 height 20
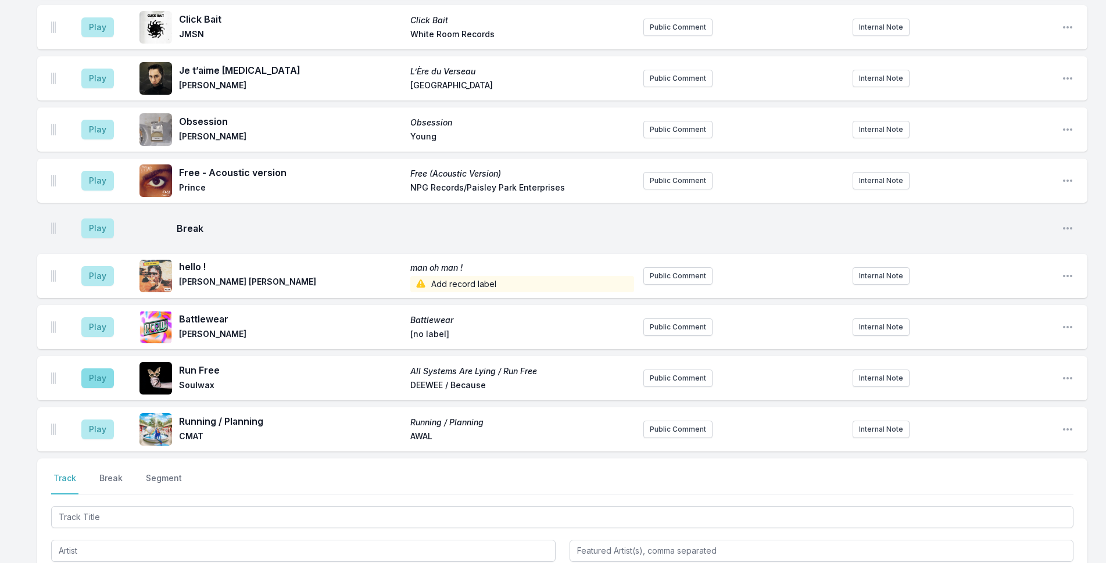
scroll to position [5120, 0]
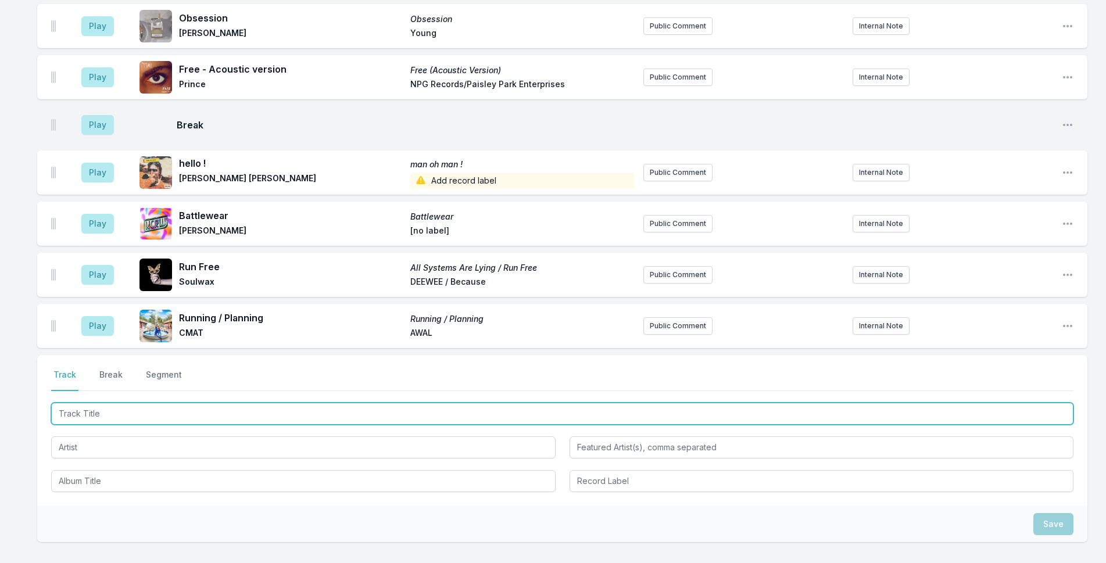
click at [161, 403] on input "Track Title" at bounding box center [562, 414] width 1023 height 22
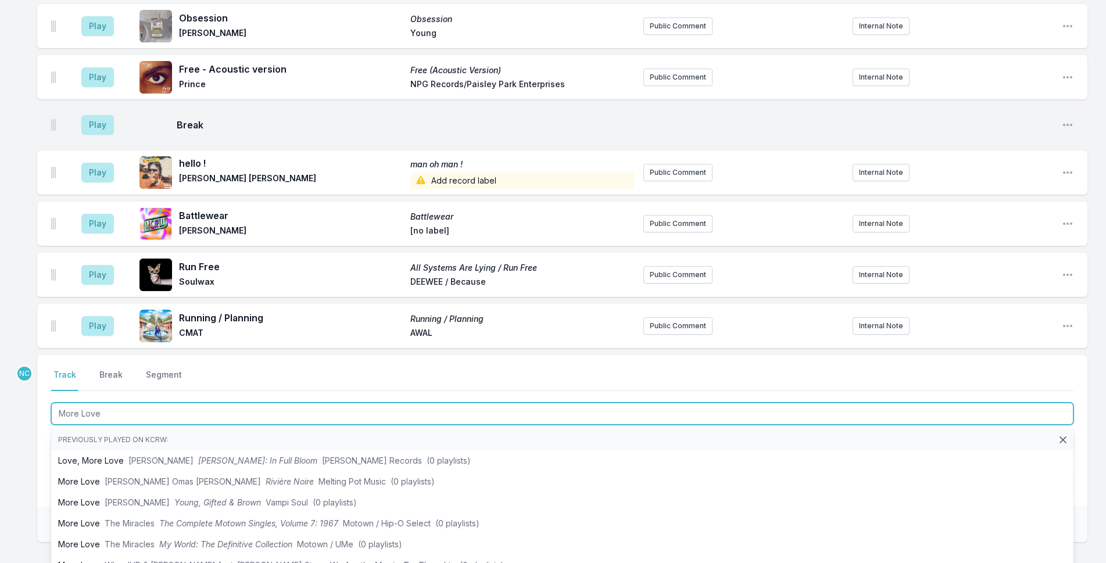
type input "More Love"
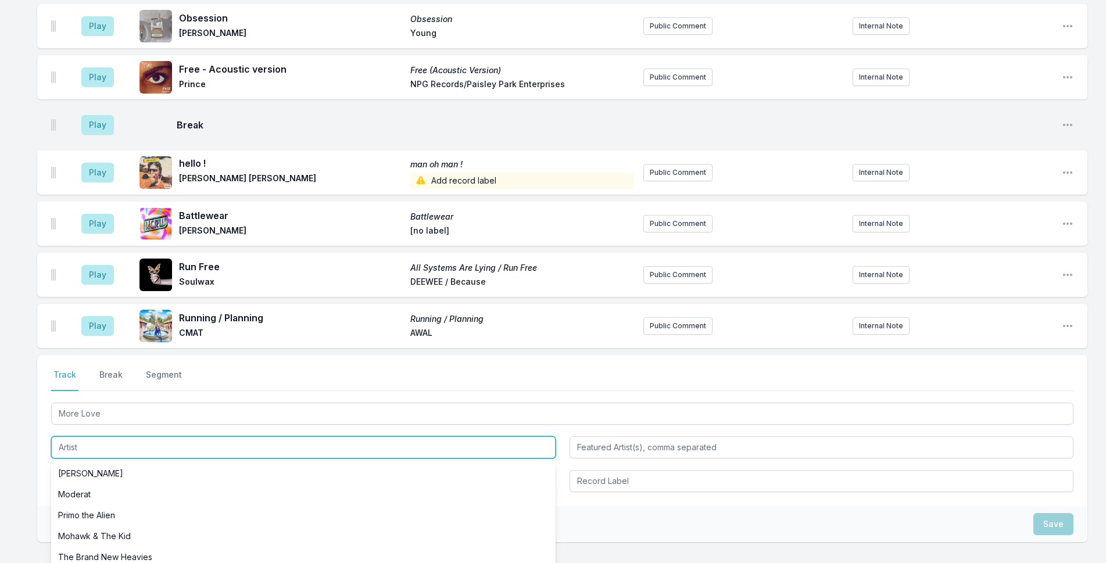
click at [100, 437] on input "Artist" at bounding box center [303, 448] width 505 height 22
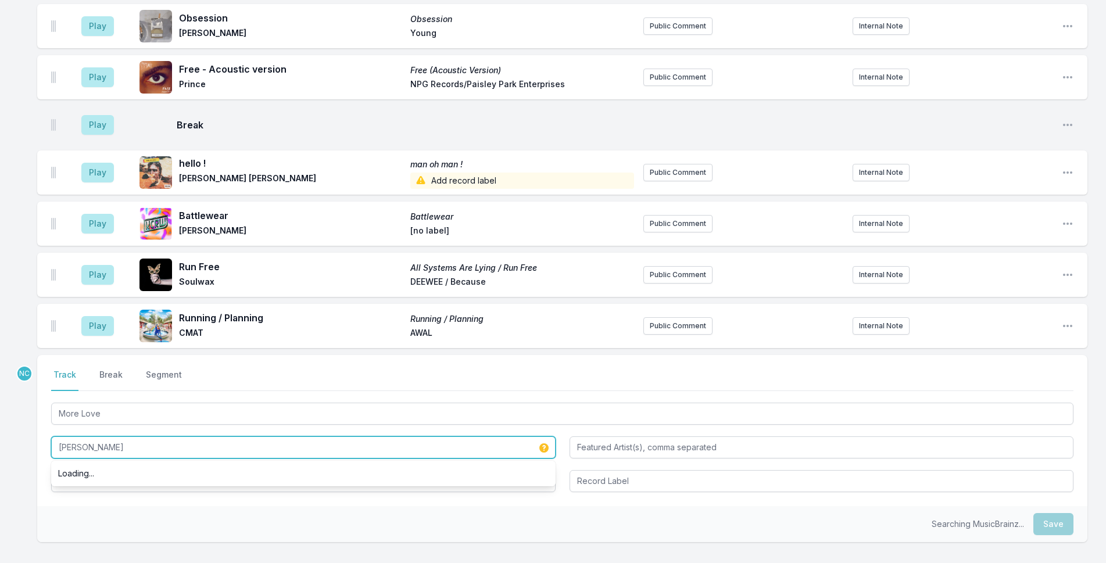
type input "[PERSON_NAME]"
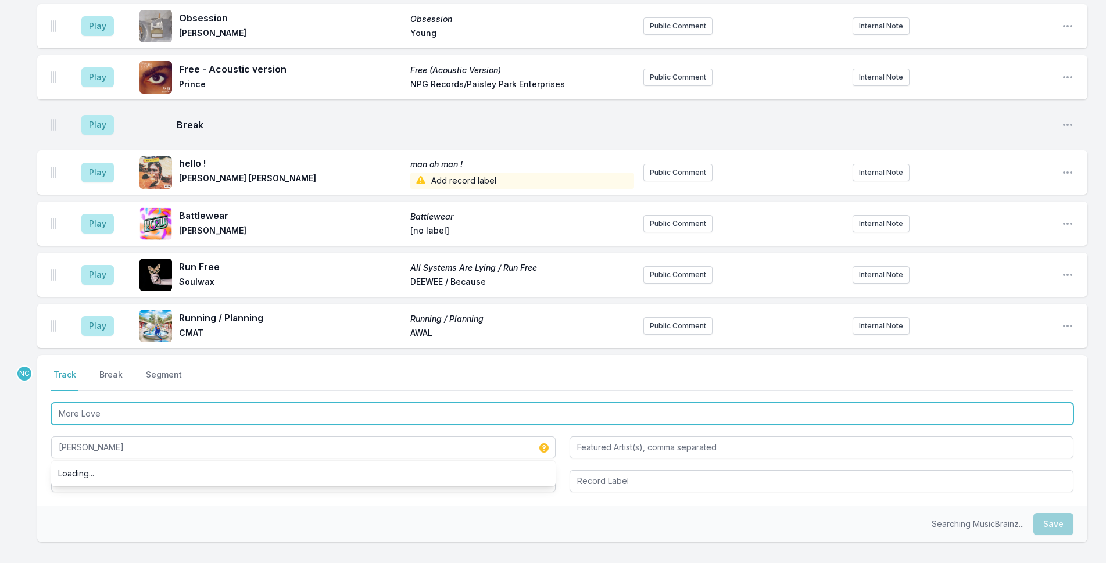
click at [106, 403] on input "More Love" at bounding box center [562, 414] width 1023 height 22
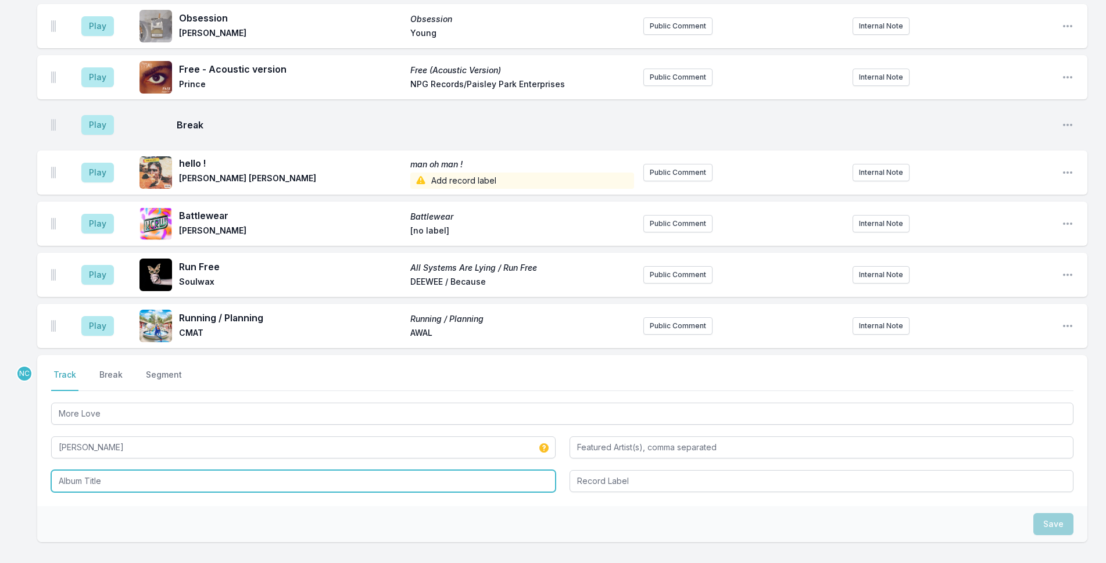
click at [116, 470] on input "Album Title" at bounding box center [303, 481] width 505 height 22
paste input "More Love"
type input "More Love"
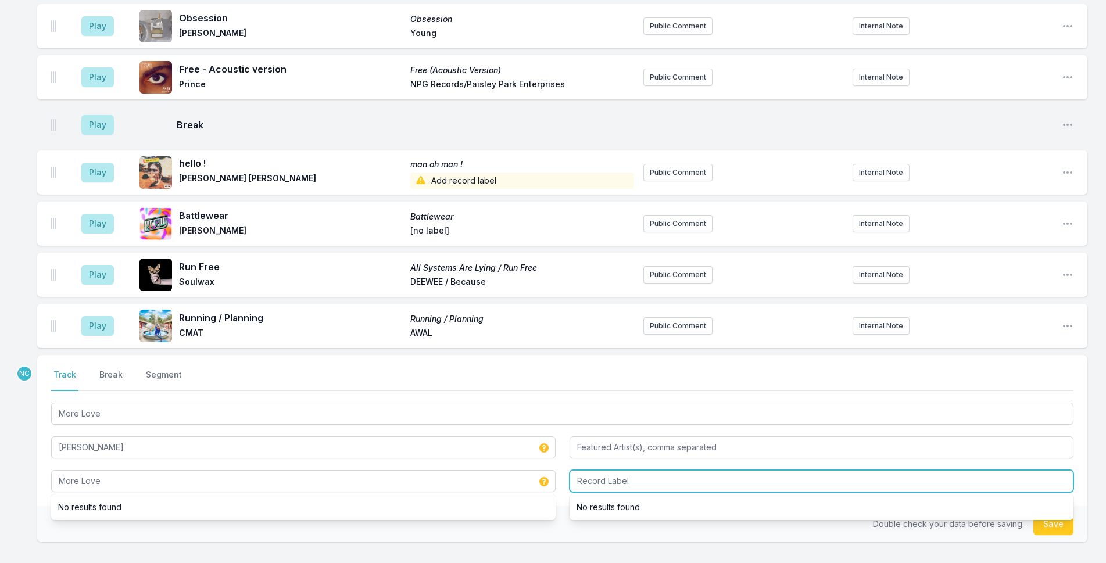
click at [678, 470] on input "Record Label" at bounding box center [822, 481] width 505 height 22
type input "[PERSON_NAME]"
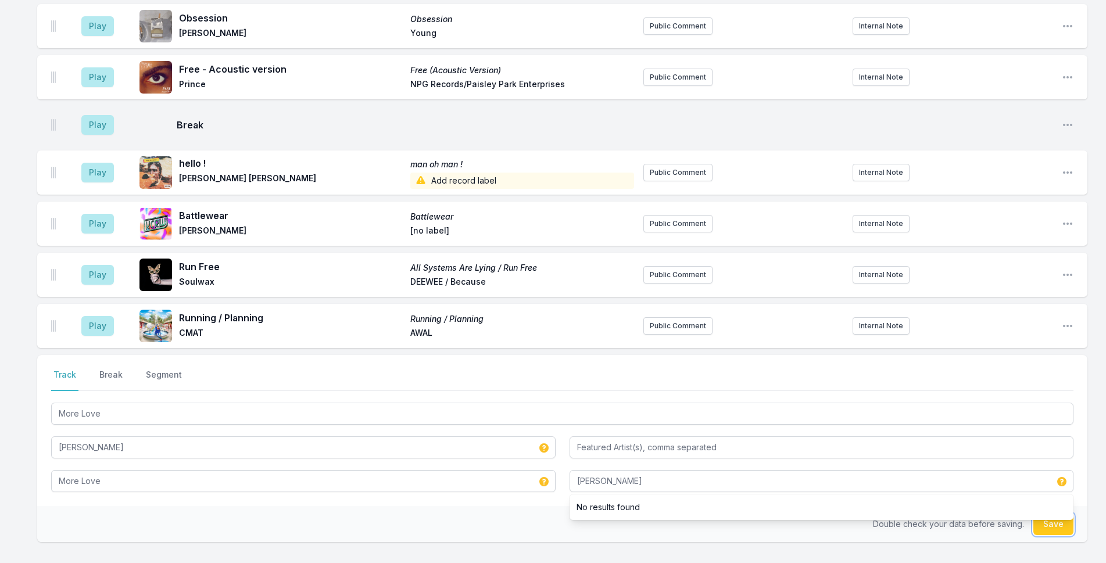
click at [1061, 513] on button "Save" at bounding box center [1054, 524] width 40 height 22
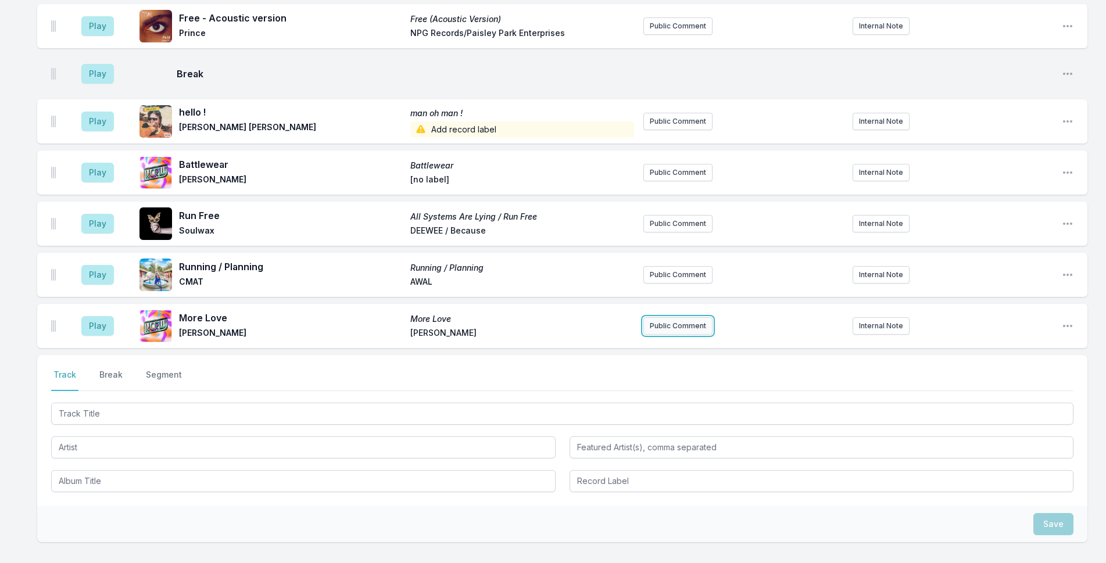
click at [672, 317] on button "Public Comment" at bounding box center [678, 325] width 69 height 17
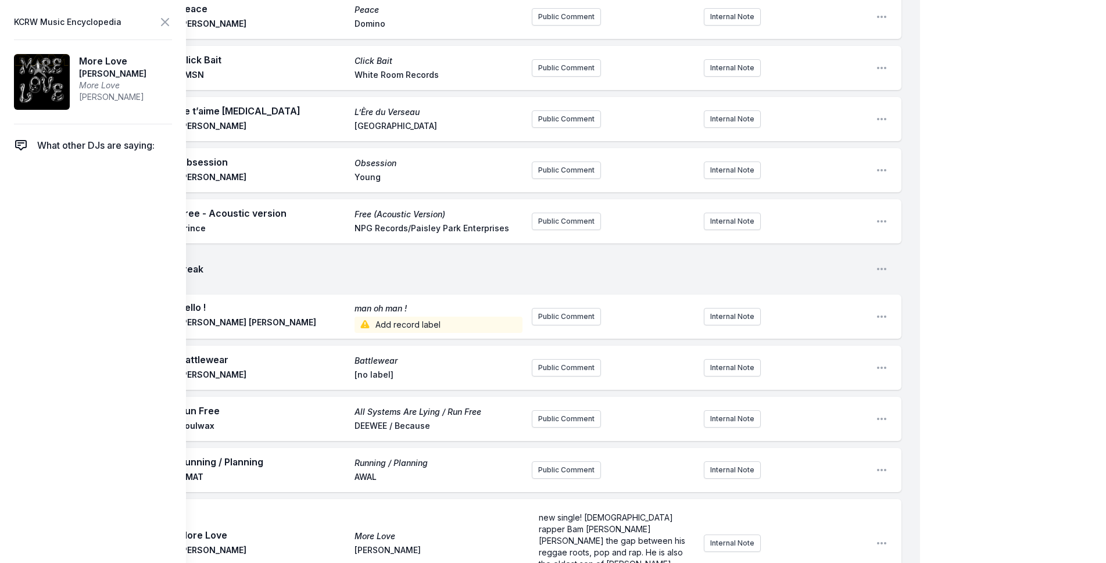
scroll to position [6, 0]
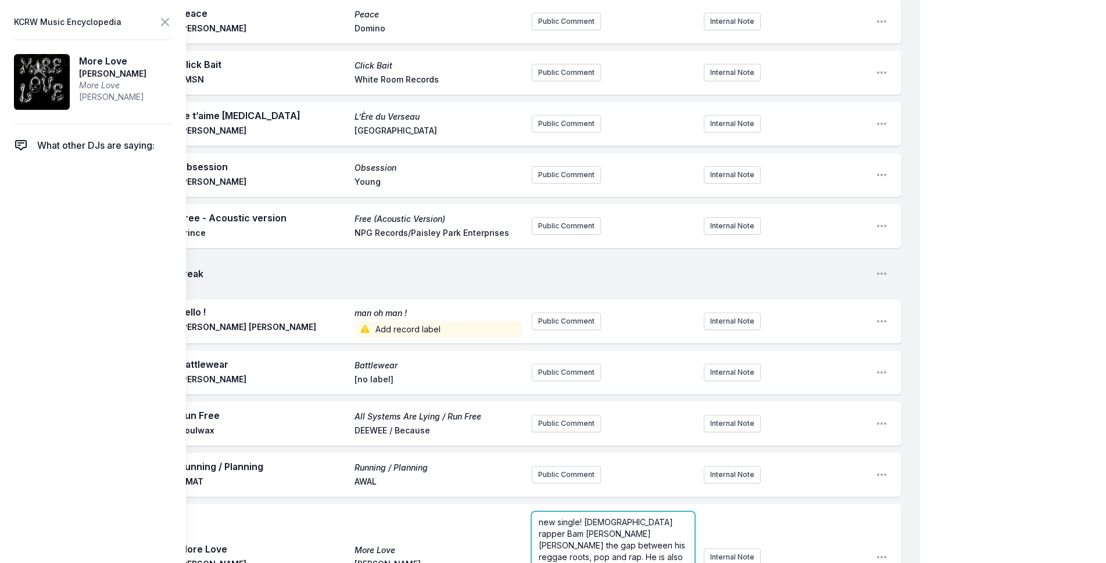
click at [590, 517] on span "new single! [DEMOGRAPHIC_DATA] rapper Bam [PERSON_NAME] [PERSON_NAME] the gap b…" at bounding box center [613, 557] width 149 height 80
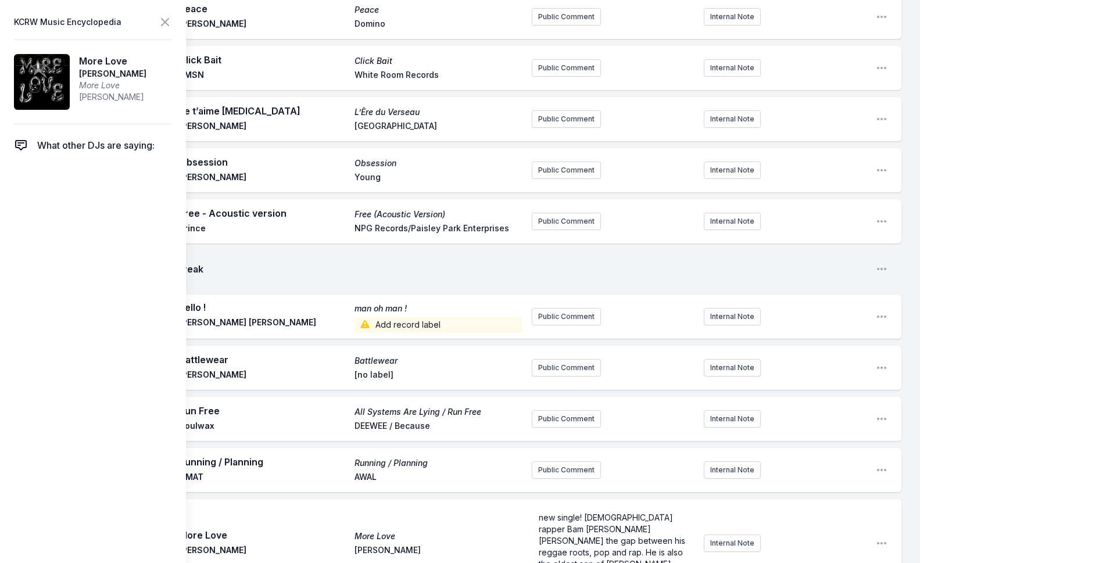
click at [563, 563] on label "Pin to Track" at bounding box center [569, 574] width 46 height 12
click at [541, 563] on input "Pin to Track" at bounding box center [536, 573] width 9 height 9
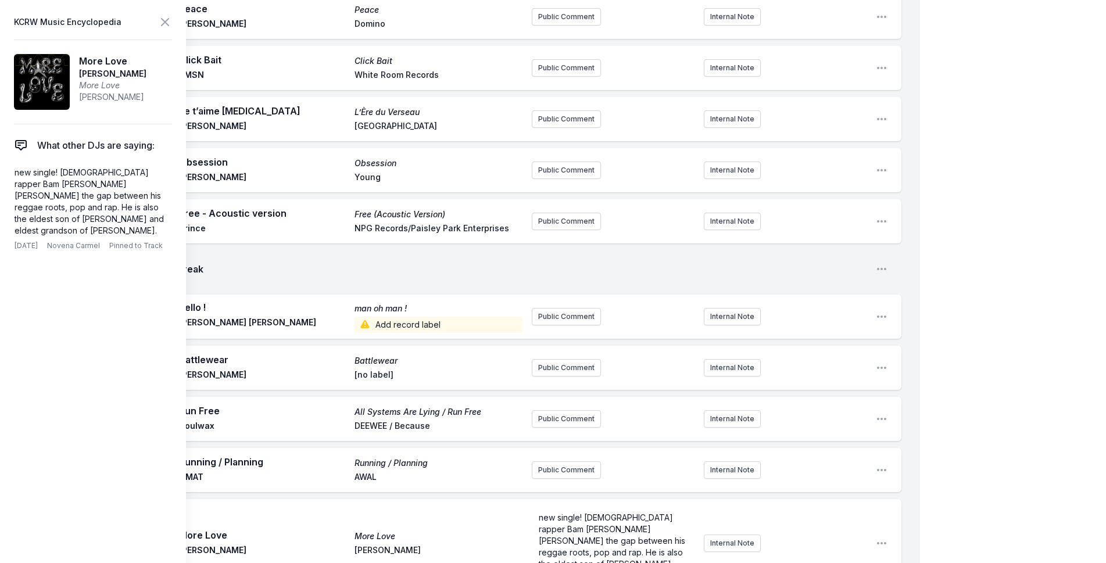
checkbox input "true"
click at [166, 27] on icon at bounding box center [165, 22] width 14 height 14
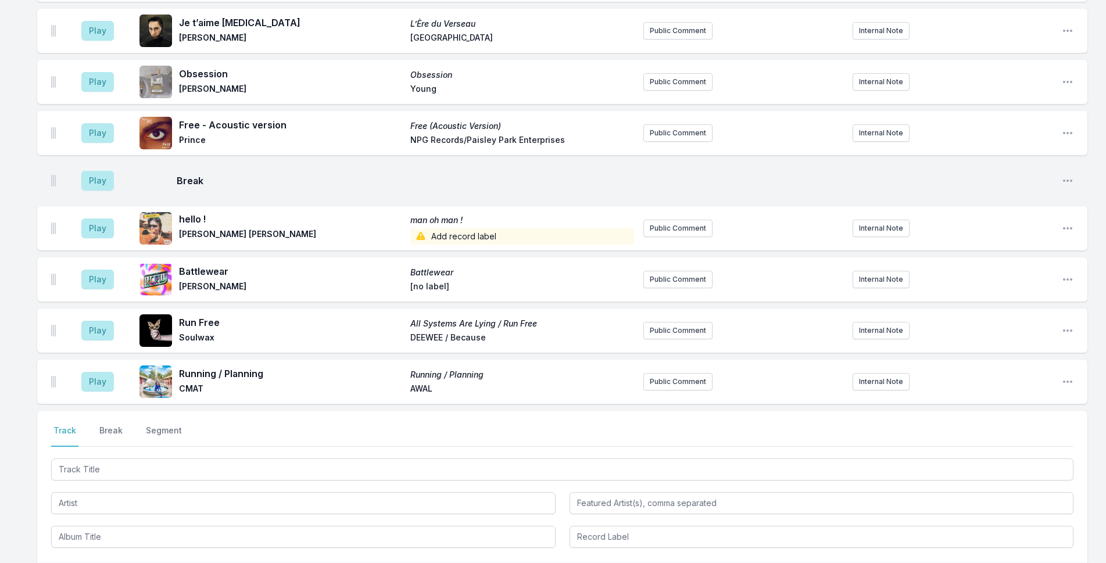
scroll to position [5238, 0]
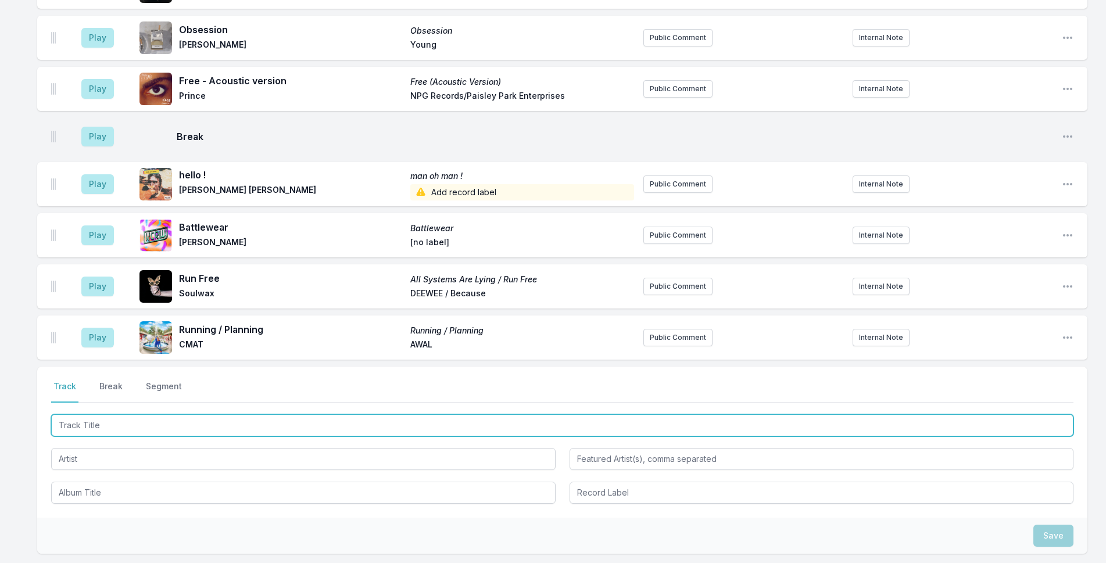
click at [296, 415] on input "Track Title" at bounding box center [562, 426] width 1023 height 22
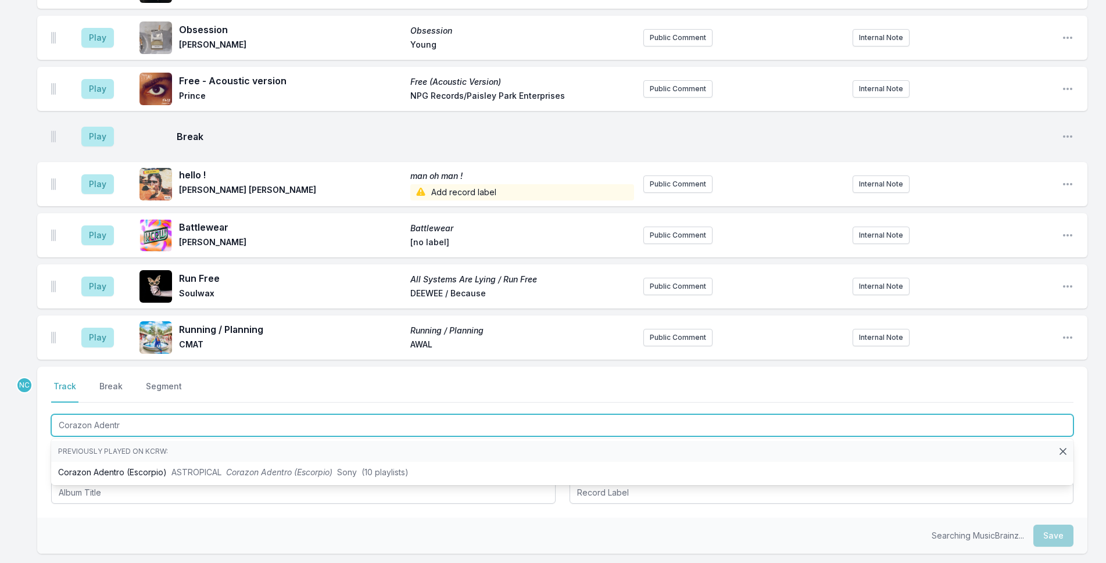
type input "Corazon Adentro"
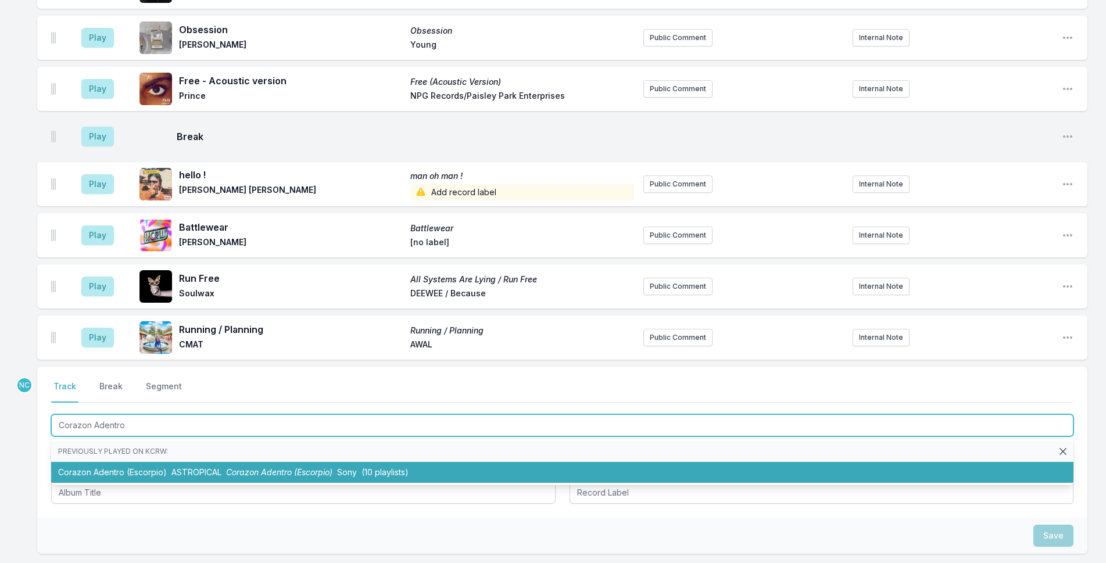
click at [320, 467] on span "Corazon Adentro (Escorpio)" at bounding box center [279, 472] width 106 height 10
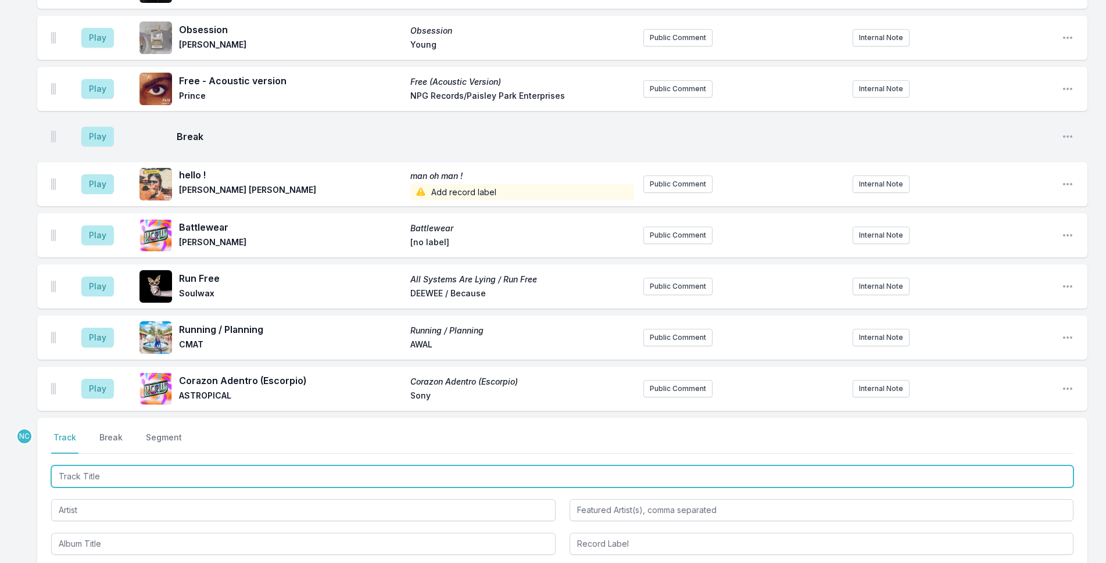
scroll to position [5289, 0]
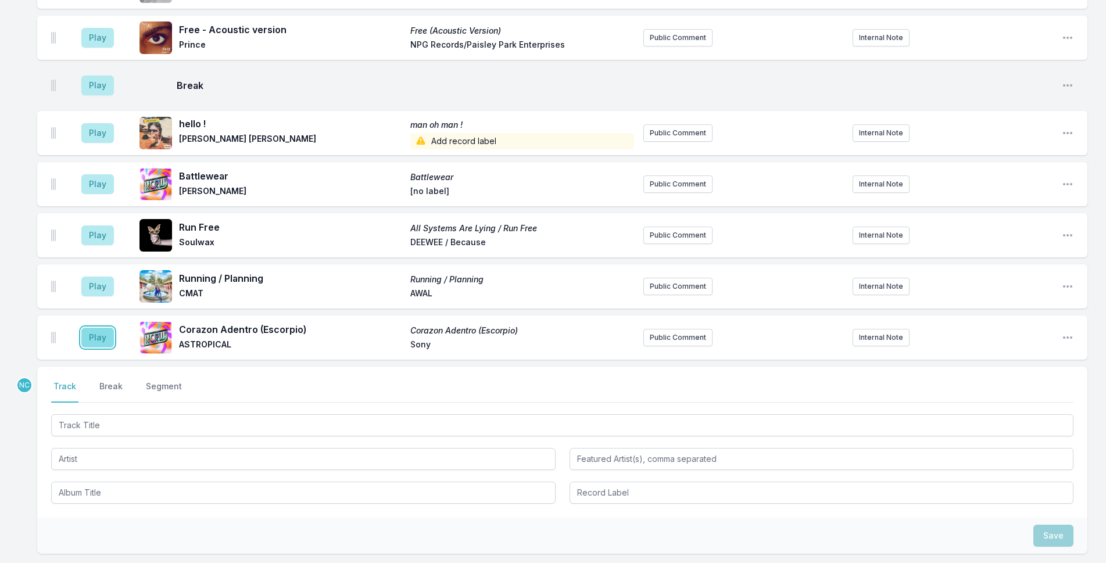
click at [99, 328] on button "Play" at bounding box center [97, 338] width 33 height 20
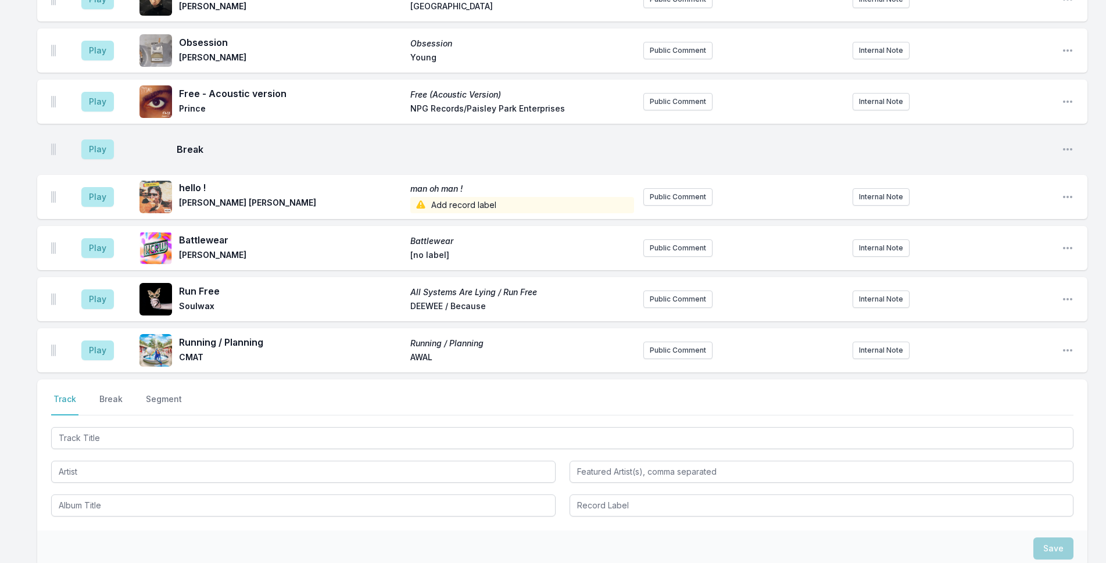
scroll to position [5329, 0]
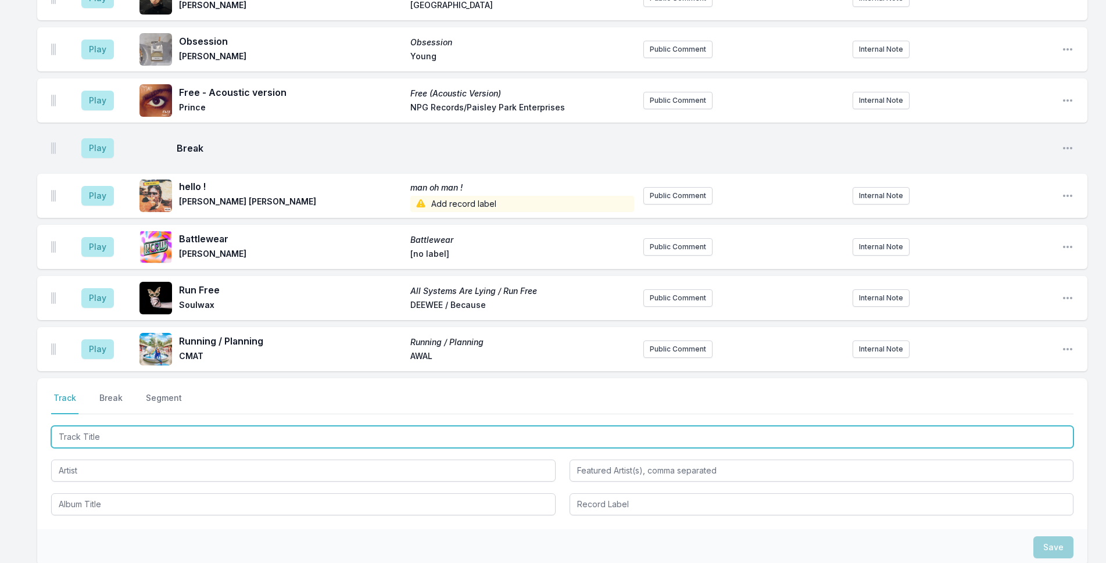
click at [215, 426] on input "Track Title" at bounding box center [562, 437] width 1023 height 22
type input "Contact High"
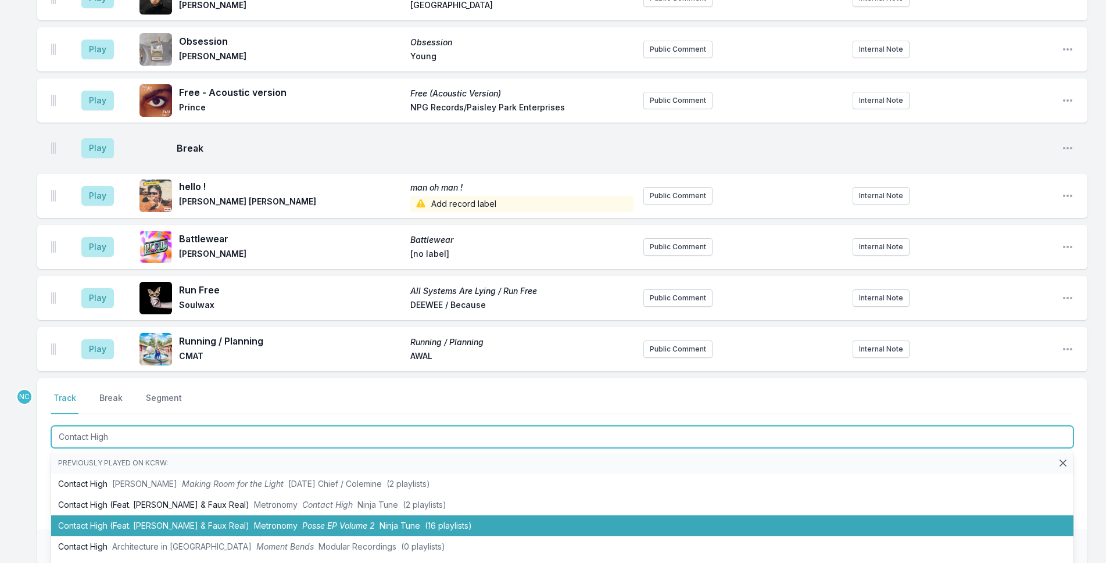
click at [462, 516] on li "Contact High (Feat. [PERSON_NAME] & Faux Real) Metronomy Posse EP Volume 2 Ninj…" at bounding box center [562, 526] width 1023 height 21
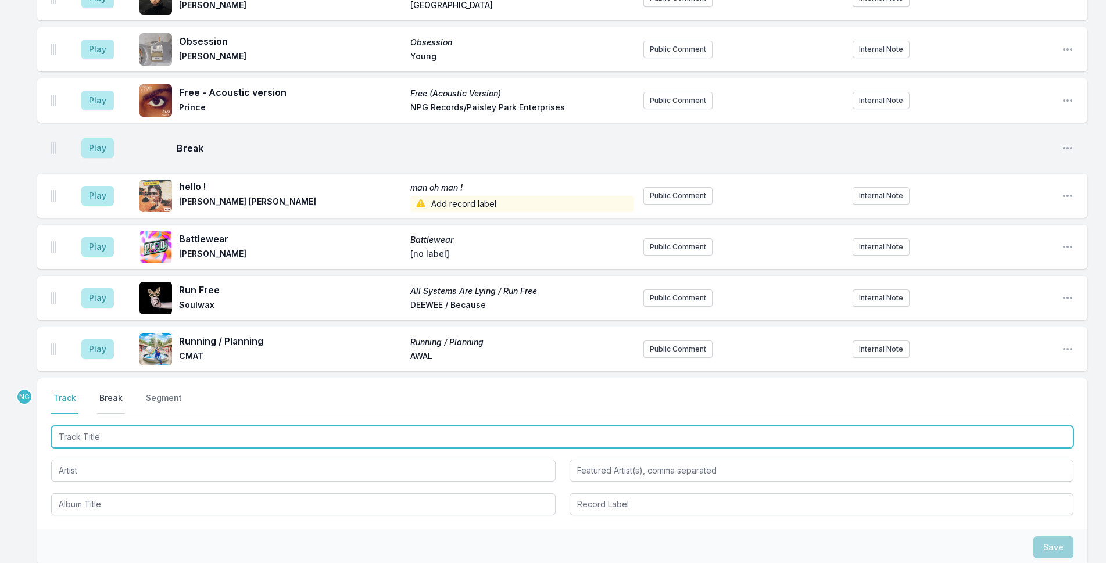
scroll to position [5380, 0]
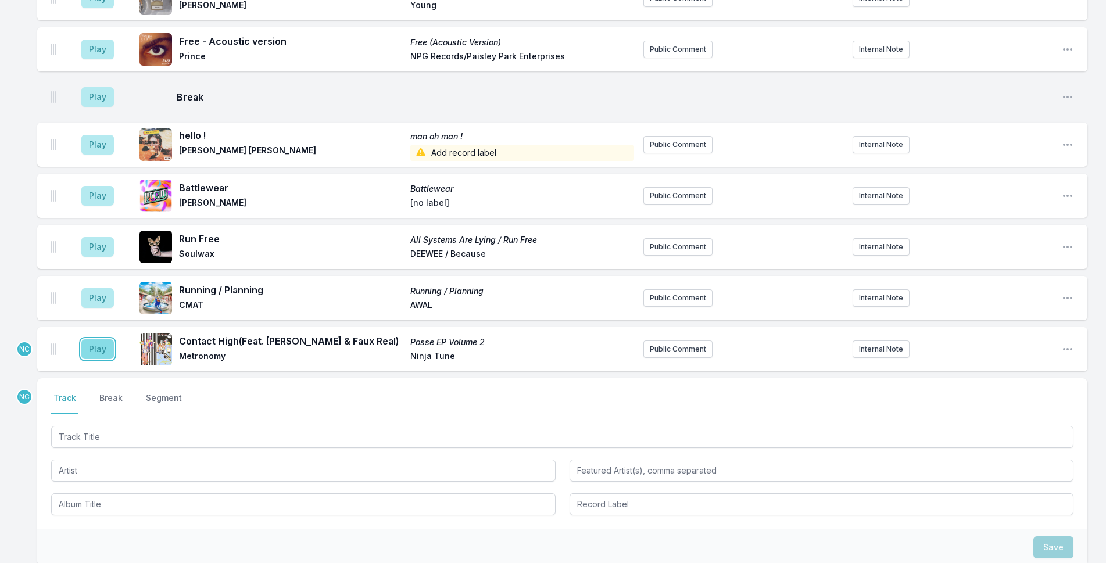
click at [101, 340] on button "Play" at bounding box center [97, 350] width 33 height 20
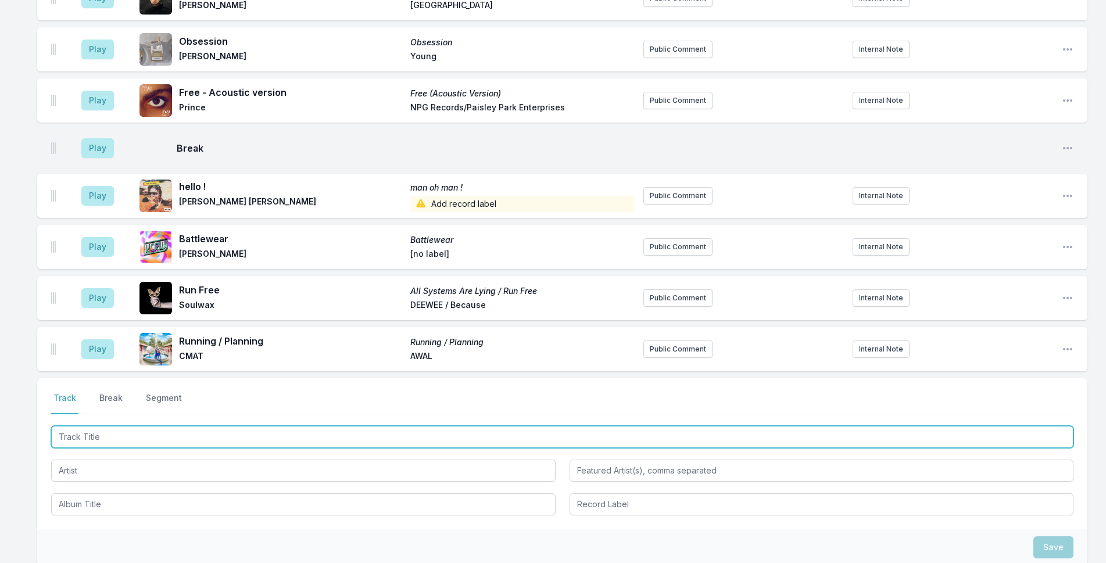
drag, startPoint x: 445, startPoint y: 326, endPoint x: 479, endPoint y: 326, distance: 33.1
click at [445, 426] on input "Track Title" at bounding box center [562, 437] width 1023 height 22
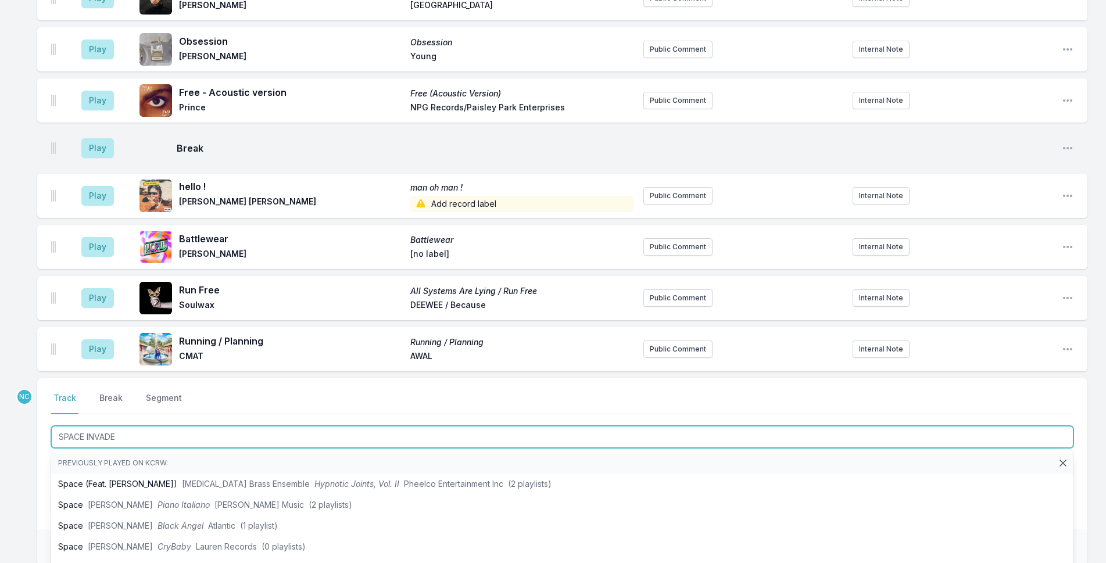
type input "SPACE INVADER"
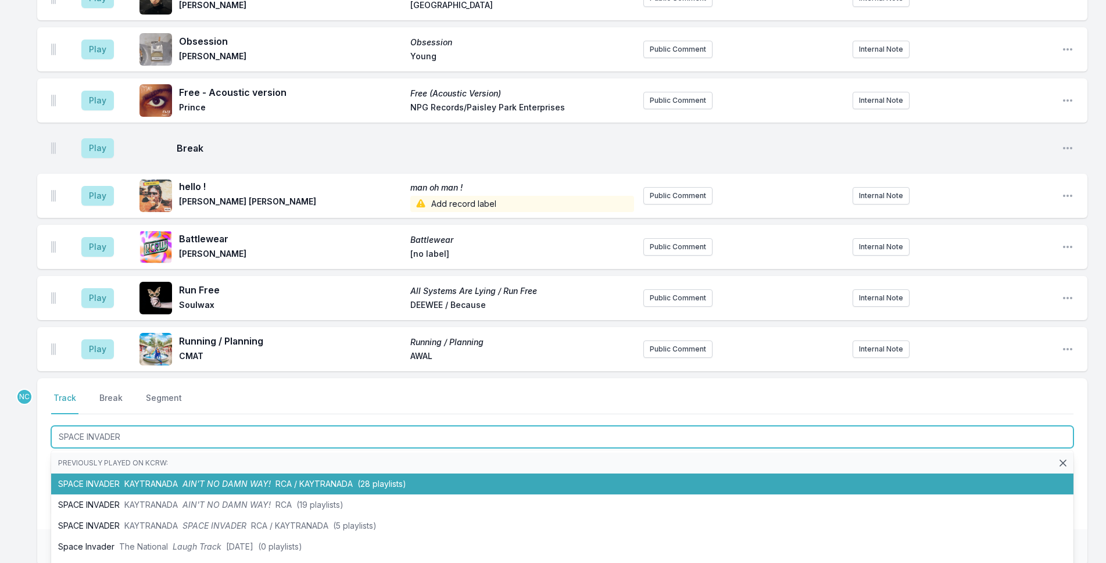
click at [367, 479] on span "(28 playlists)" at bounding box center [382, 484] width 49 height 10
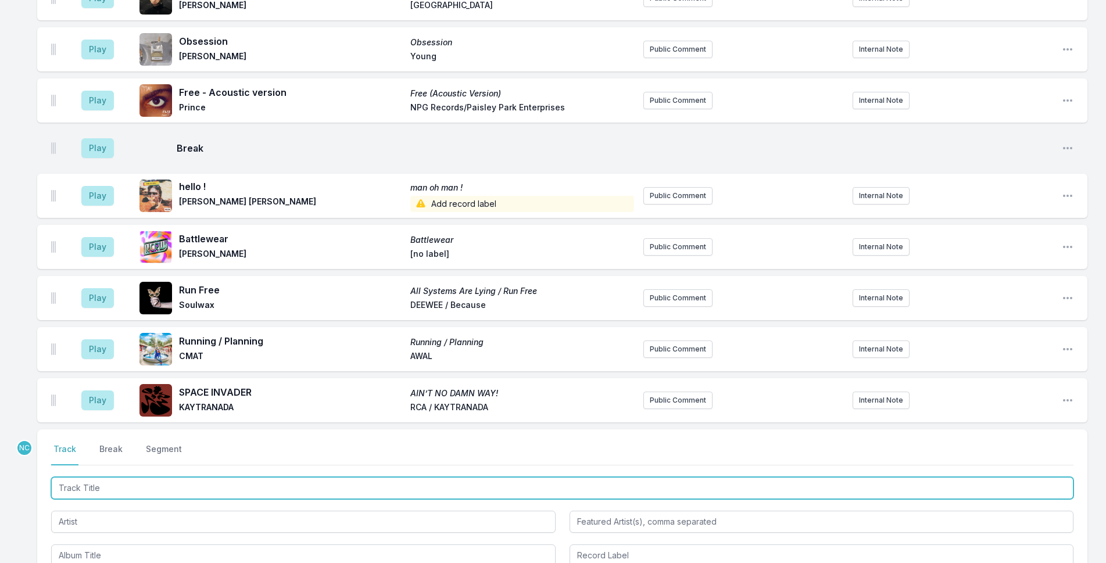
scroll to position [5431, 0]
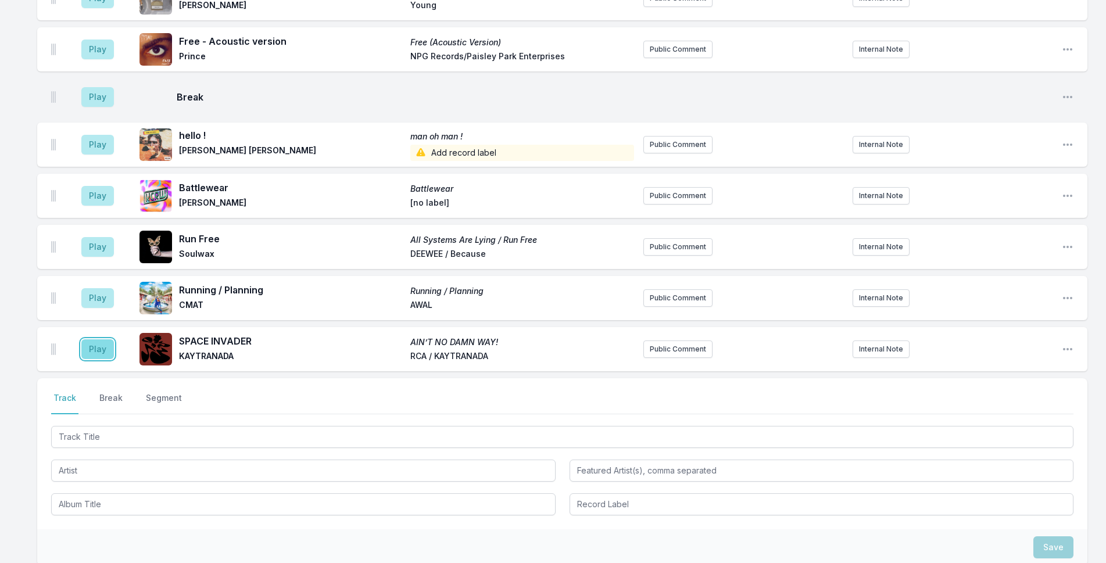
click at [92, 340] on button "Play" at bounding box center [97, 350] width 33 height 20
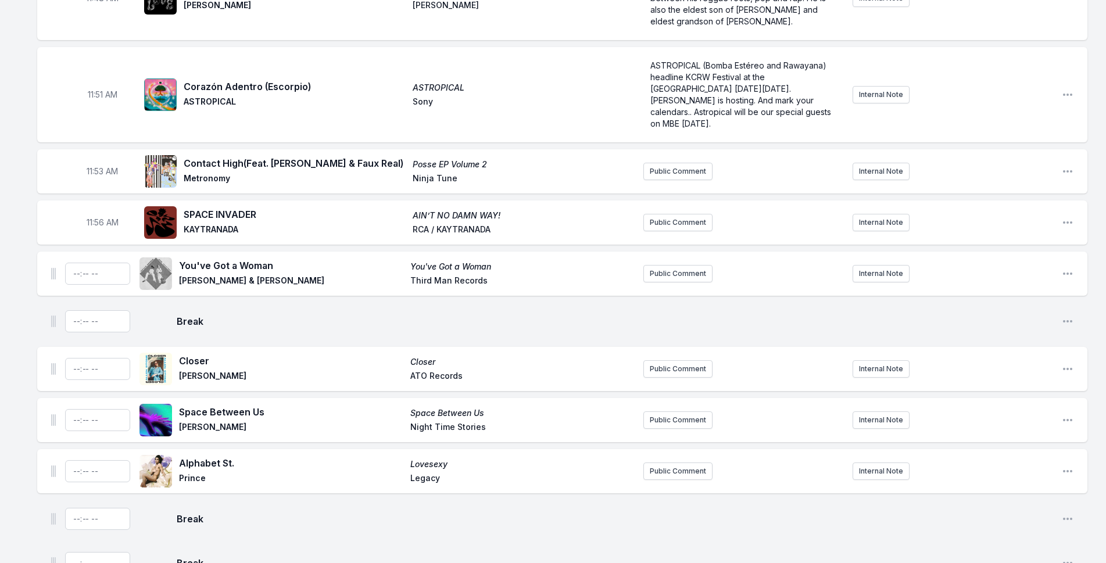
scroll to position [3280, 0]
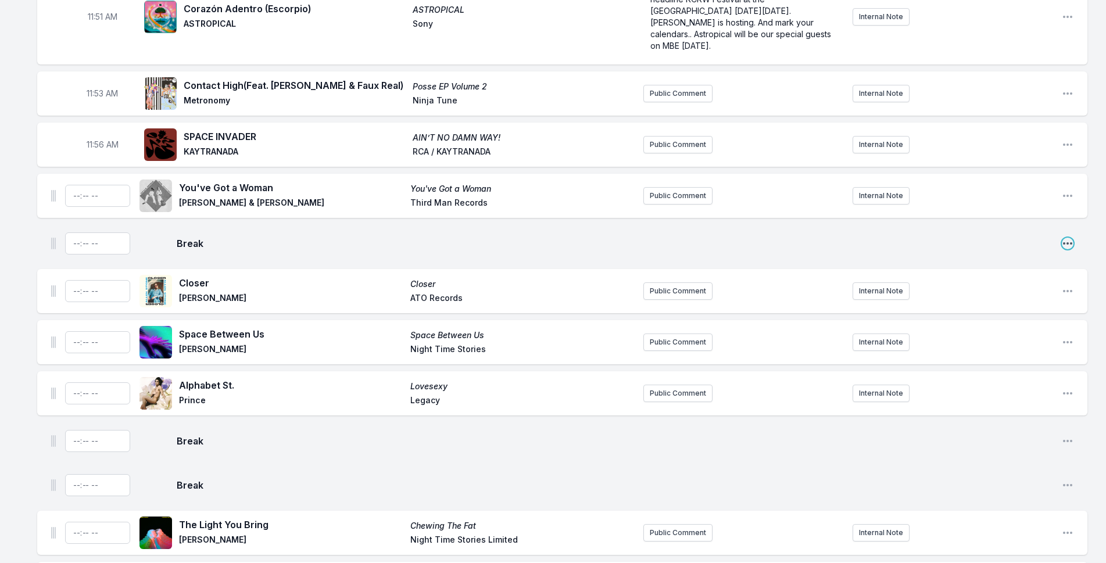
click at [1072, 238] on icon "Open playlist item options" at bounding box center [1068, 244] width 12 height 12
click at [1027, 277] on button "Delete Entry" at bounding box center [1009, 287] width 130 height 21
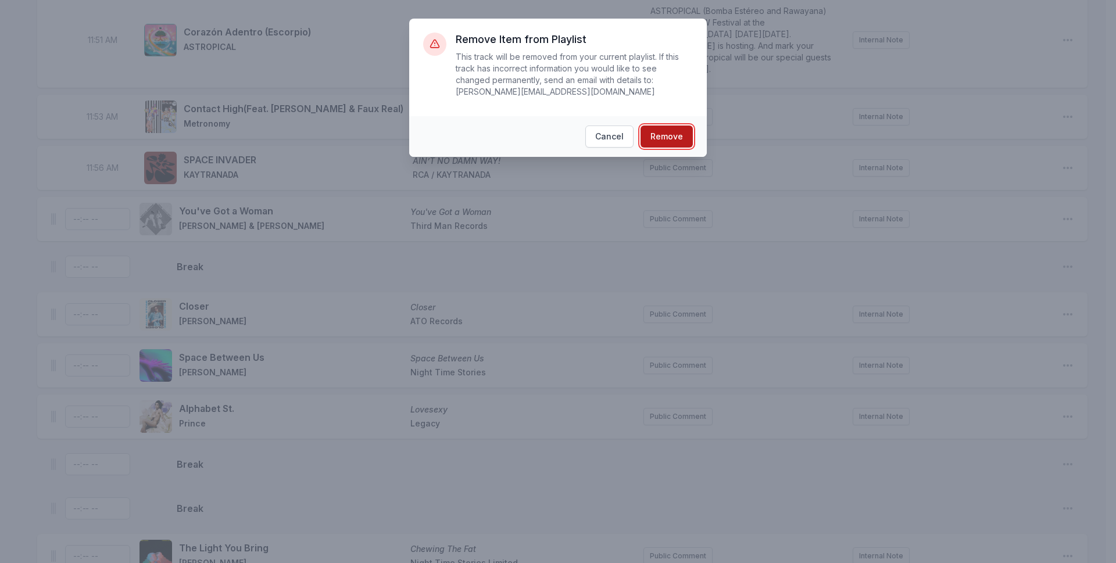
click at [688, 126] on button "Remove" at bounding box center [667, 137] width 52 height 22
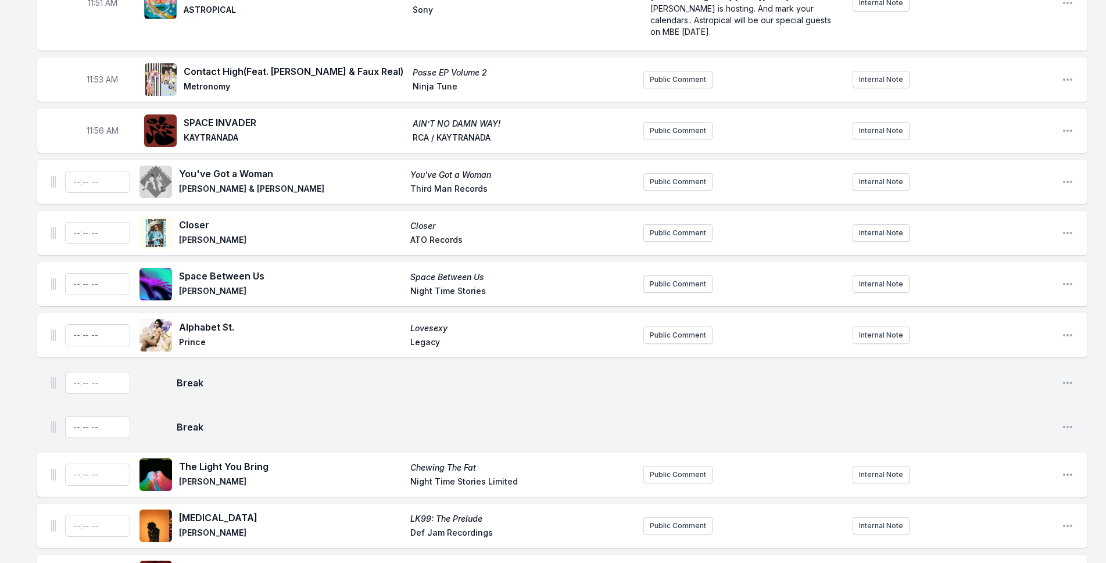
scroll to position [3315, 0]
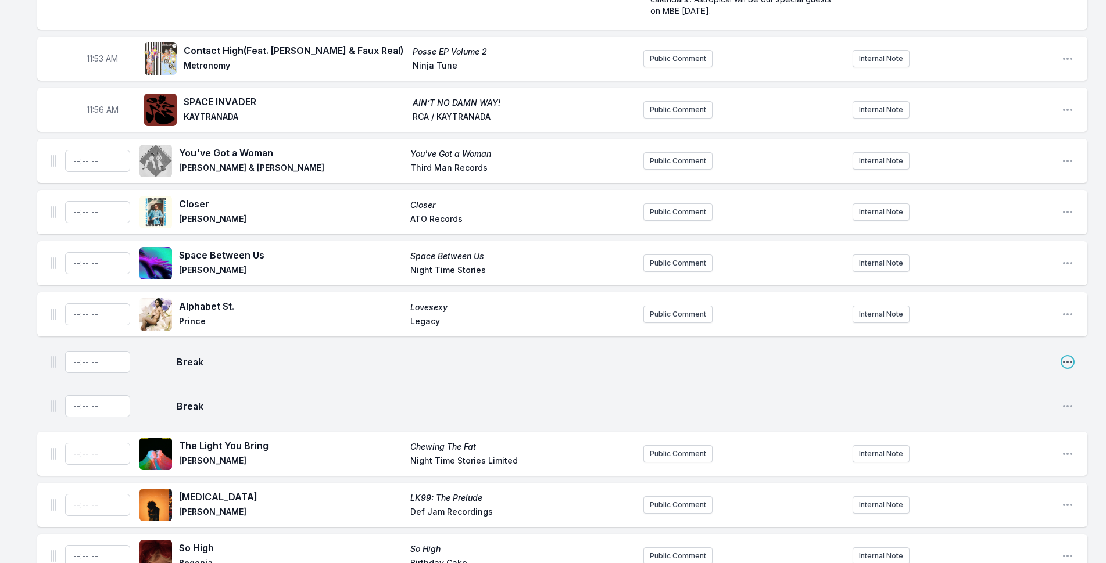
click at [1070, 356] on icon "Open playlist item options" at bounding box center [1068, 362] width 12 height 12
click at [999, 396] on button "Delete Entry" at bounding box center [1009, 406] width 130 height 21
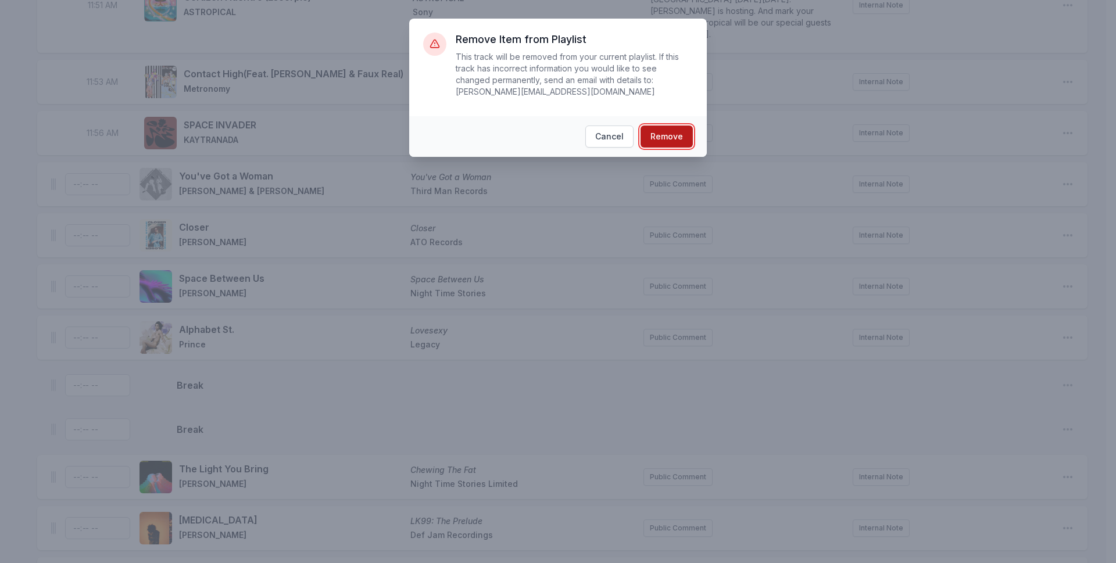
click at [672, 126] on button "Remove" at bounding box center [667, 137] width 52 height 22
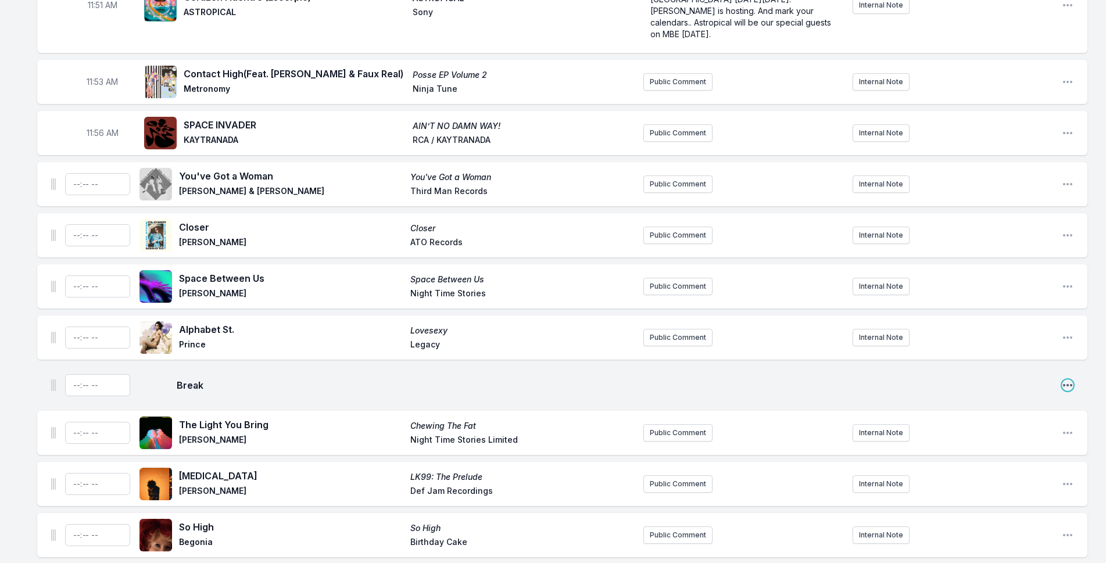
click at [1063, 384] on icon "Open playlist item options" at bounding box center [1067, 385] width 9 height 2
click at [949, 419] on button "Delete Entry" at bounding box center [1009, 429] width 130 height 21
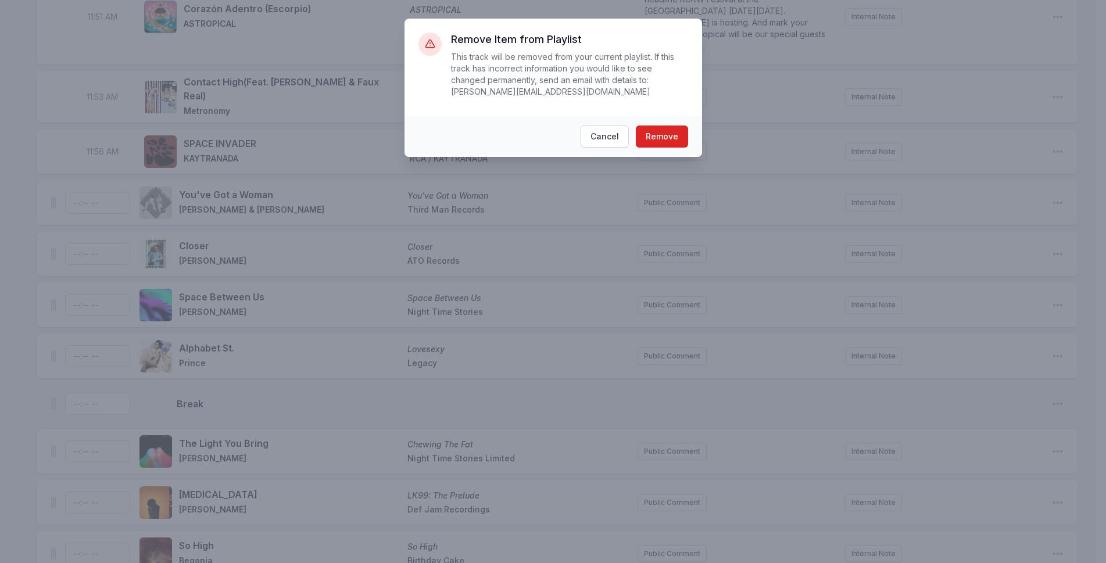
scroll to position [3268, 0]
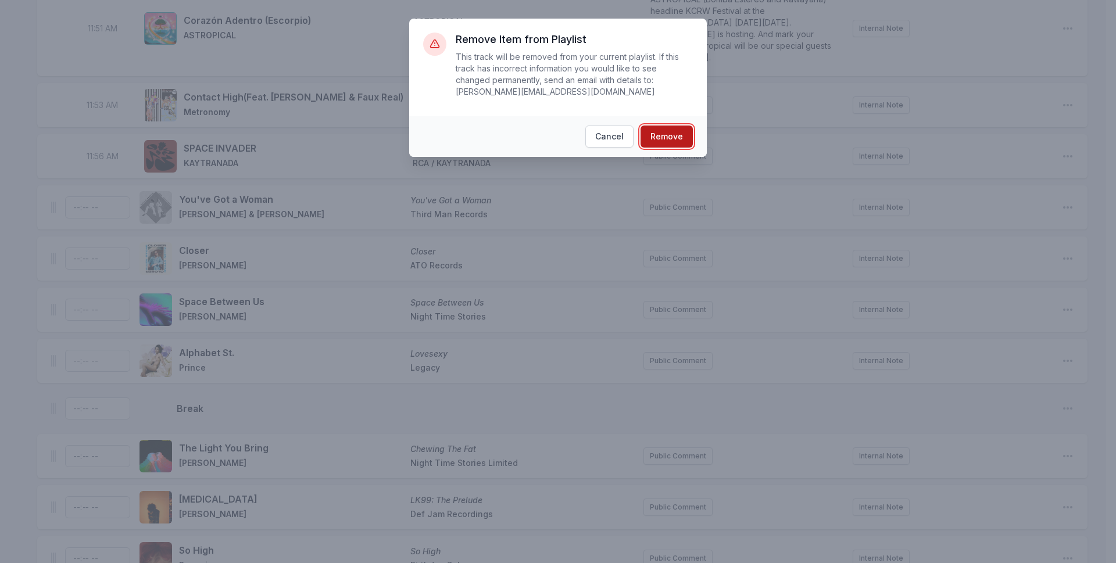
click at [662, 126] on button "Remove" at bounding box center [667, 137] width 52 height 22
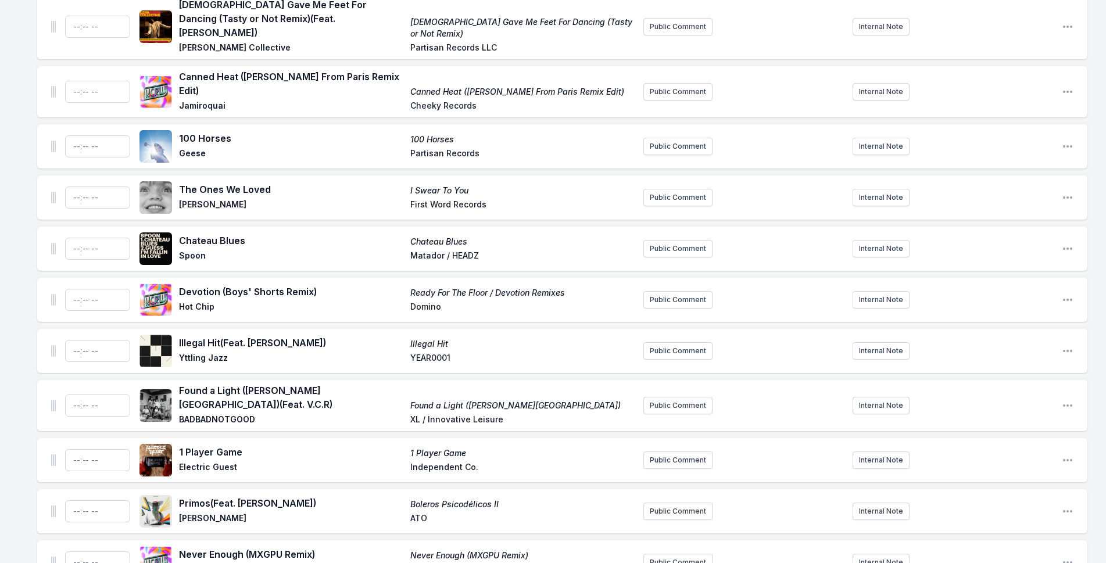
scroll to position [4613, 0]
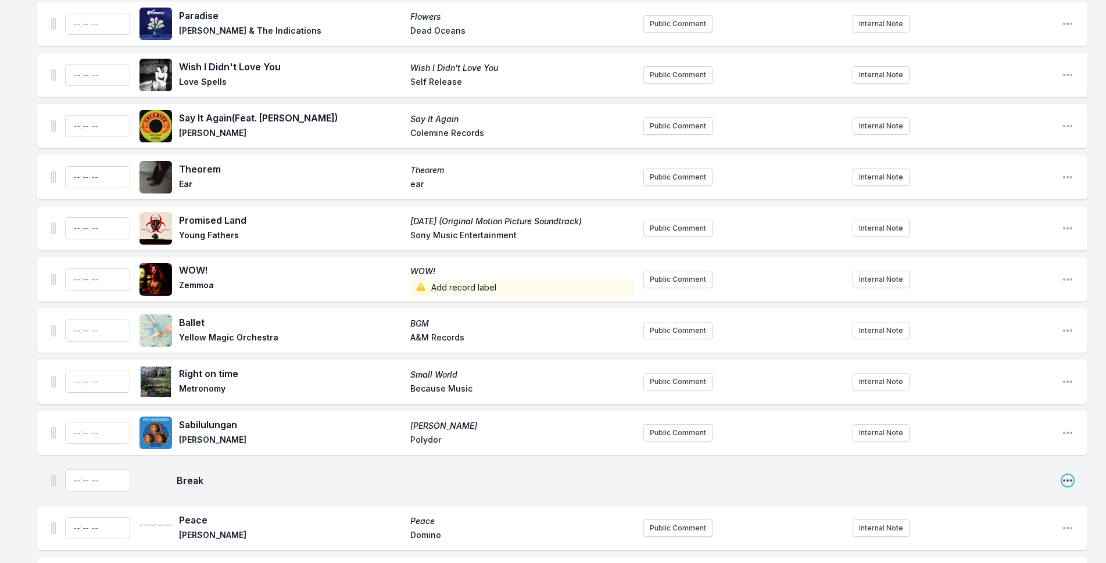
click at [1068, 480] on icon "Open playlist item options" at bounding box center [1067, 481] width 9 height 2
click at [1013, 515] on button "Delete Entry" at bounding box center [1009, 525] width 130 height 21
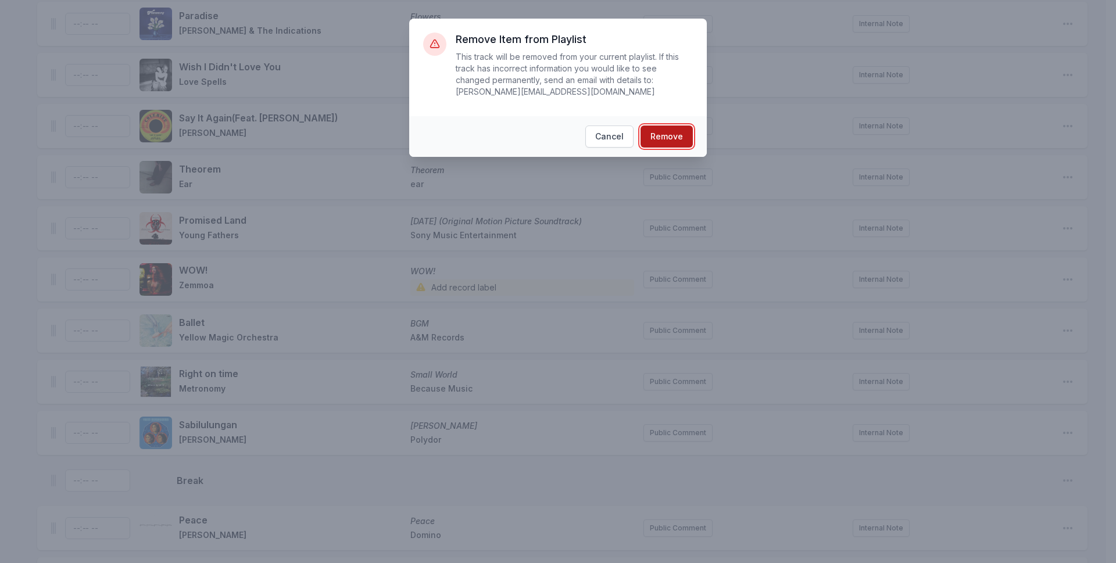
click at [671, 126] on button "Remove" at bounding box center [667, 137] width 52 height 22
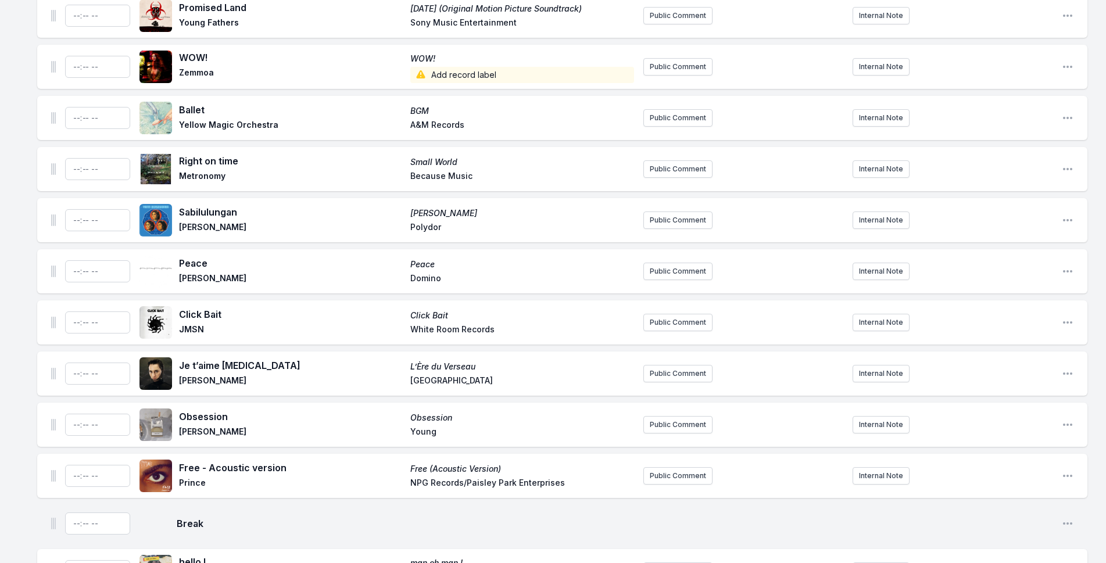
scroll to position [4845, 0]
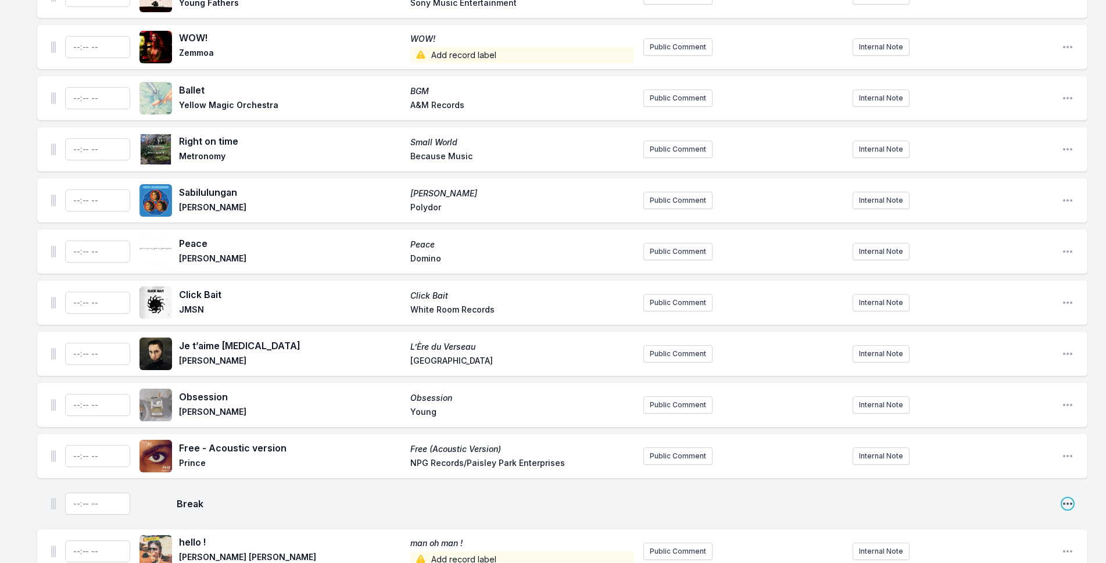
click at [1072, 498] on icon "Open playlist item options" at bounding box center [1068, 504] width 12 height 12
click at [995, 538] on button "Delete Entry" at bounding box center [1009, 548] width 130 height 21
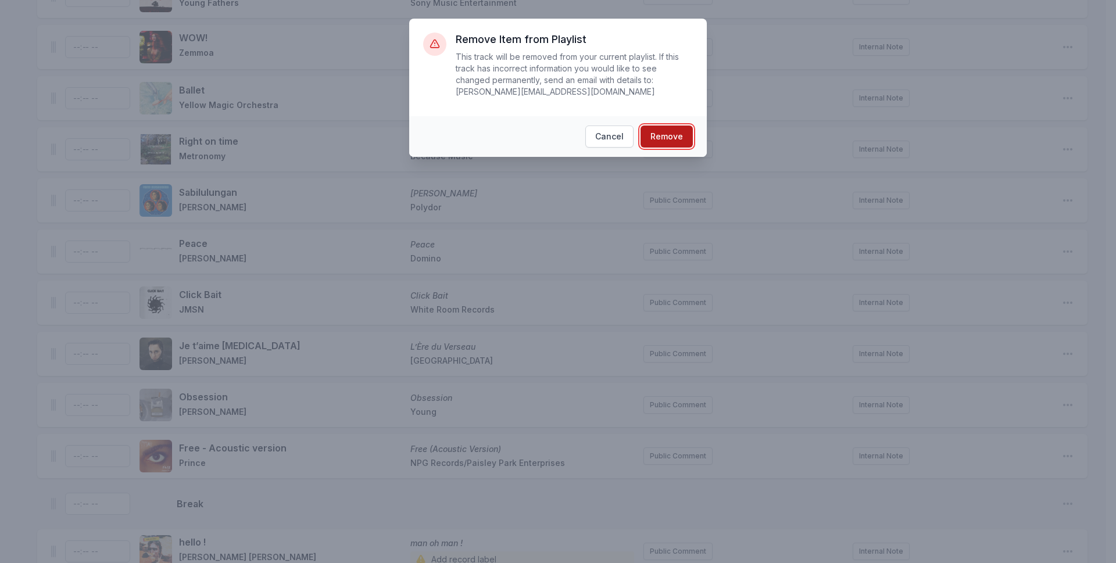
click at [652, 126] on button "Remove" at bounding box center [667, 137] width 52 height 22
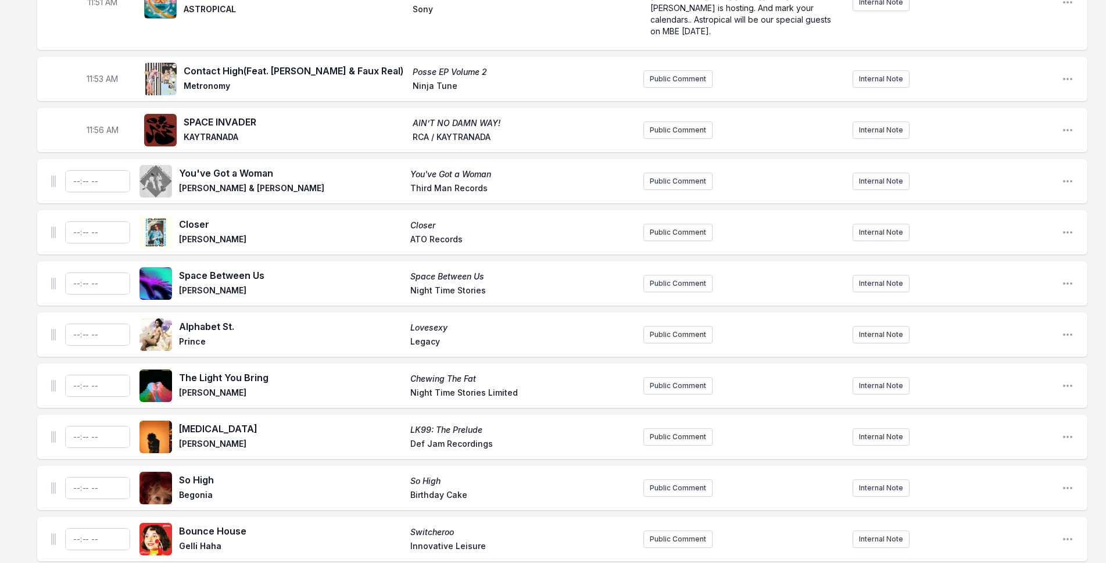
scroll to position [3333, 0]
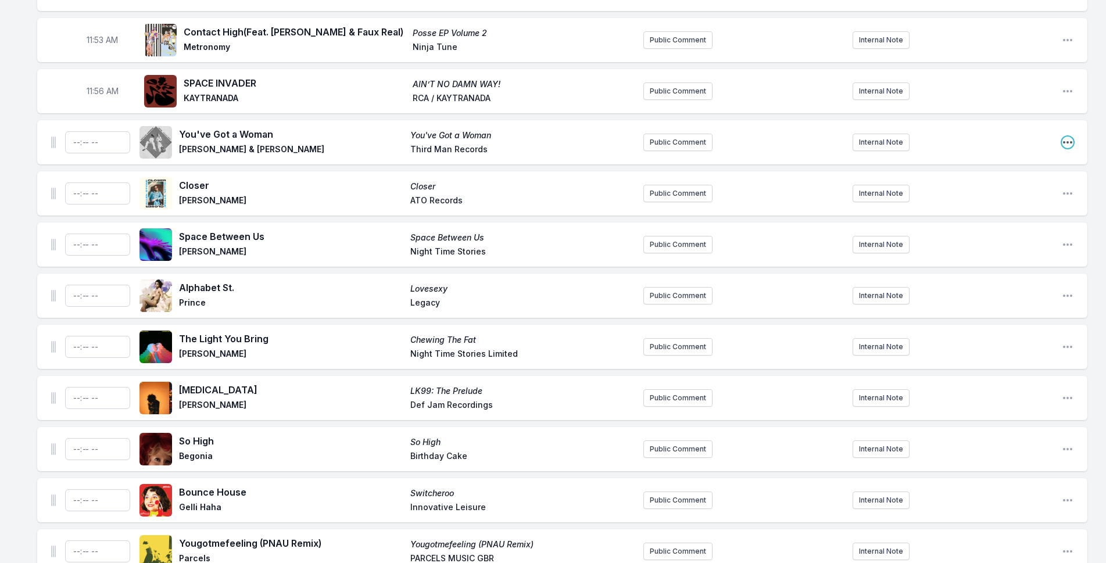
click at [1070, 137] on icon "Open playlist item options" at bounding box center [1068, 143] width 12 height 12
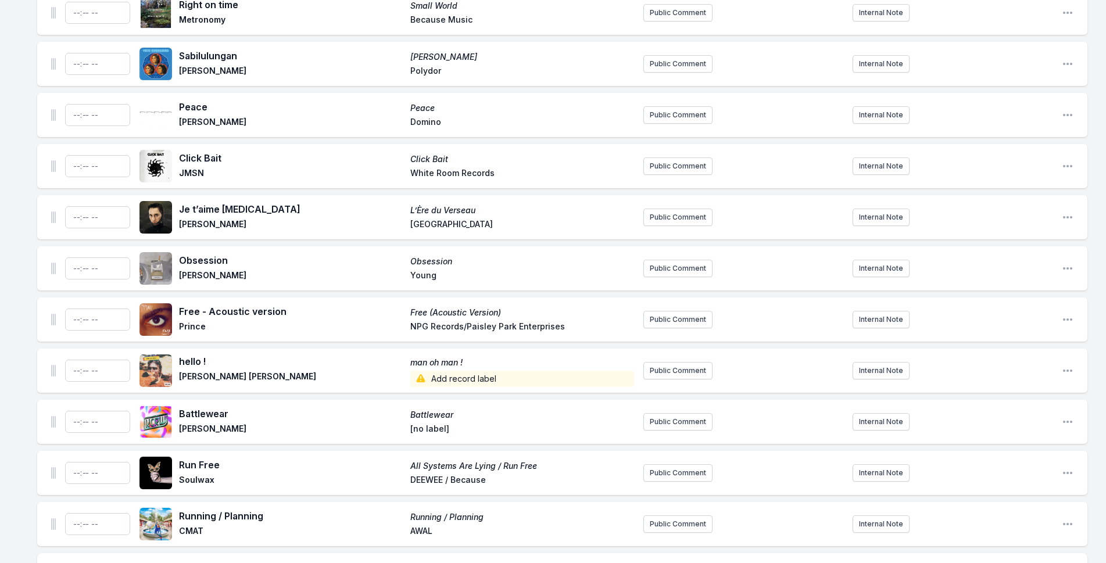
scroll to position [4961, 0]
